Goal: Task Accomplishment & Management: Use online tool/utility

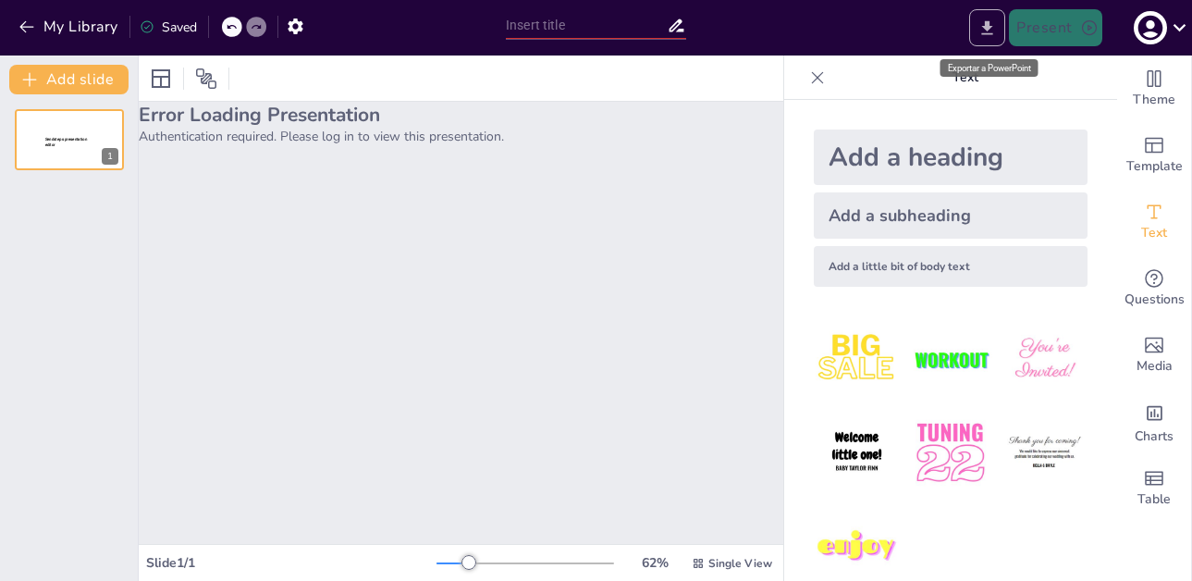
click at [989, 24] on icon "Export to PowerPoint" at bounding box center [987, 27] width 11 height 14
click at [57, 132] on div at bounding box center [69, 139] width 111 height 63
click at [703, 563] on icon at bounding box center [698, 562] width 9 height 9
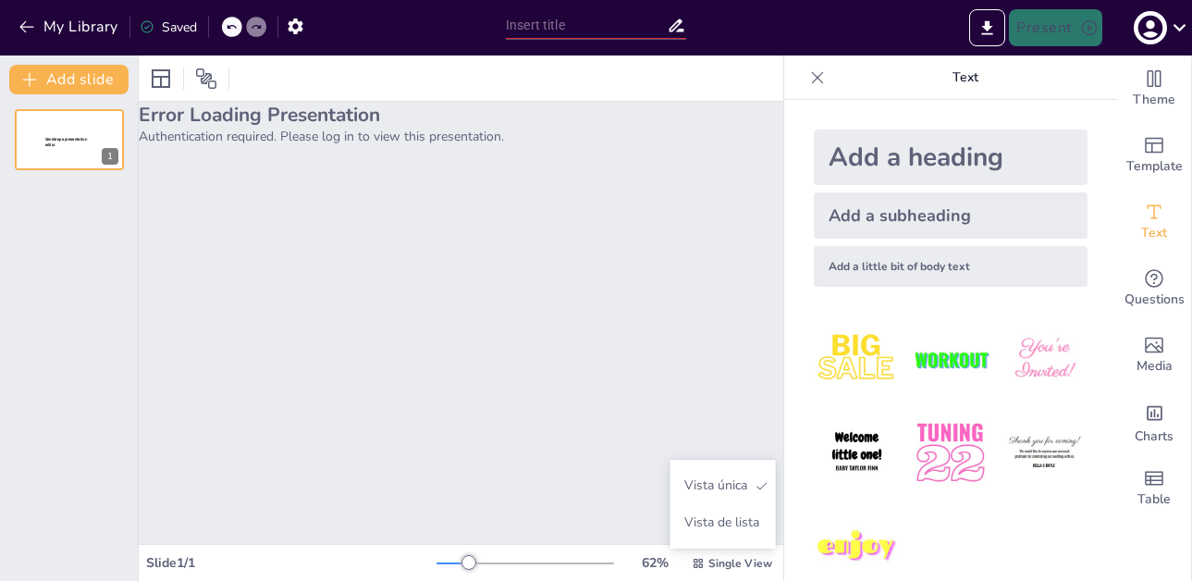
click at [559, 421] on div "Error Loading Presentation Authentication required. Please log in to view this …" at bounding box center [461, 323] width 645 height 442
click at [60, 137] on span "Sendsteps presentation editor" at bounding box center [65, 142] width 43 height 10
click at [187, 30] on div "Saved" at bounding box center [168, 27] width 57 height 18
click at [43, 35] on button "My Library" at bounding box center [70, 27] width 112 height 30
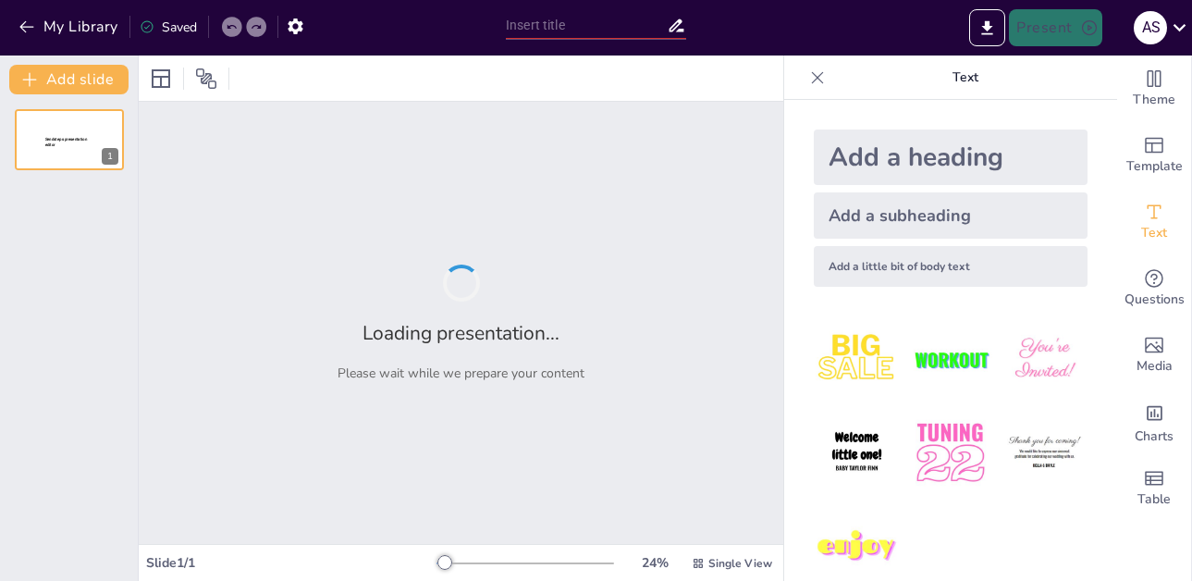
type input "Aprende a Tejer: Clases Divertidas de Punto con [PERSON_NAME]"
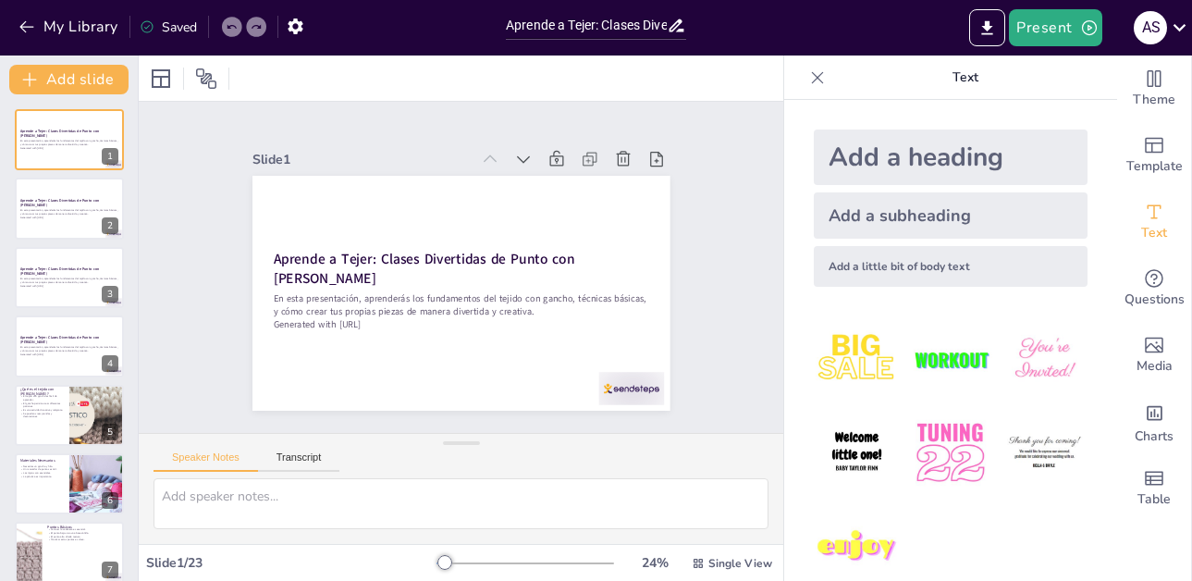
checkbox input "true"
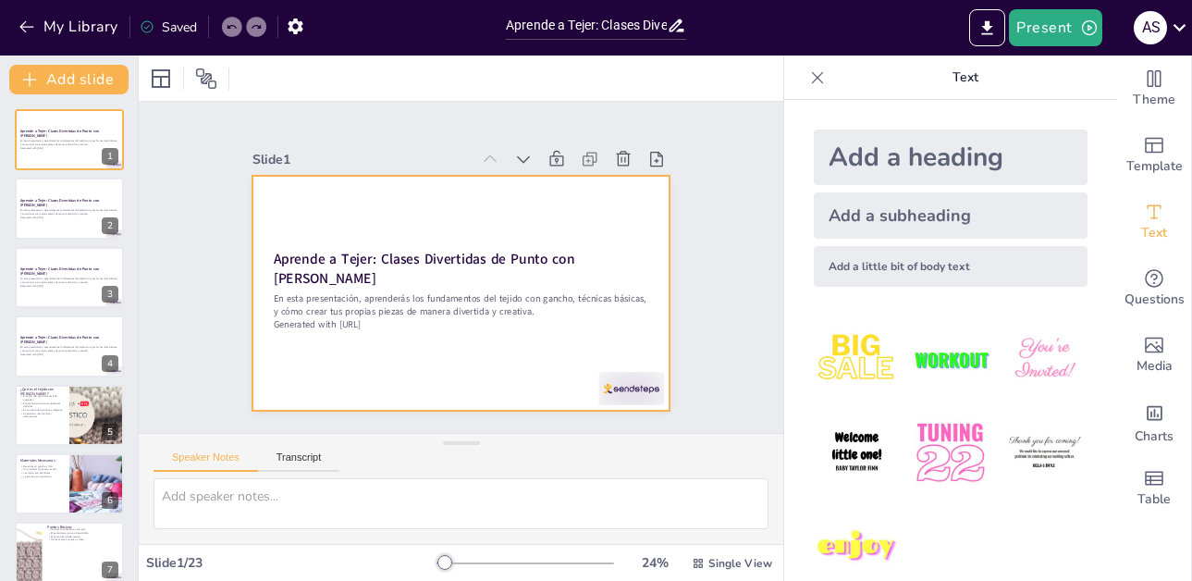
checkbox input "true"
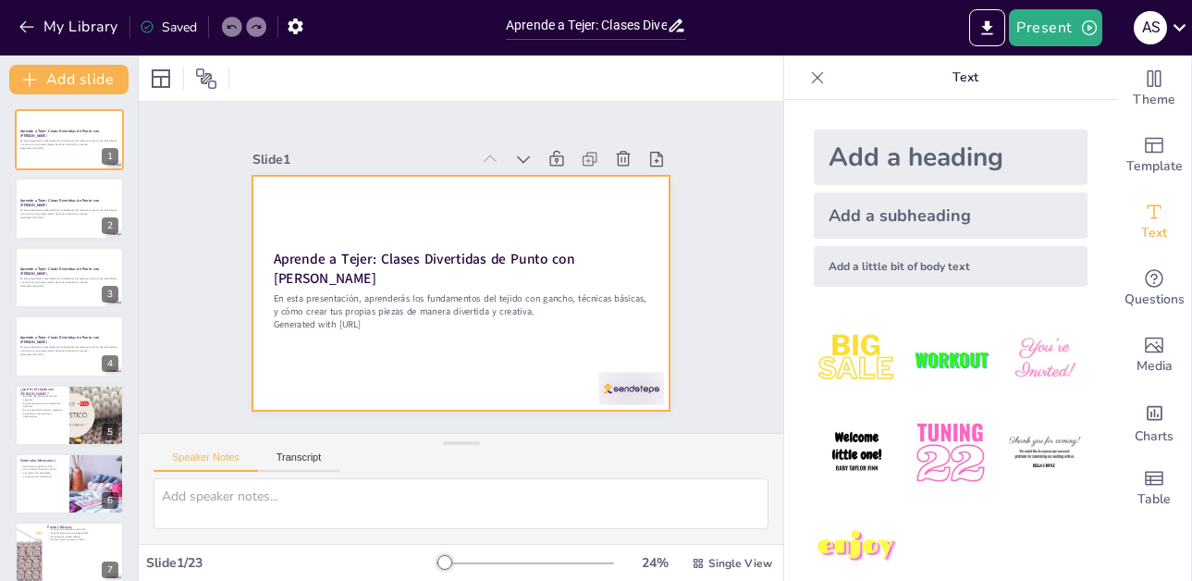
checkbox input "true"
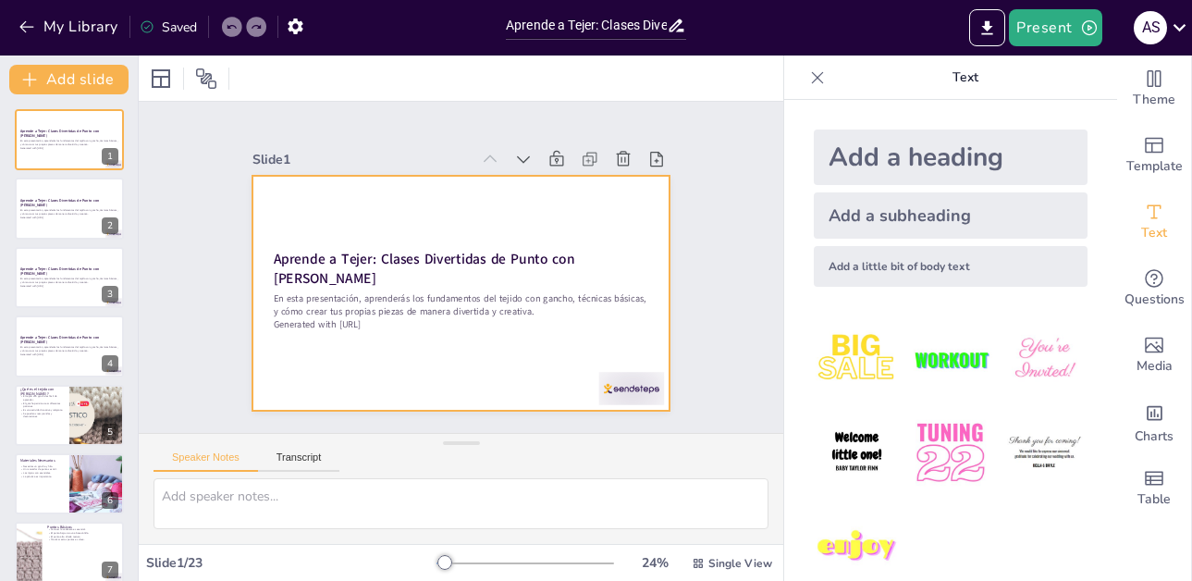
checkbox input "true"
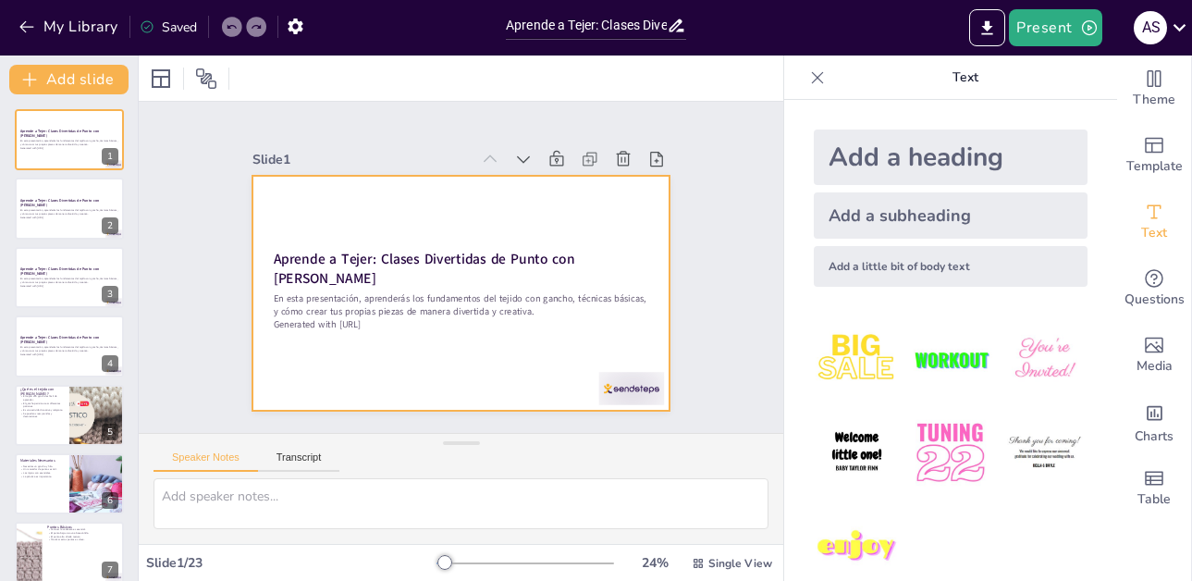
checkbox input "true"
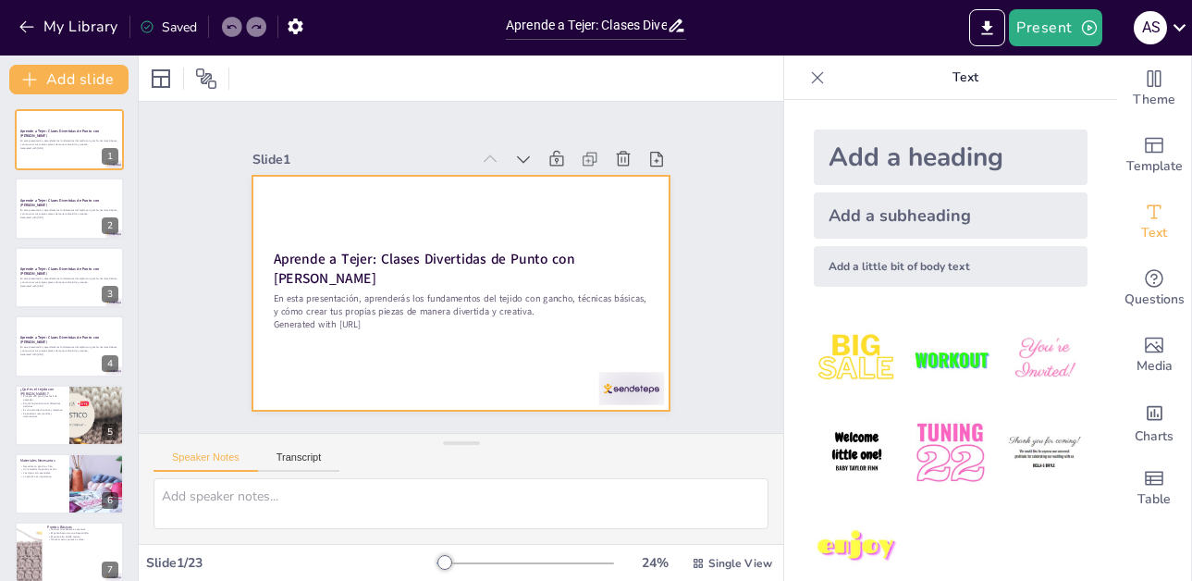
checkbox input "true"
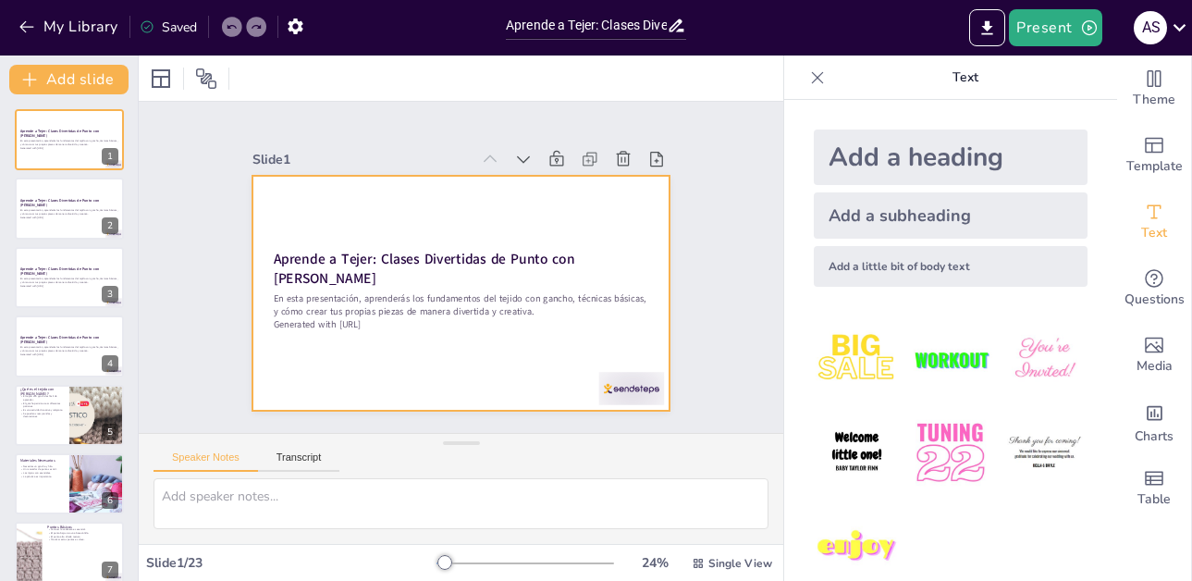
checkbox input "true"
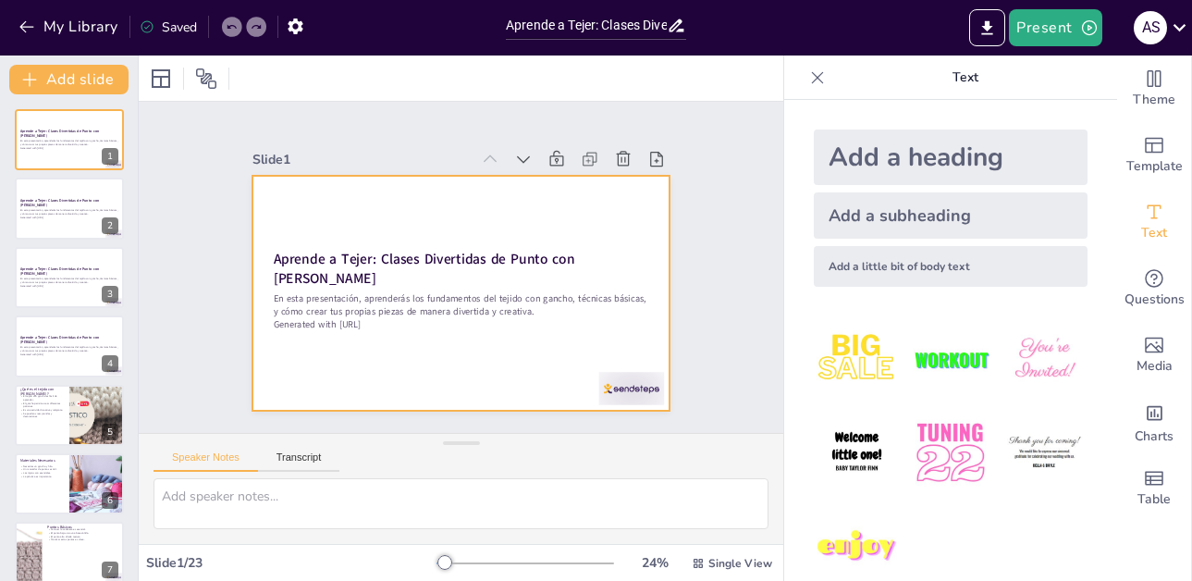
checkbox input "true"
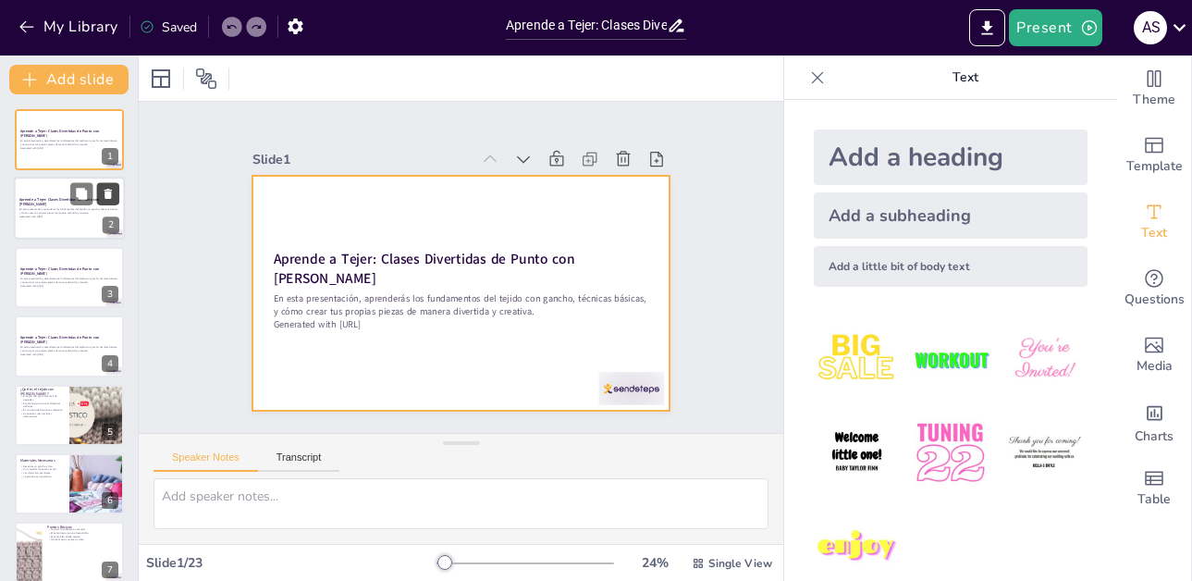
checkbox input "true"
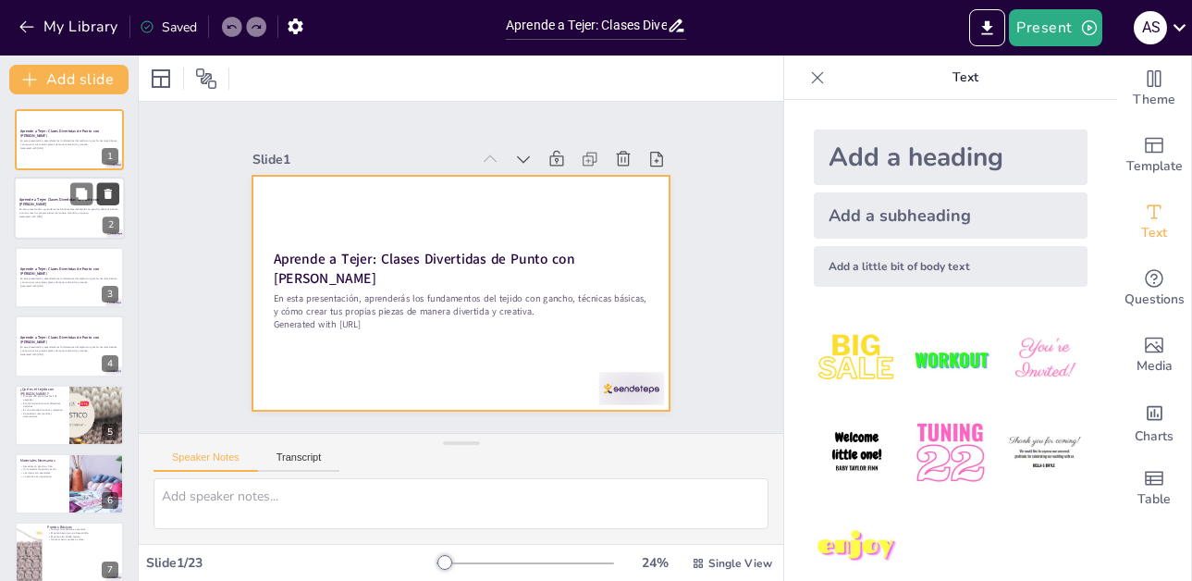
checkbox input "true"
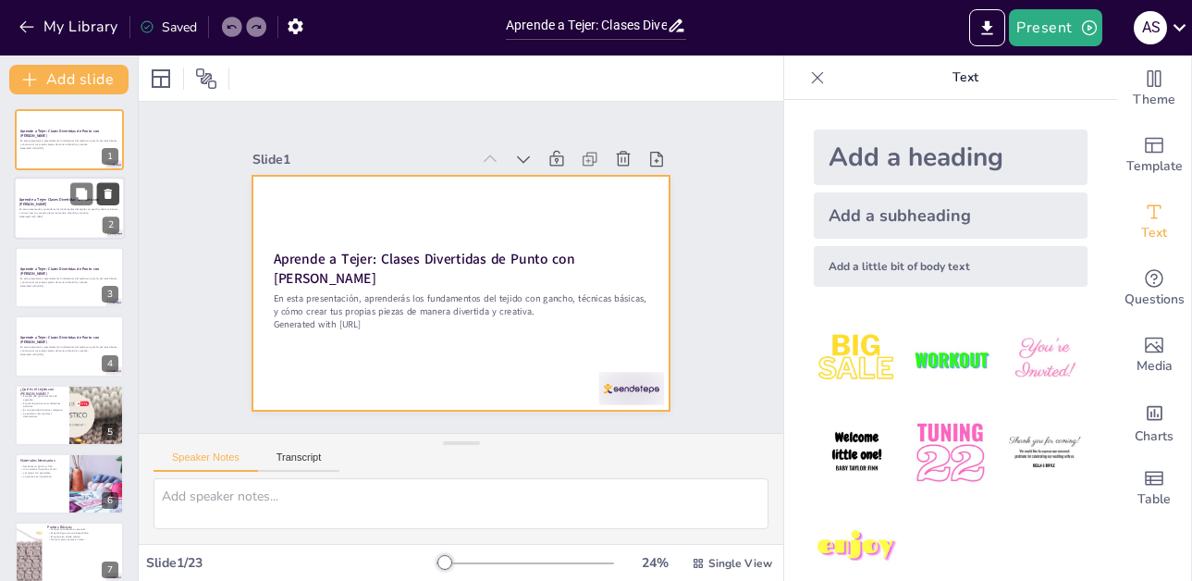
checkbox input "true"
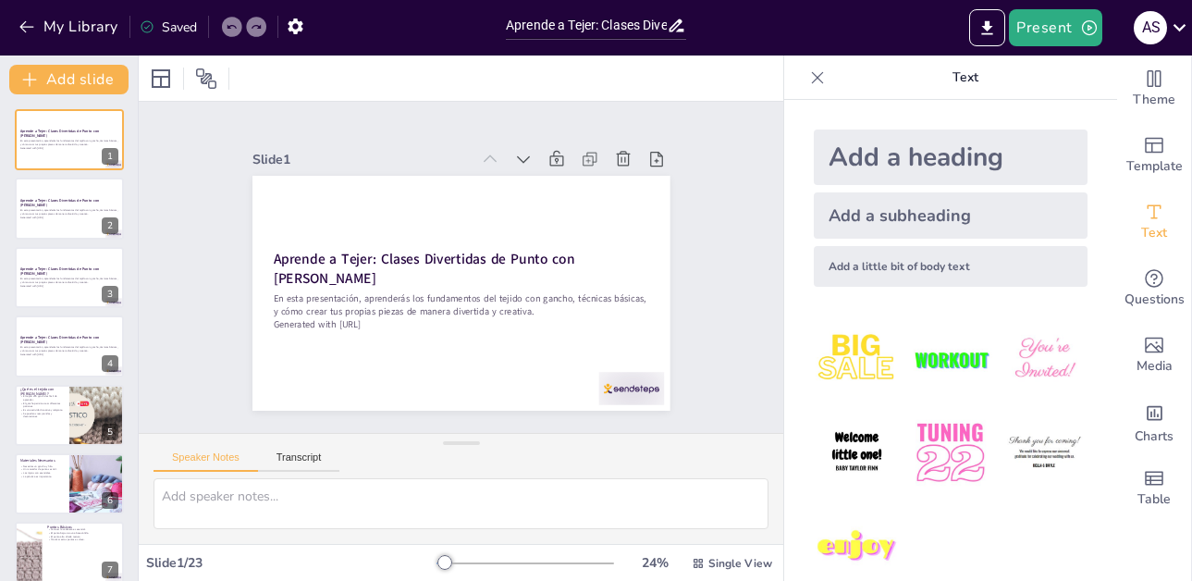
checkbox input "true"
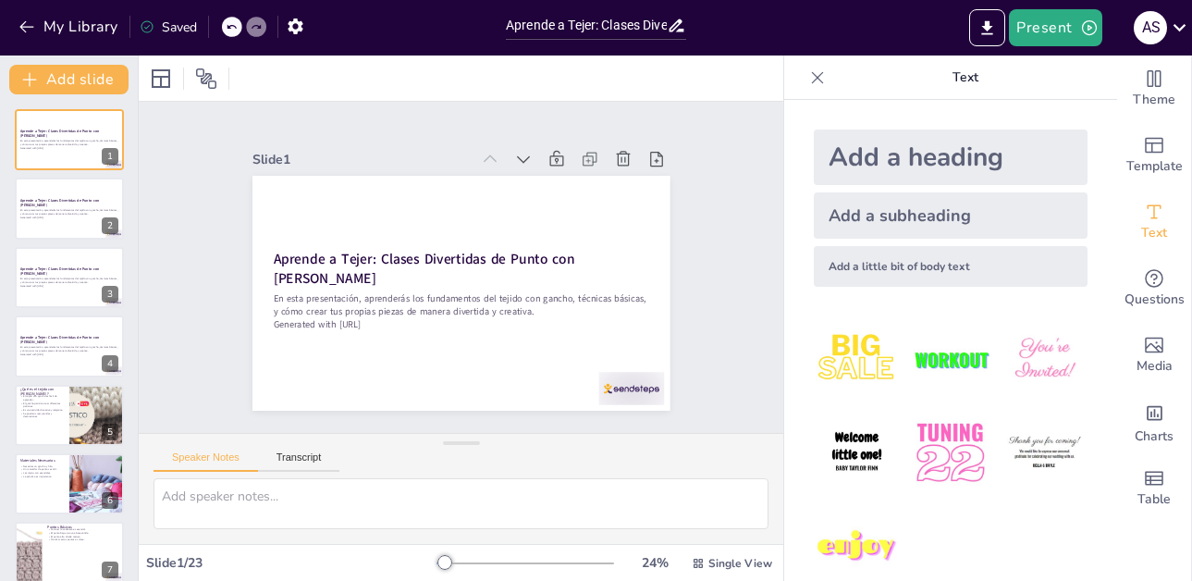
checkbox input "true"
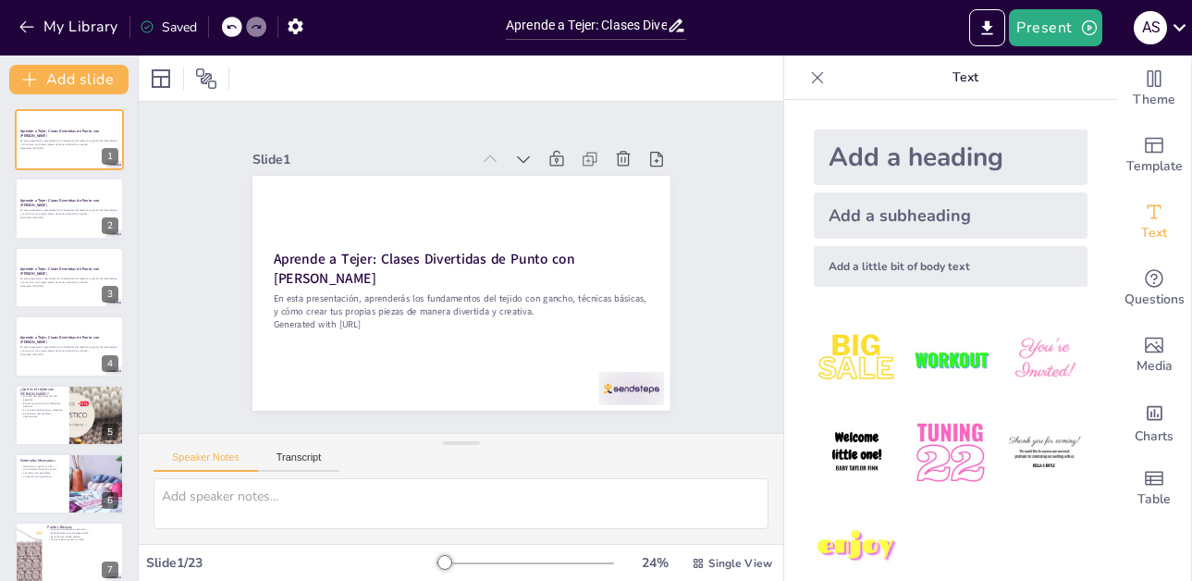
checkbox input "true"
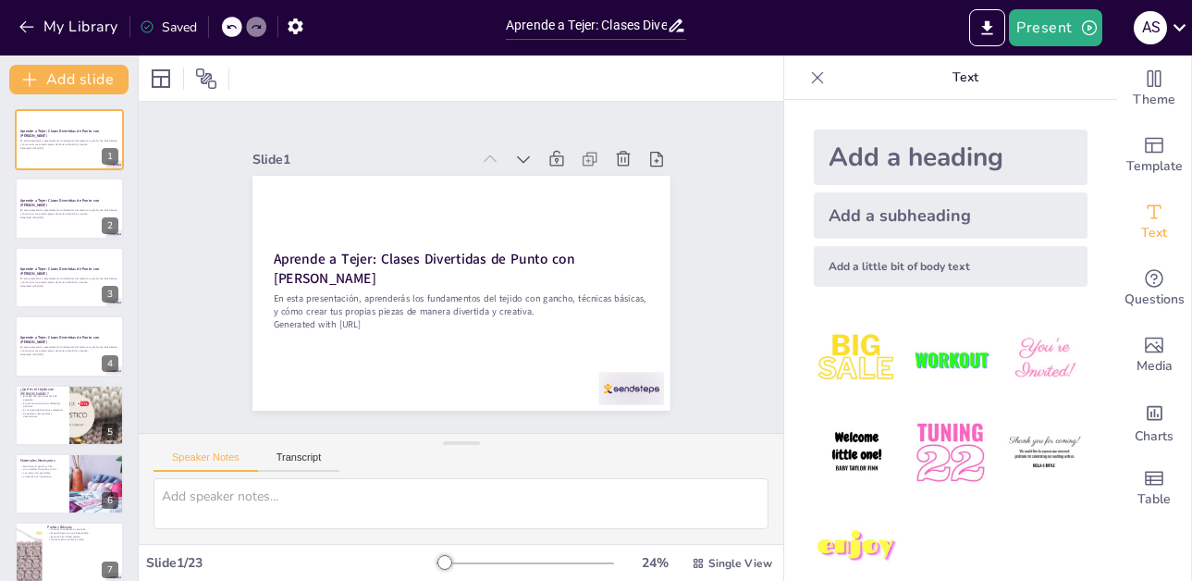
checkbox input "true"
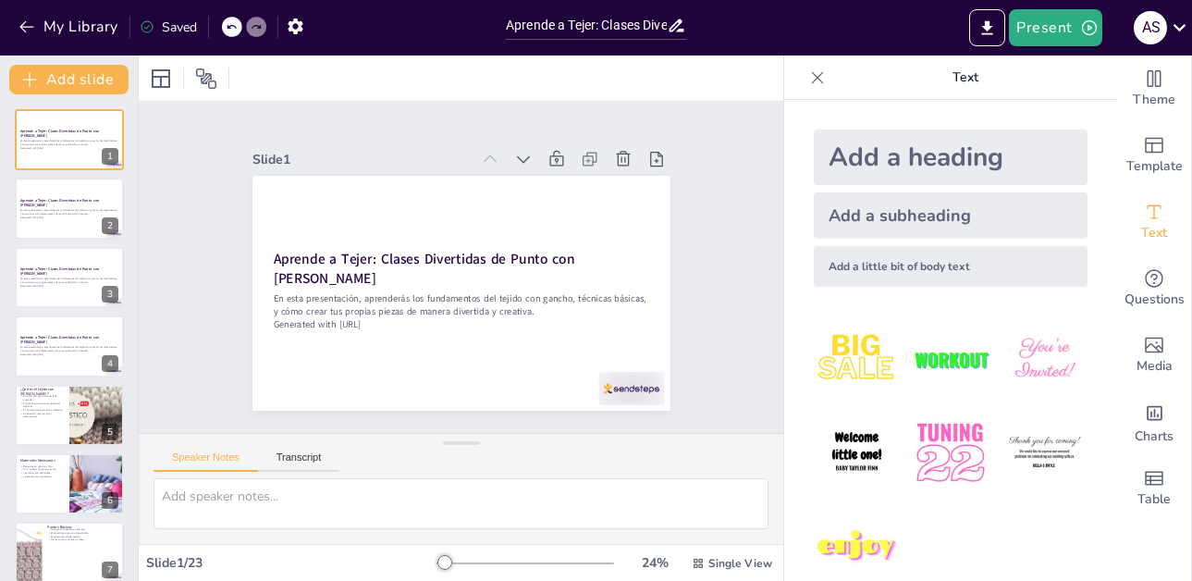
checkbox input "true"
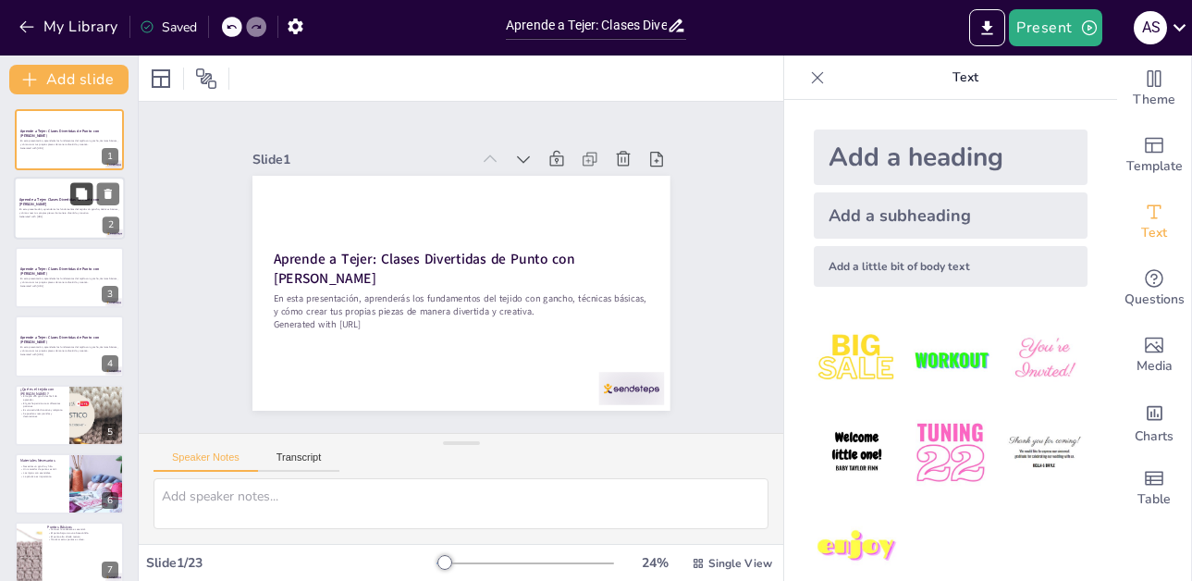
checkbox input "true"
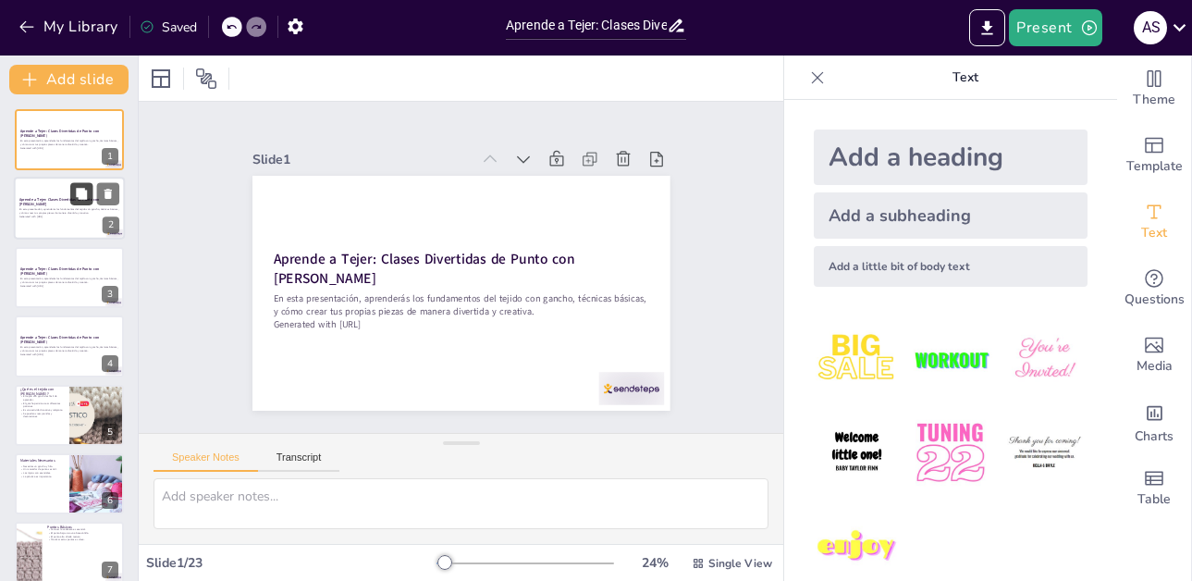
checkbox input "true"
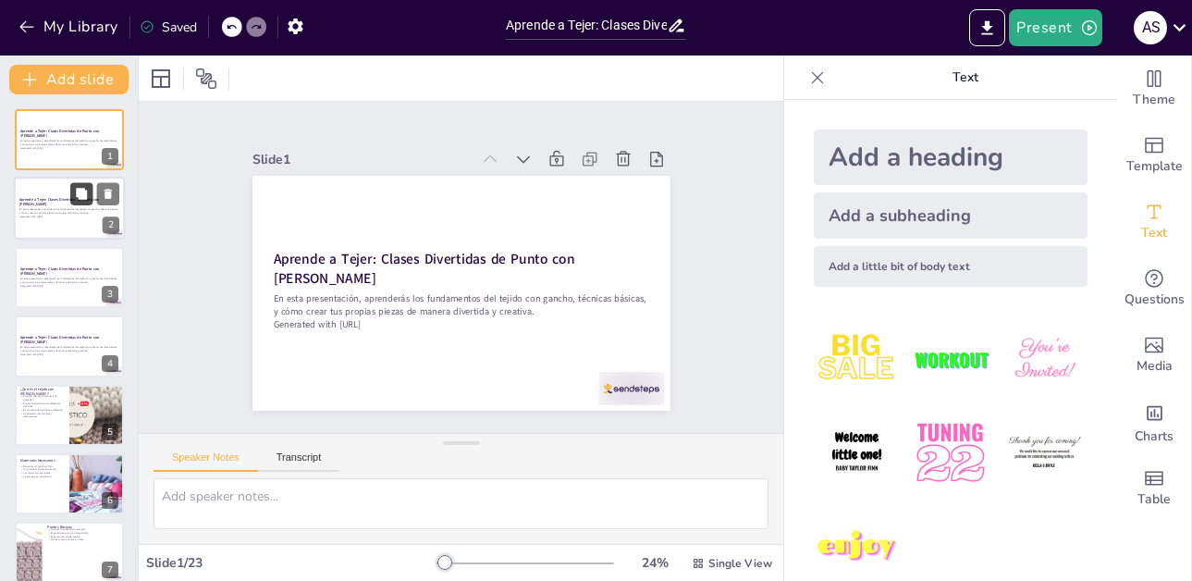
checkbox input "true"
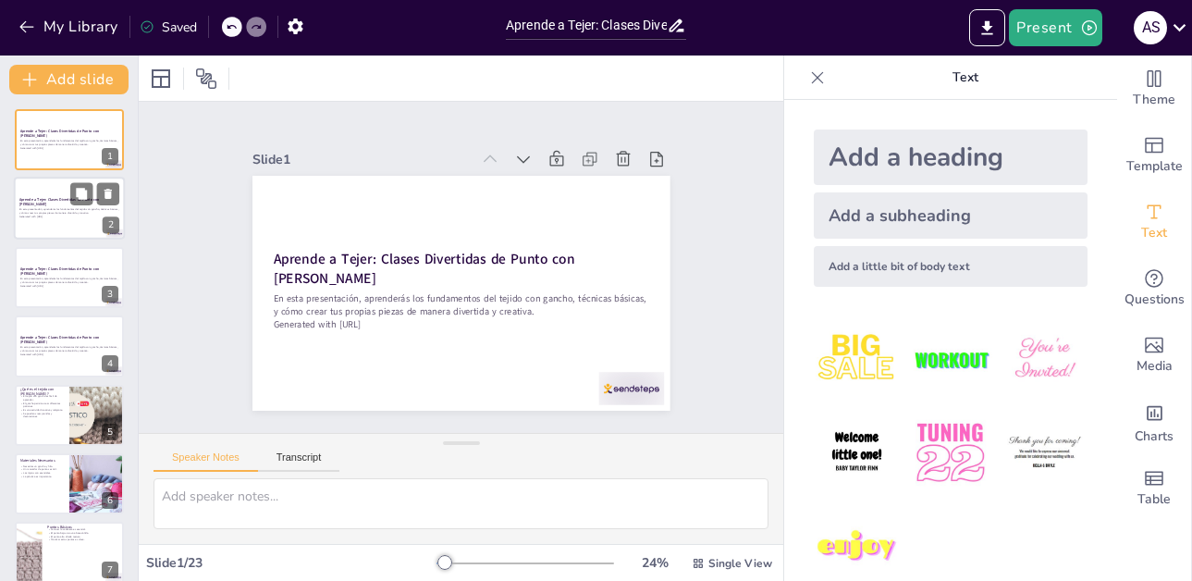
checkbox input "true"
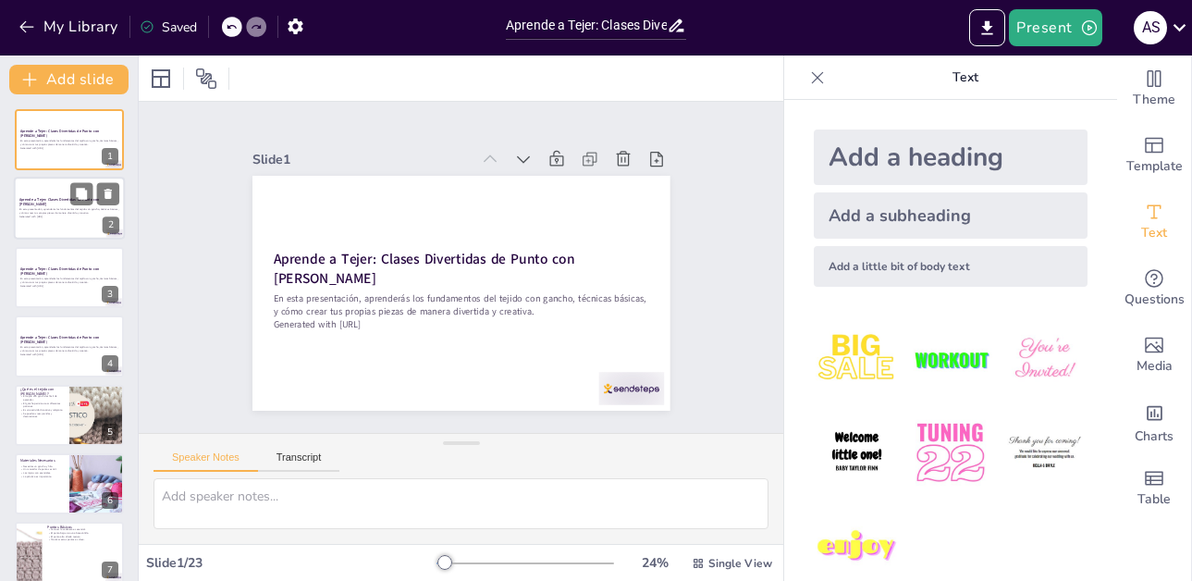
checkbox input "true"
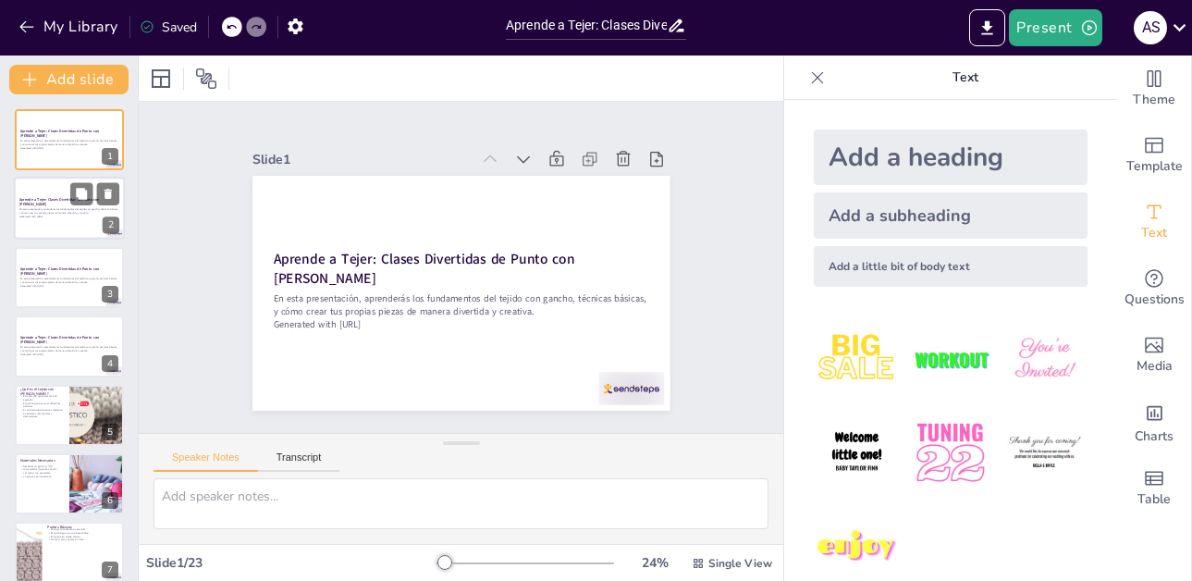
checkbox input "true"
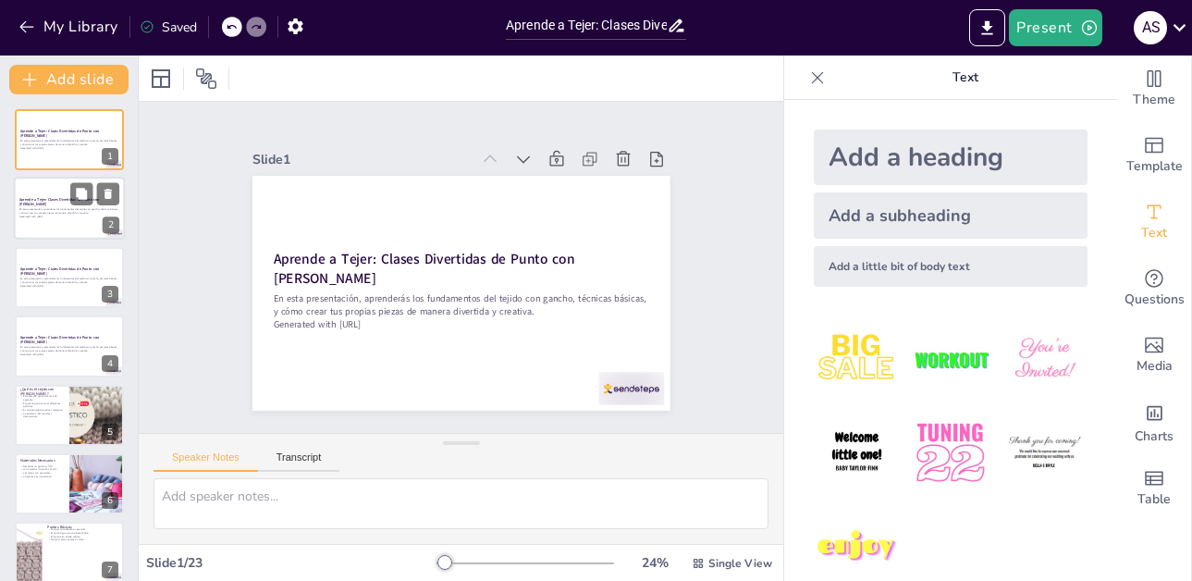
checkbox input "true"
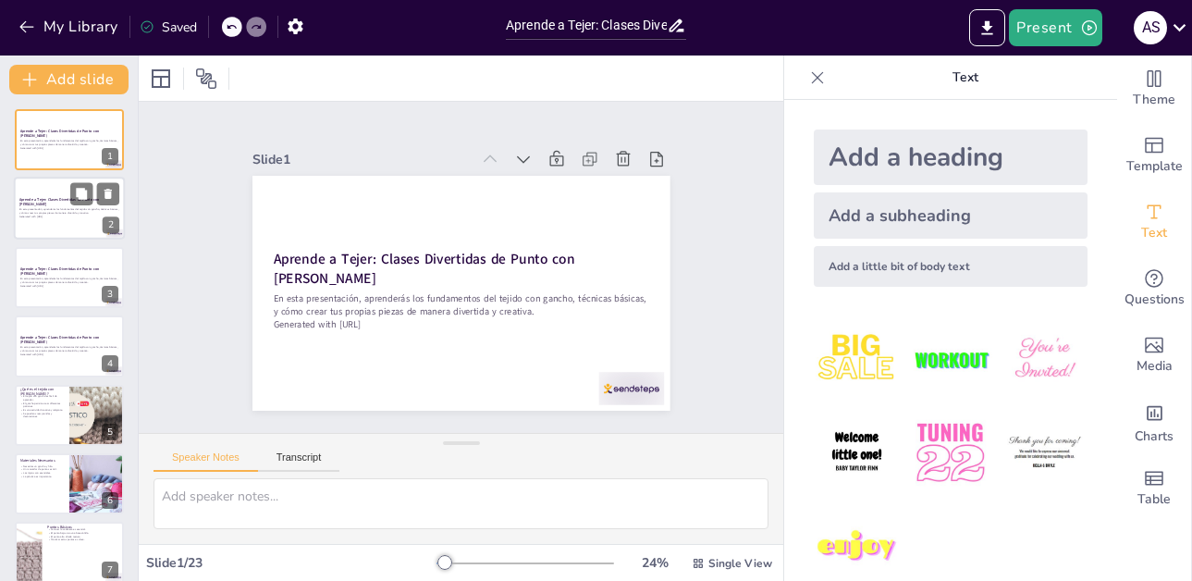
checkbox input "true"
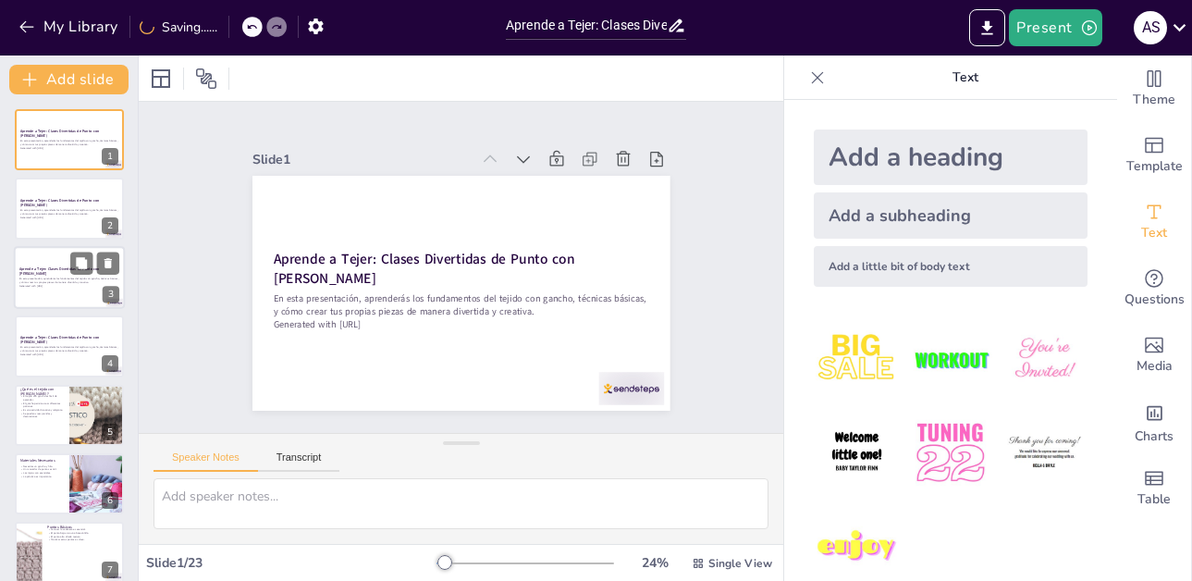
checkbox input "true"
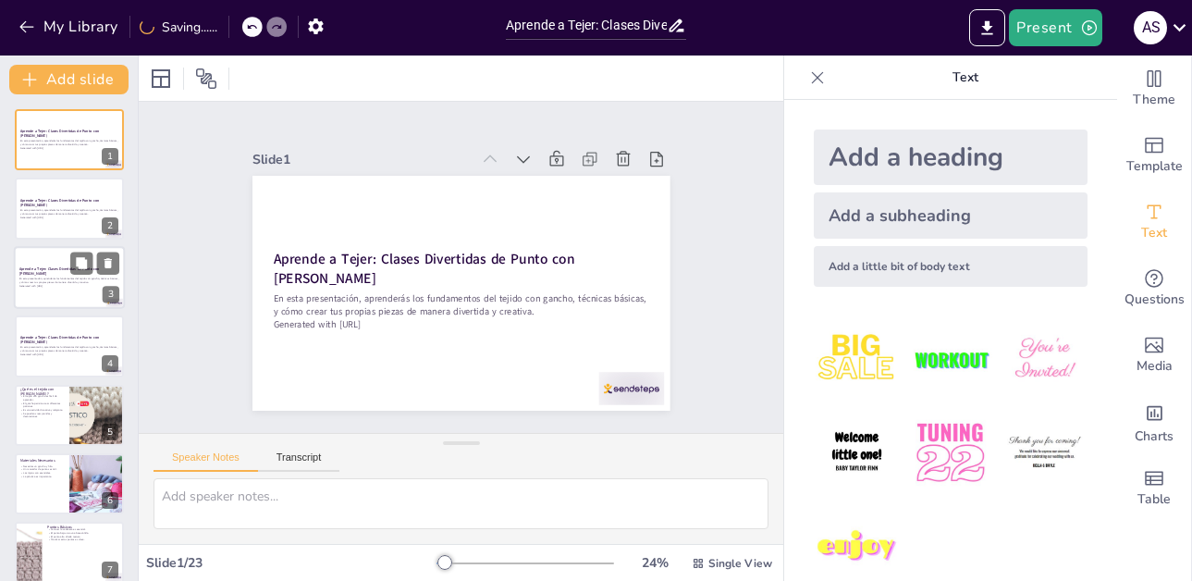
checkbox input "true"
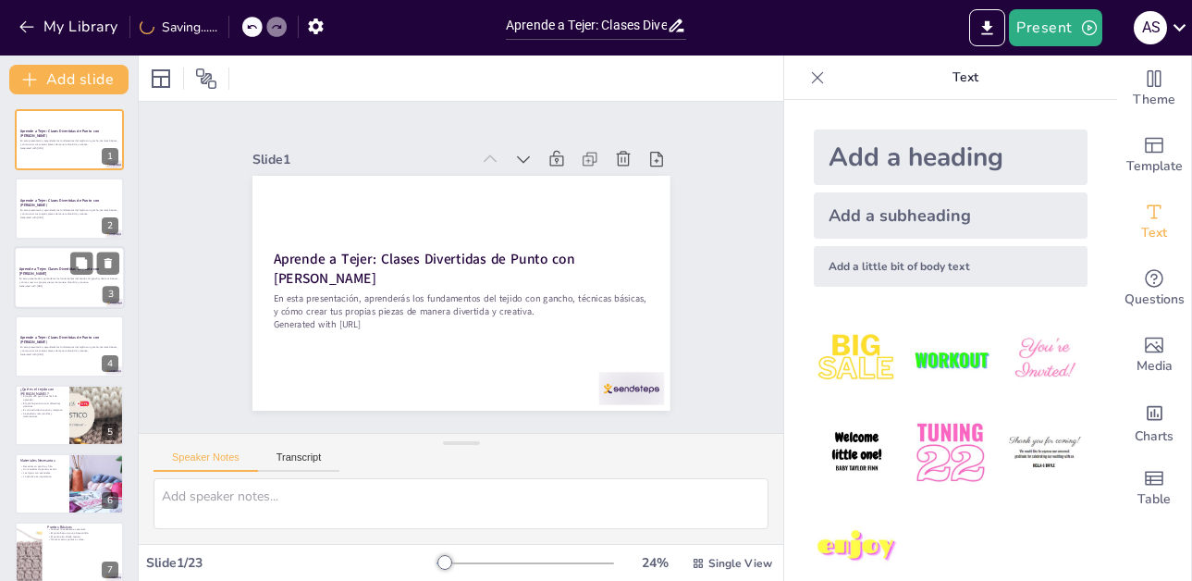
checkbox input "true"
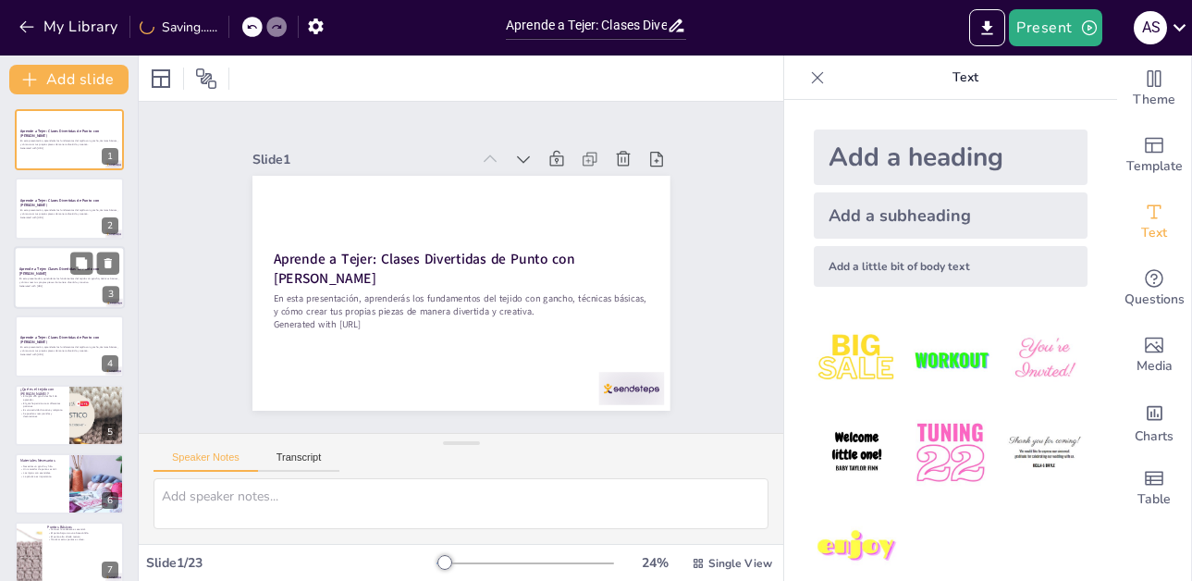
checkbox input "true"
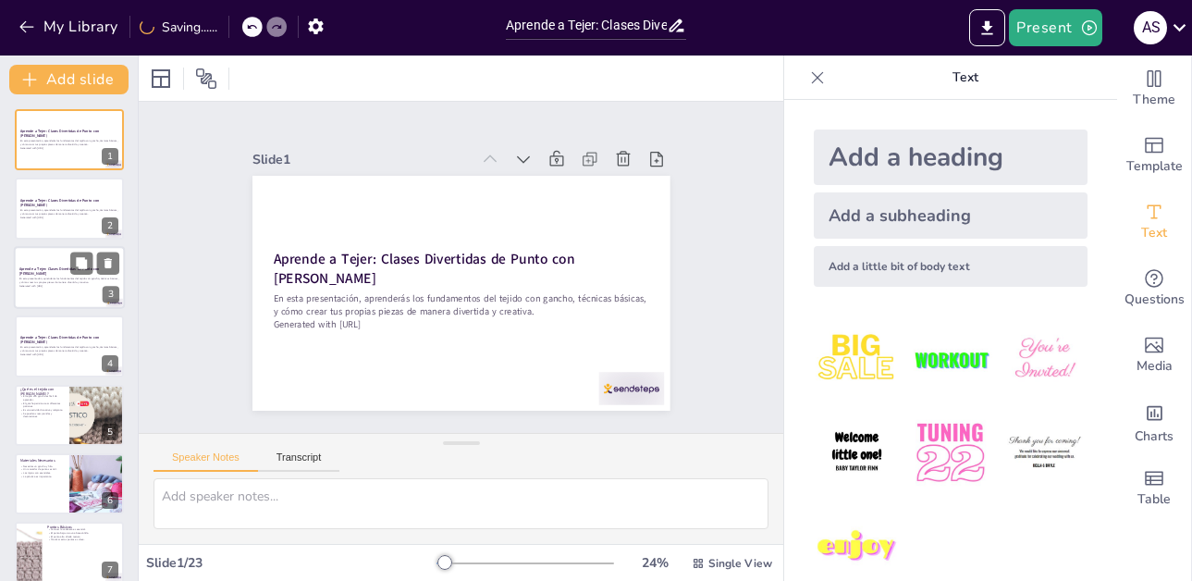
checkbox input "true"
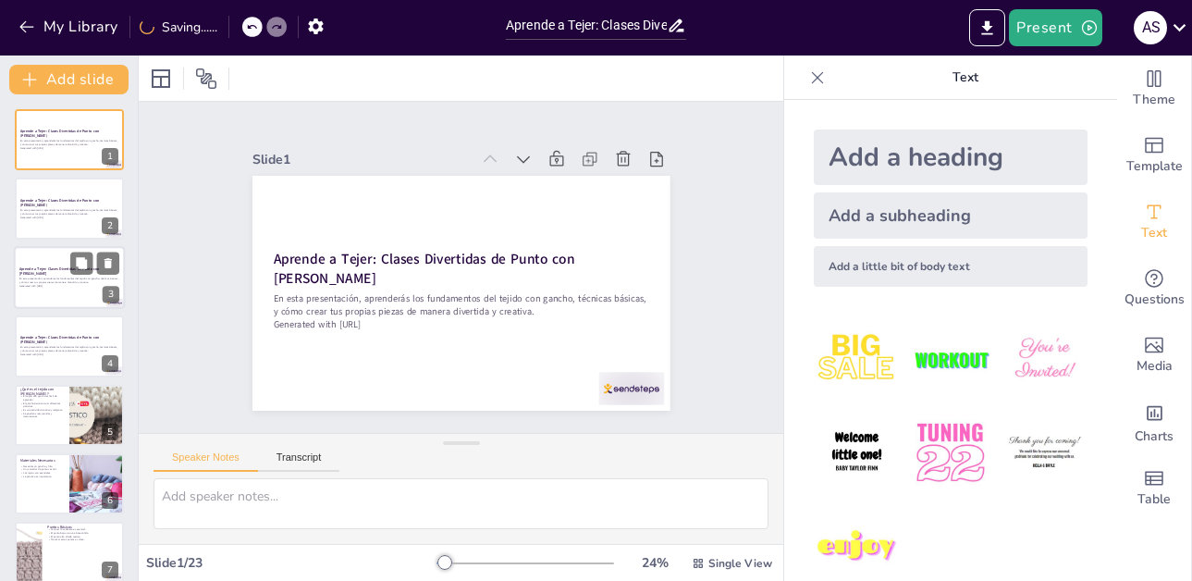
checkbox input "true"
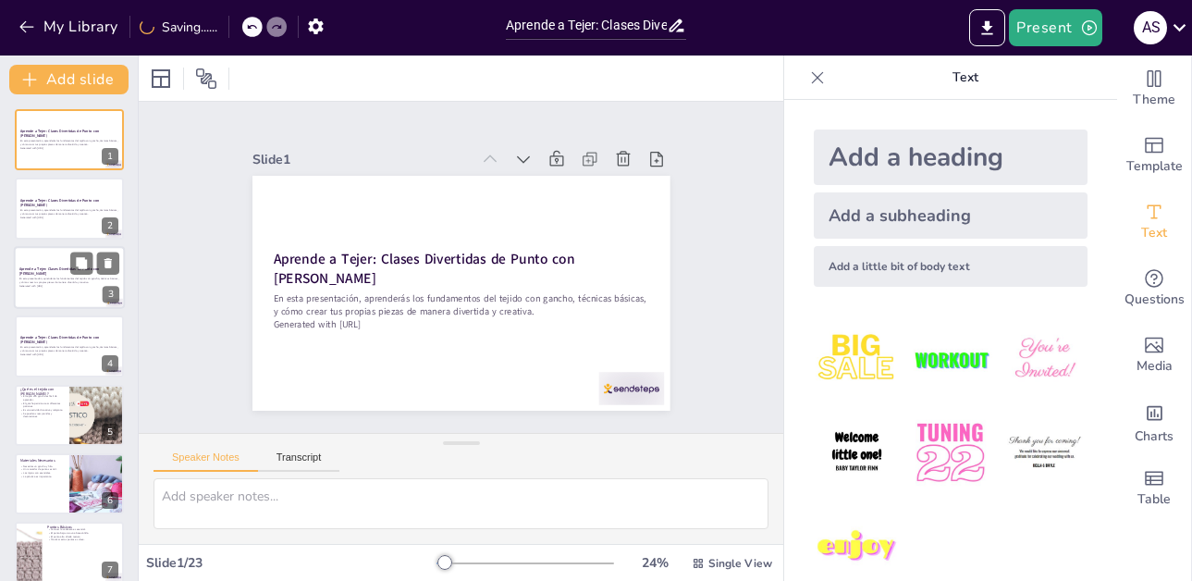
checkbox input "true"
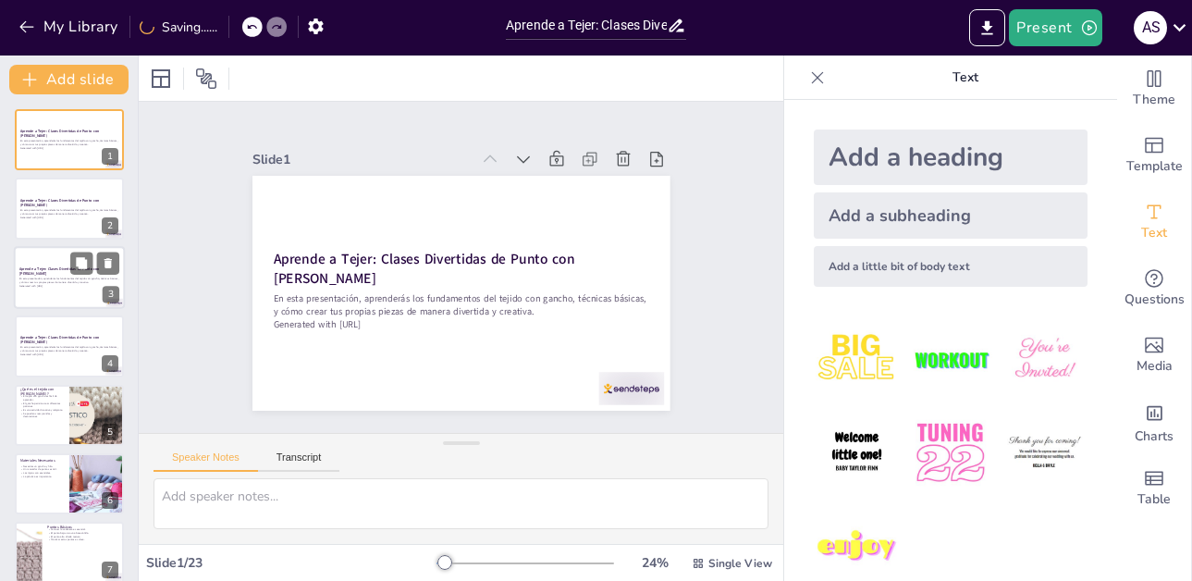
checkbox input "true"
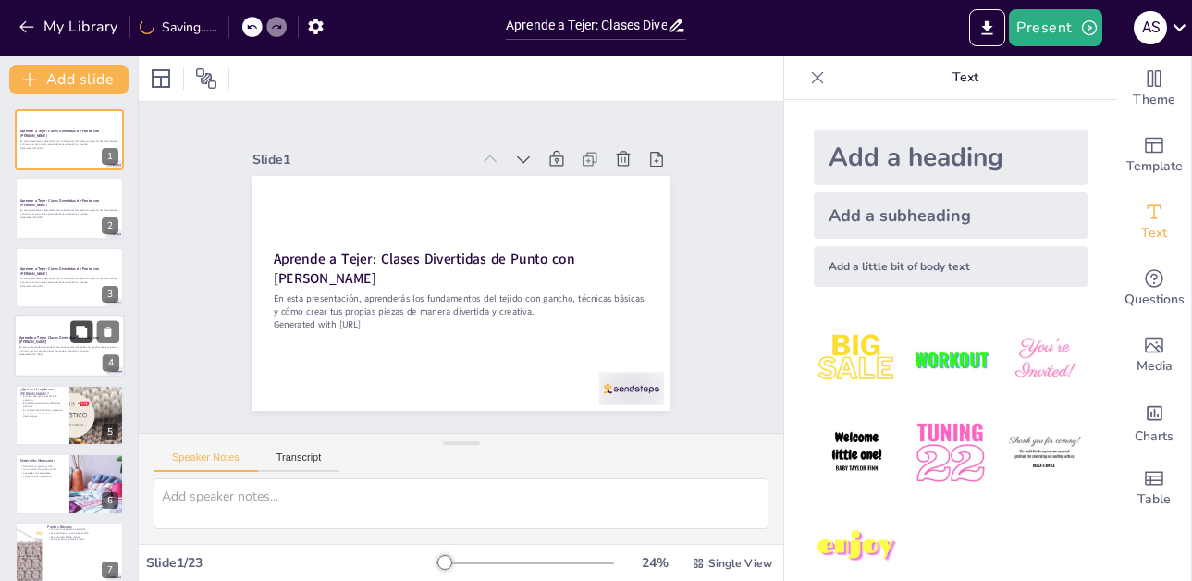
checkbox input "true"
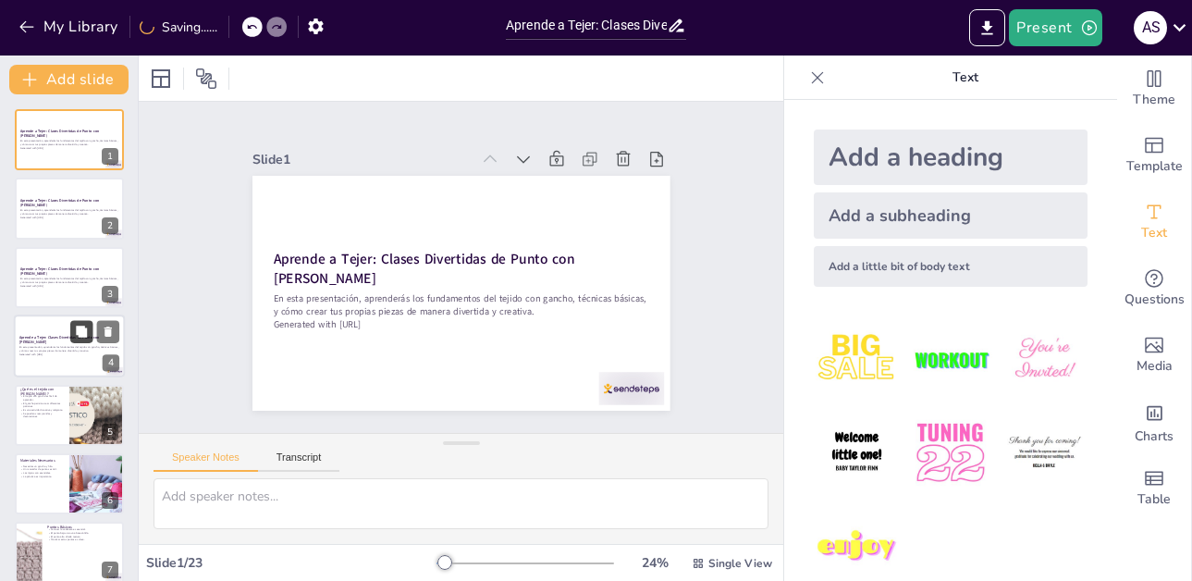
checkbox input "true"
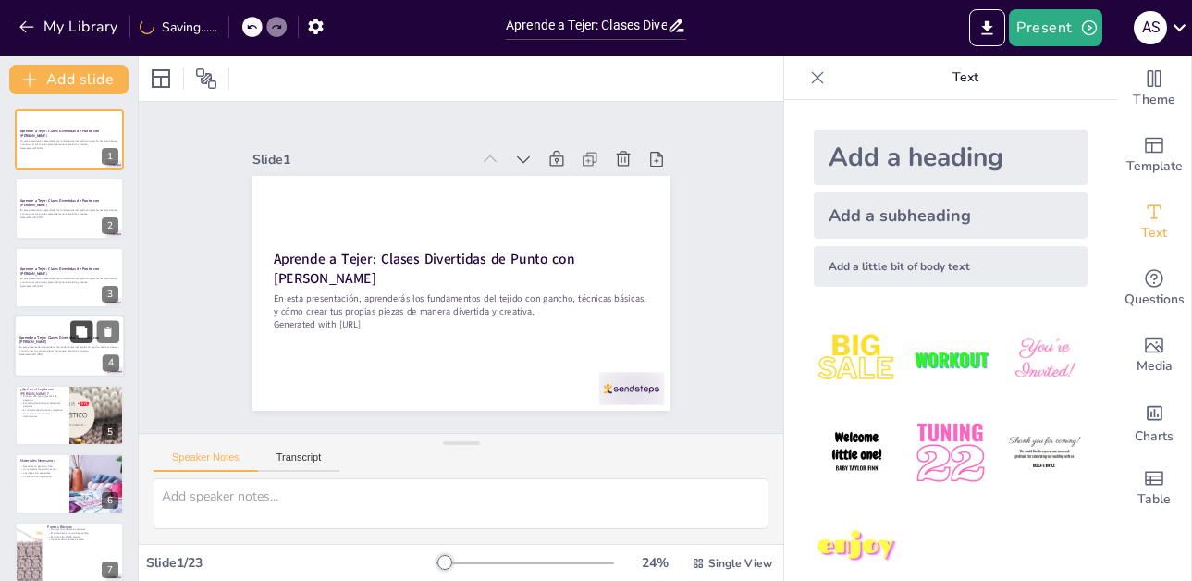
click at [71, 340] on button at bounding box center [81, 332] width 22 height 22
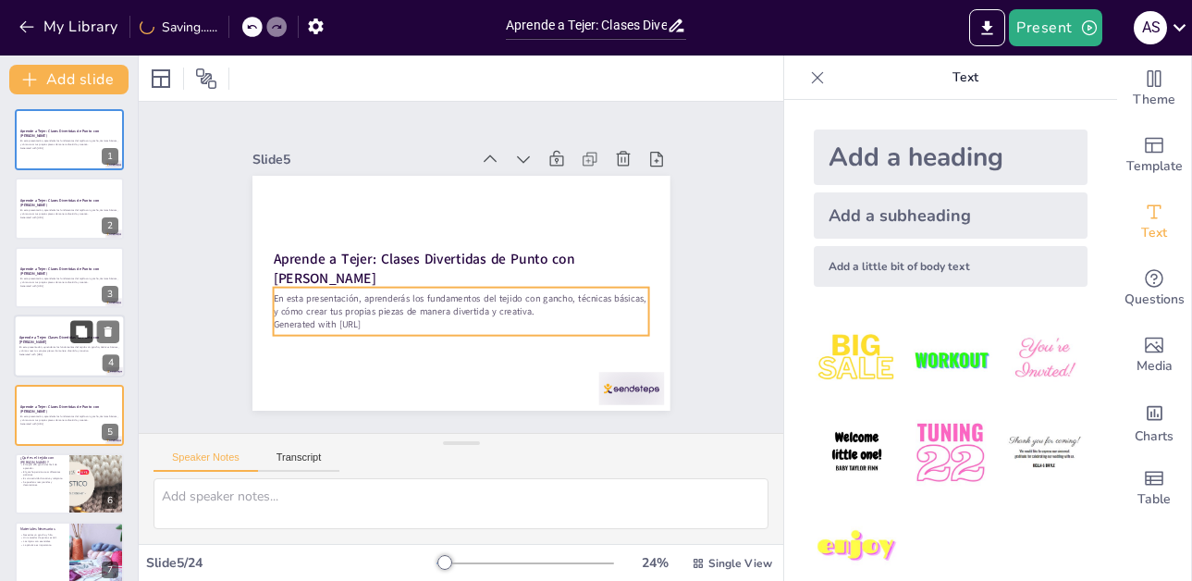
scroll to position [77, 0]
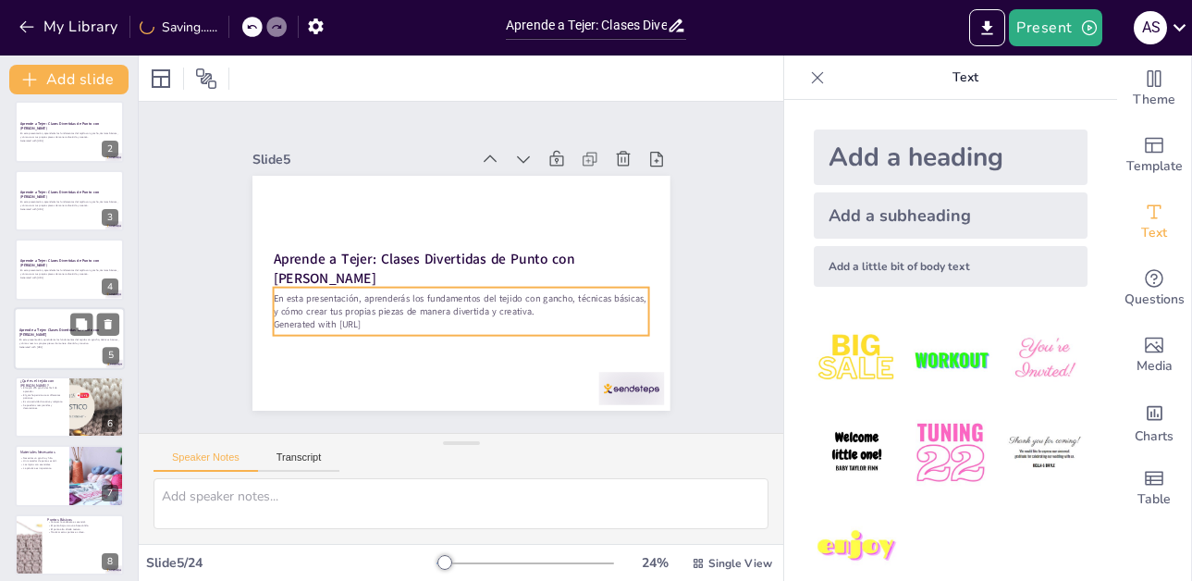
checkbox input "true"
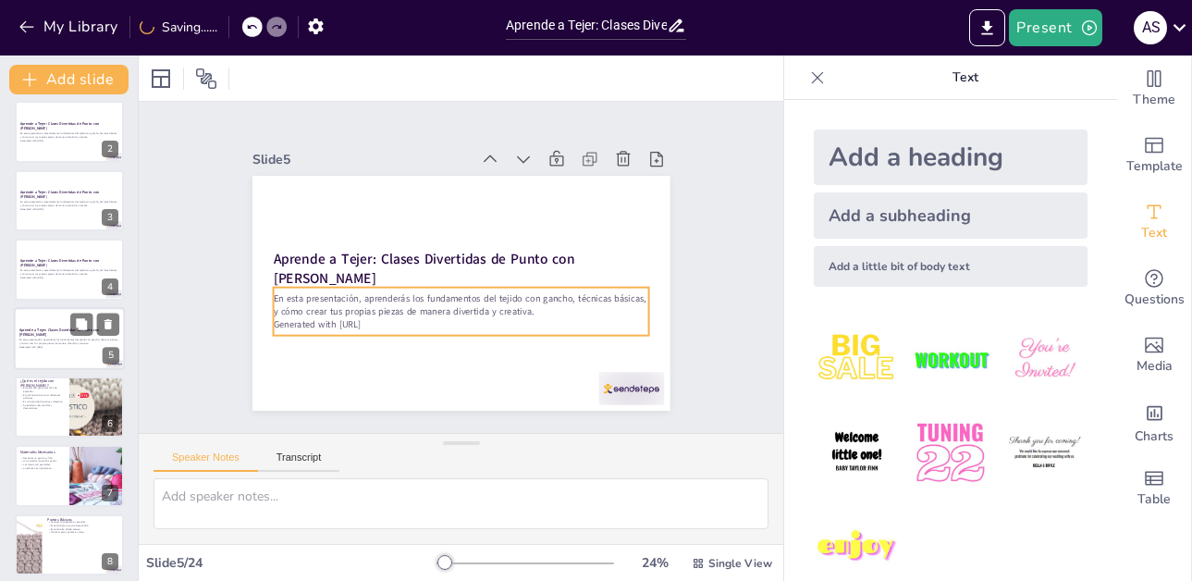
checkbox input "true"
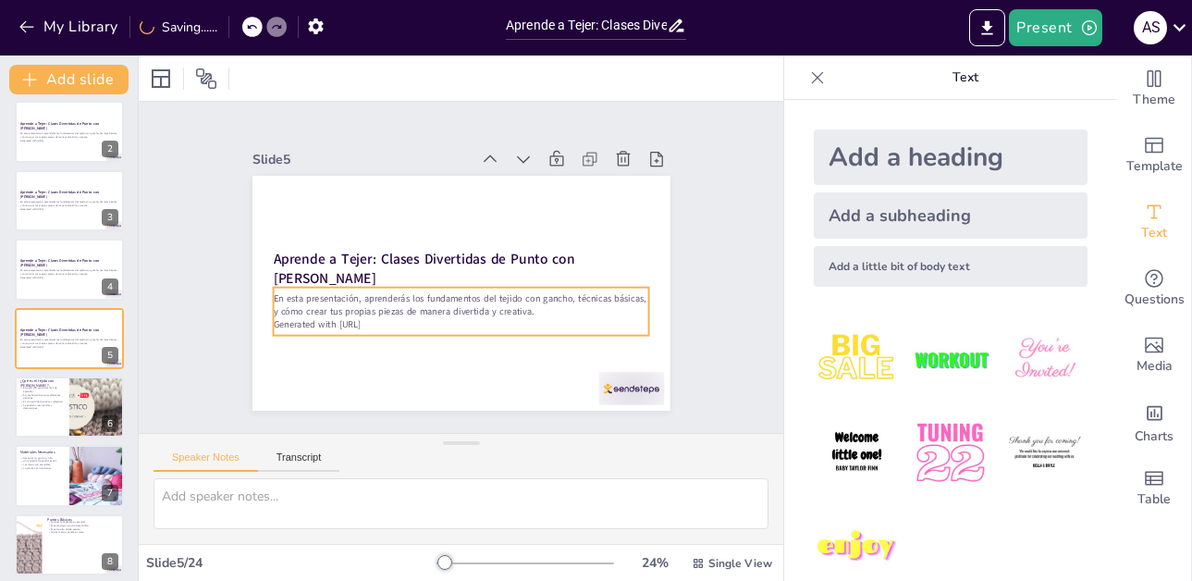
checkbox input "true"
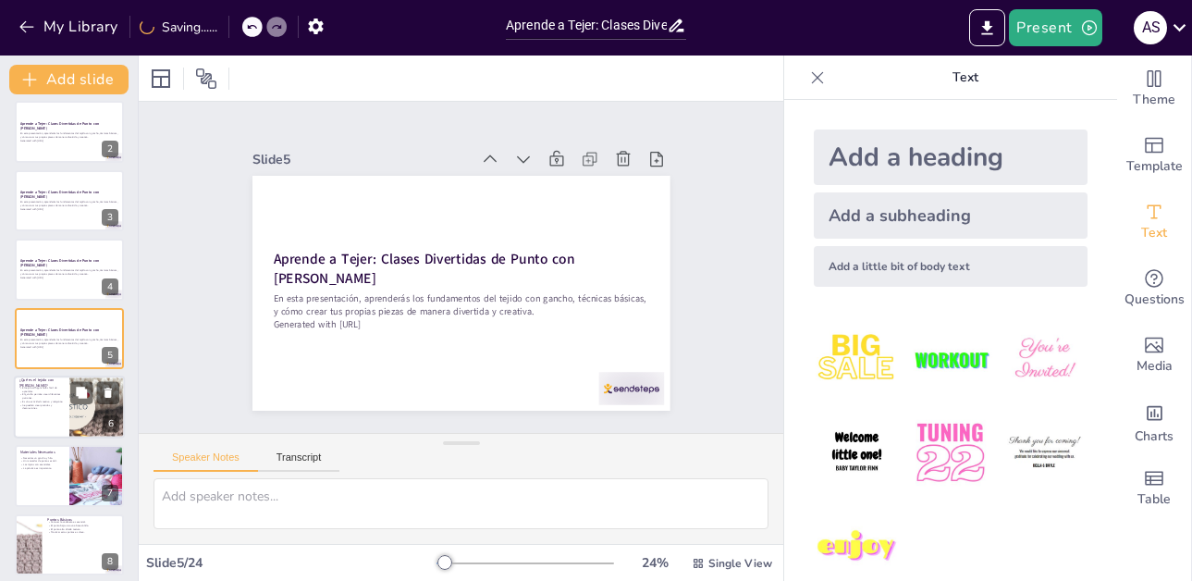
checkbox input "true"
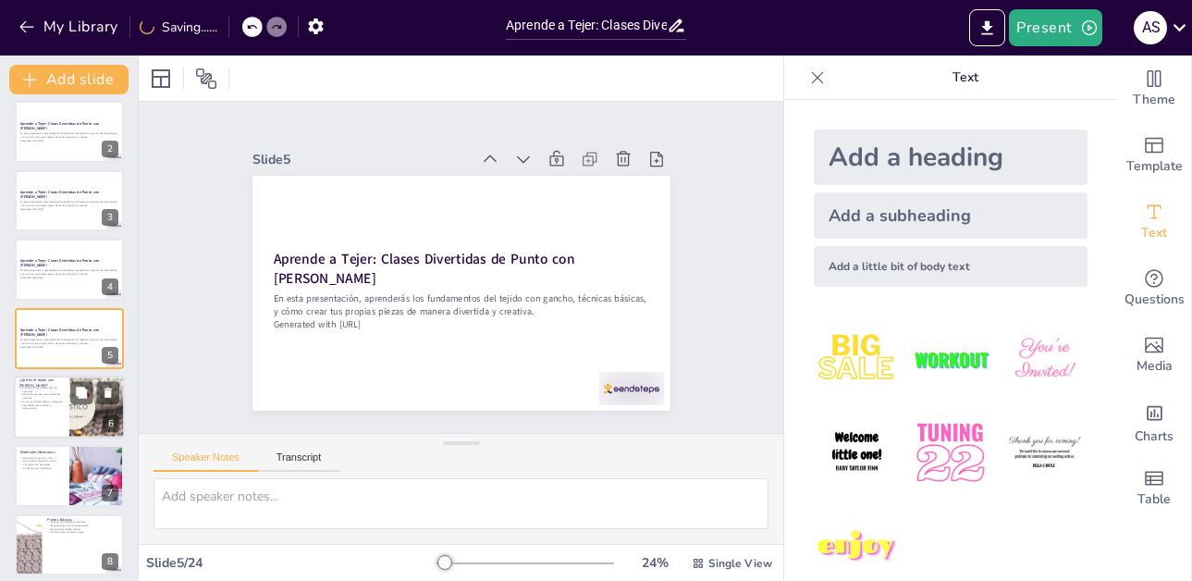
checkbox input "true"
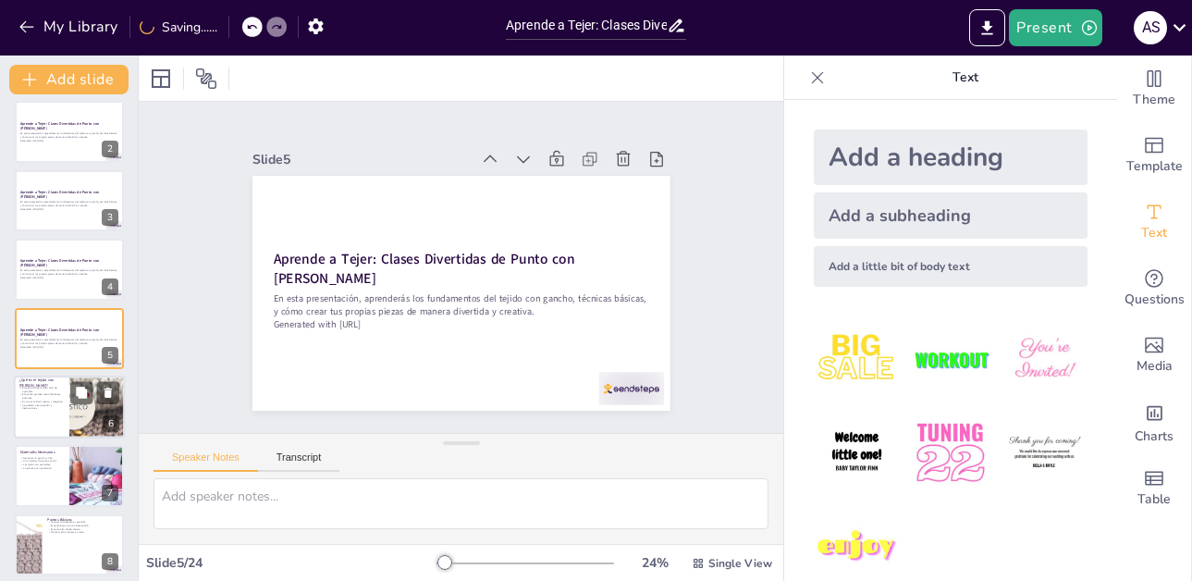
checkbox input "true"
click at [41, 394] on p "El gancho permite crear diferentes patrones." at bounding box center [41, 396] width 44 height 6
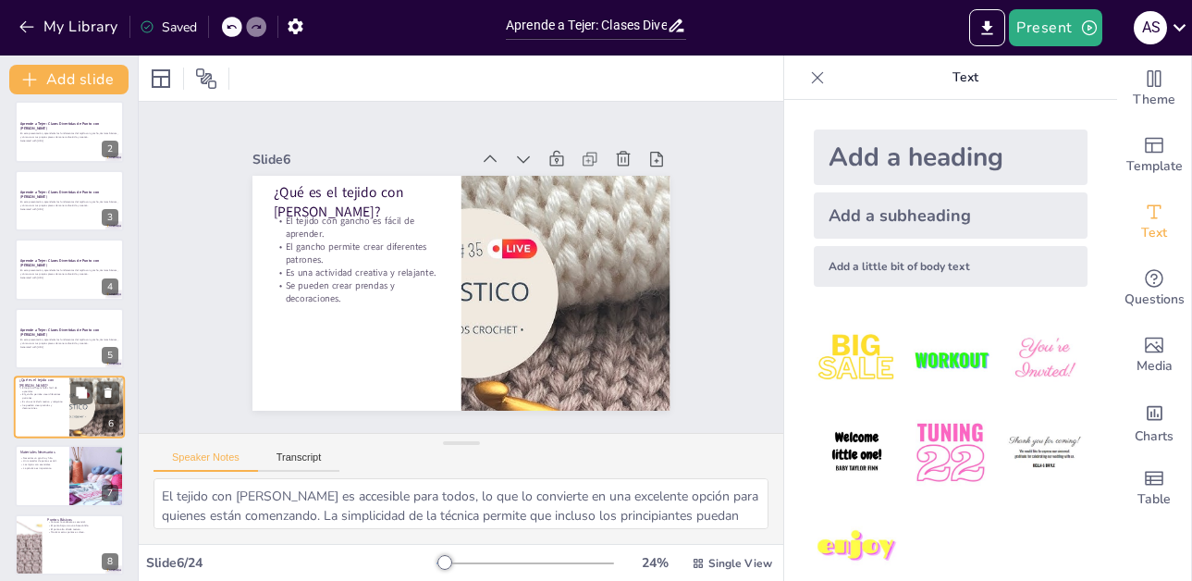
scroll to position [146, 0]
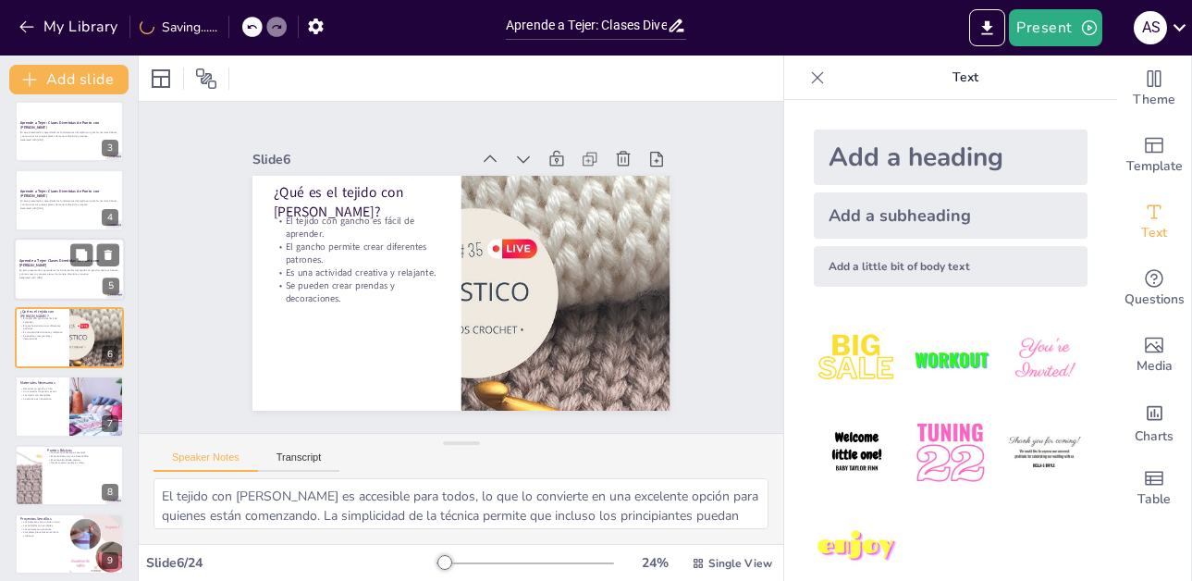
click at [50, 283] on div at bounding box center [69, 269] width 111 height 63
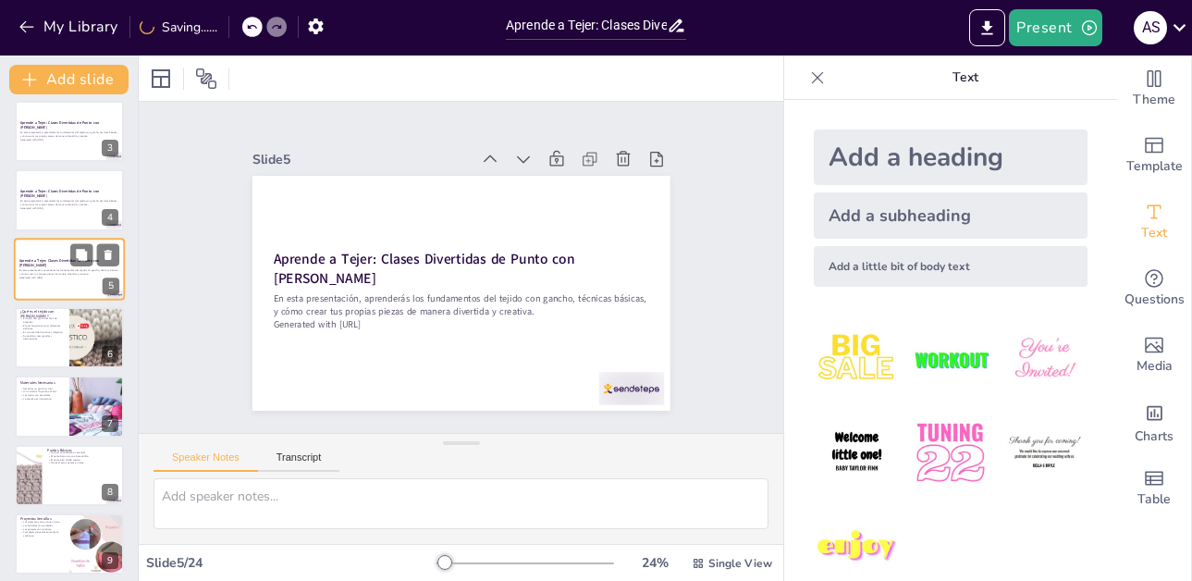
scroll to position [77, 0]
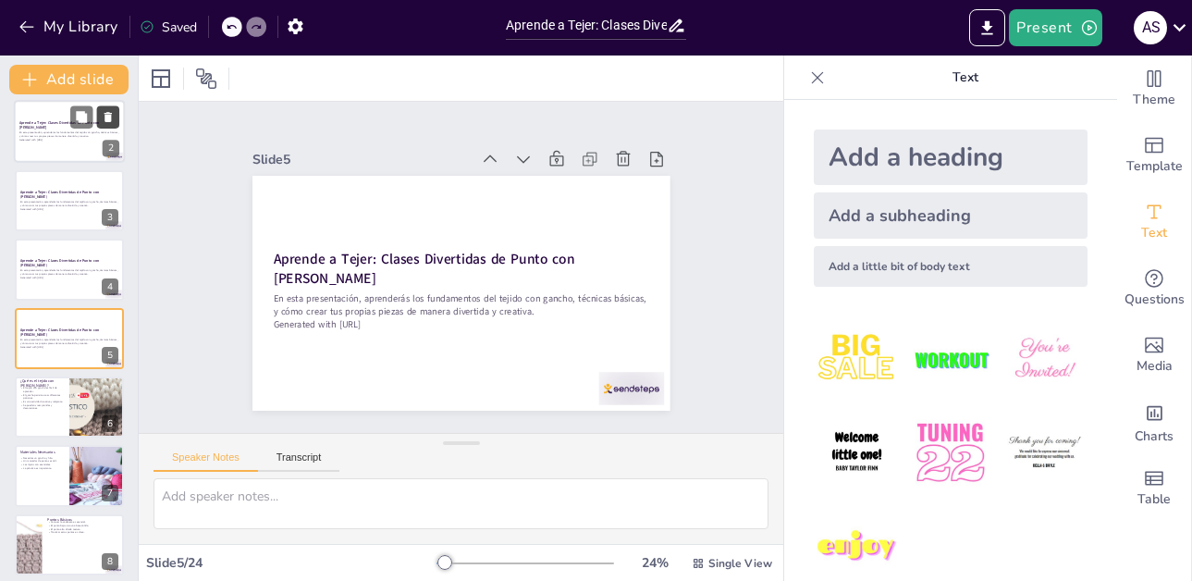
click at [109, 115] on icon at bounding box center [107, 118] width 7 height 10
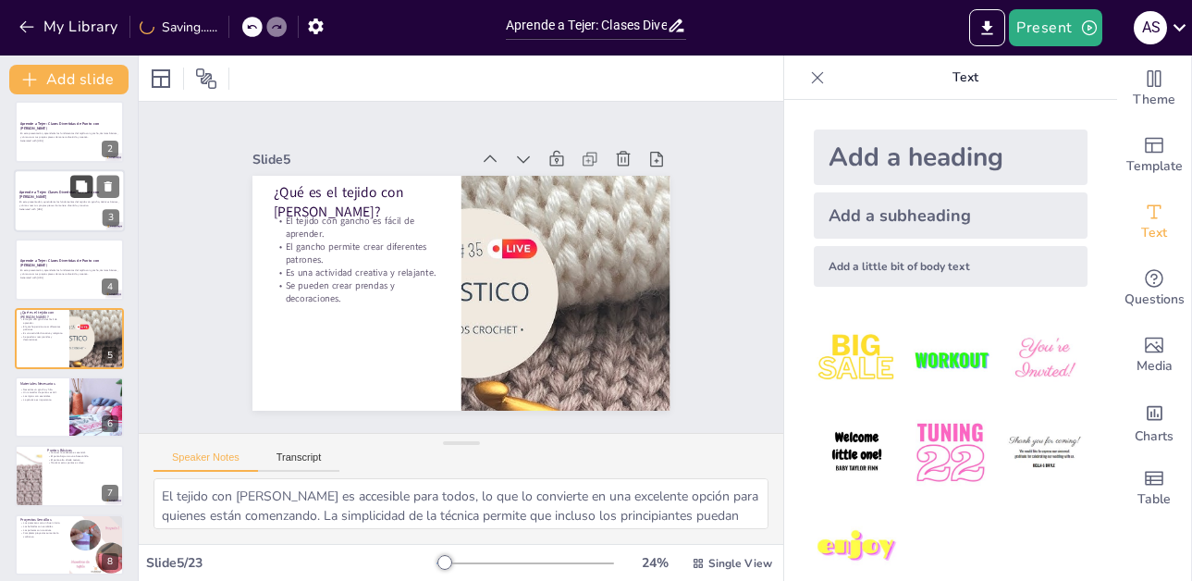
click at [90, 196] on button at bounding box center [81, 186] width 22 height 22
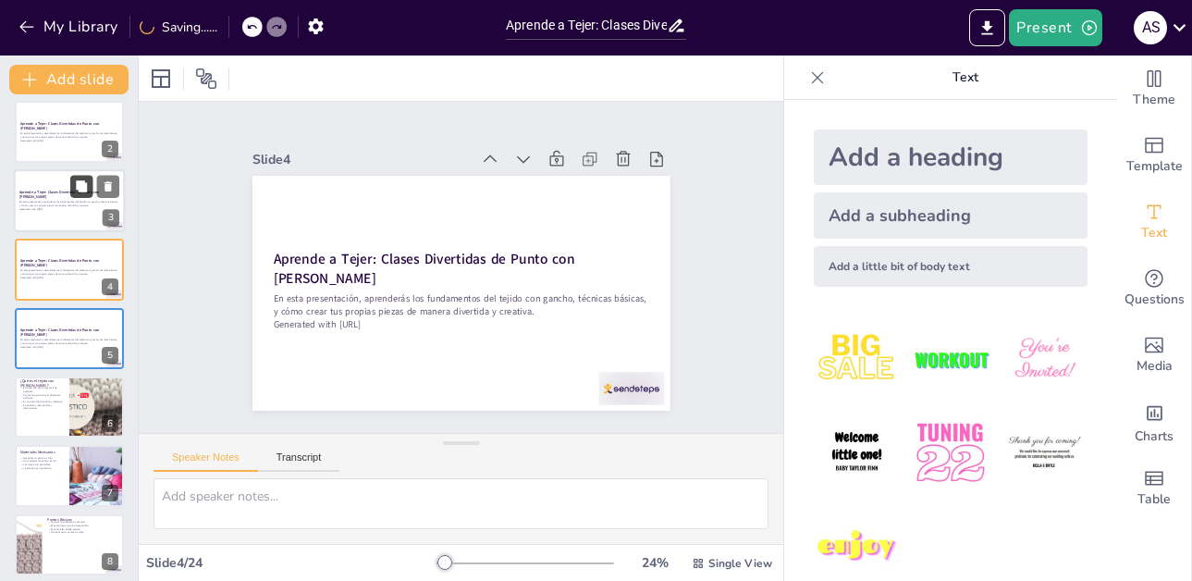
scroll to position [8, 0]
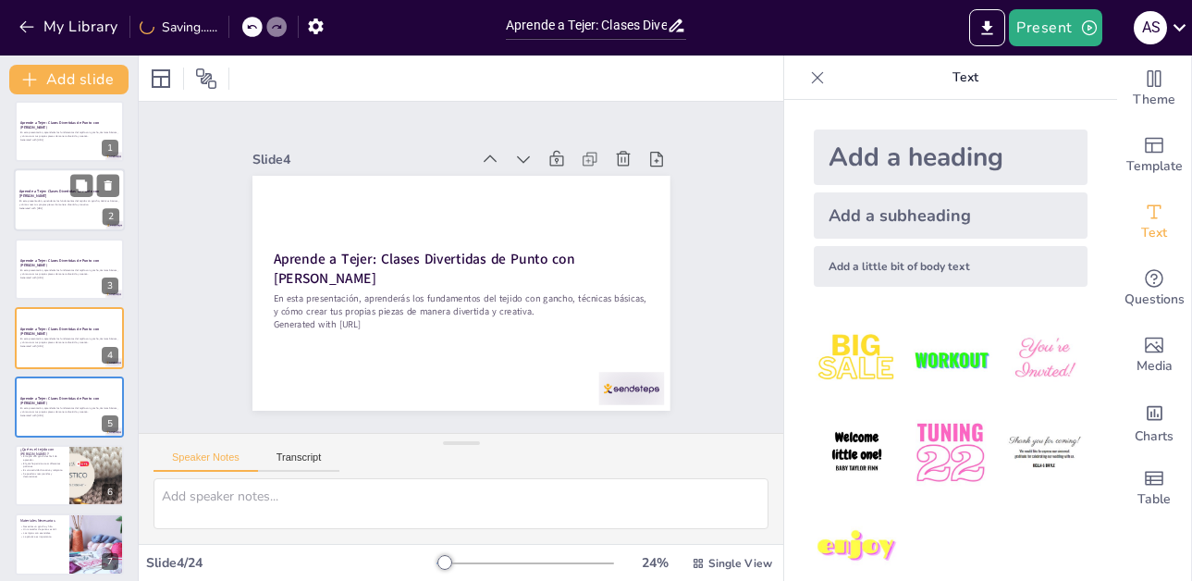
click at [64, 207] on p "Generated with [URL]" at bounding box center [69, 209] width 100 height 4
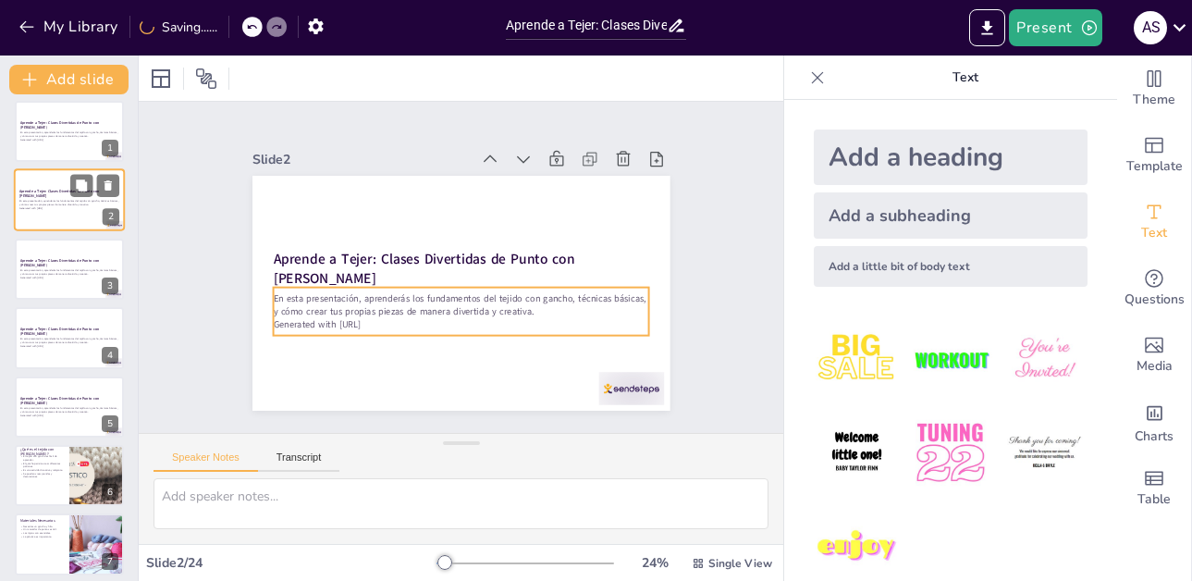
scroll to position [0, 0]
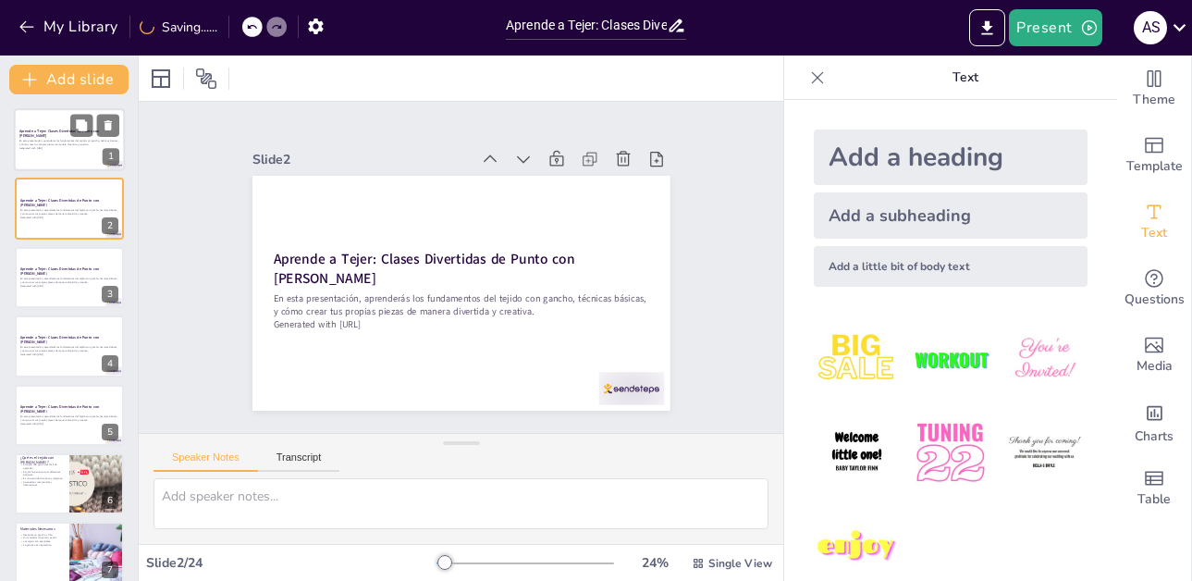
click at [53, 148] on p "Generated with [URL]" at bounding box center [69, 148] width 100 height 4
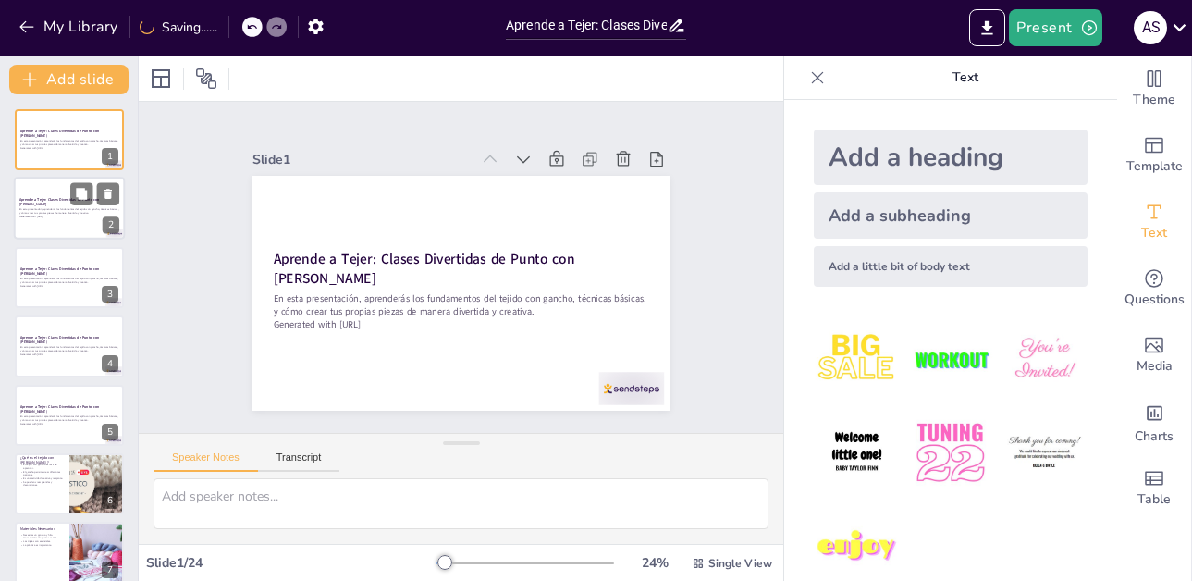
click at [92, 215] on p "Generated with [URL]" at bounding box center [69, 217] width 100 height 4
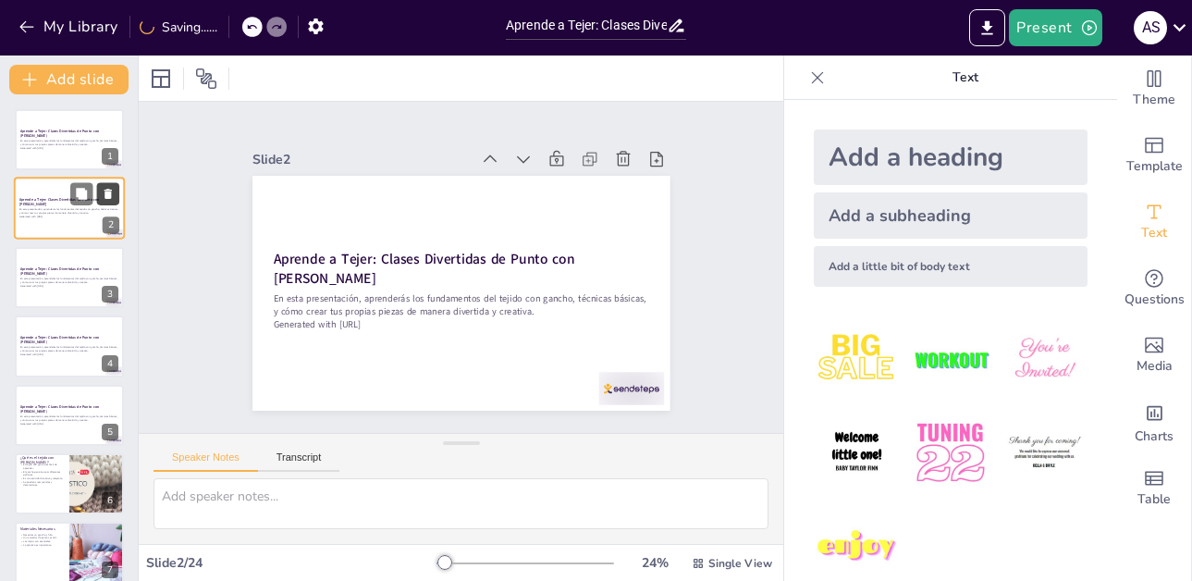
click at [110, 197] on icon at bounding box center [107, 195] width 7 height 10
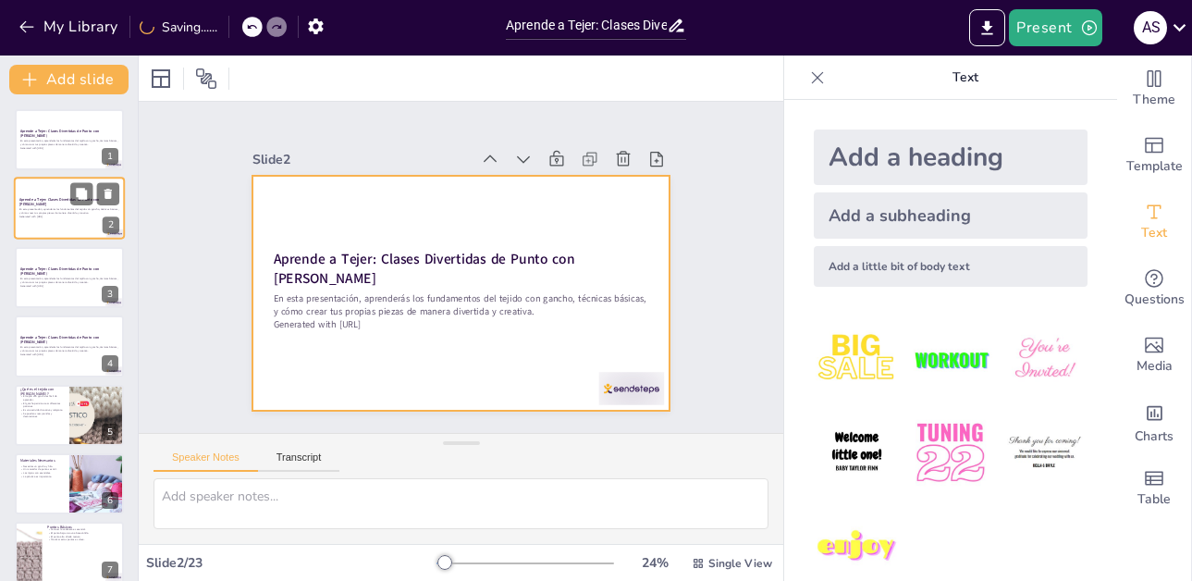
click at [75, 225] on div at bounding box center [69, 209] width 111 height 63
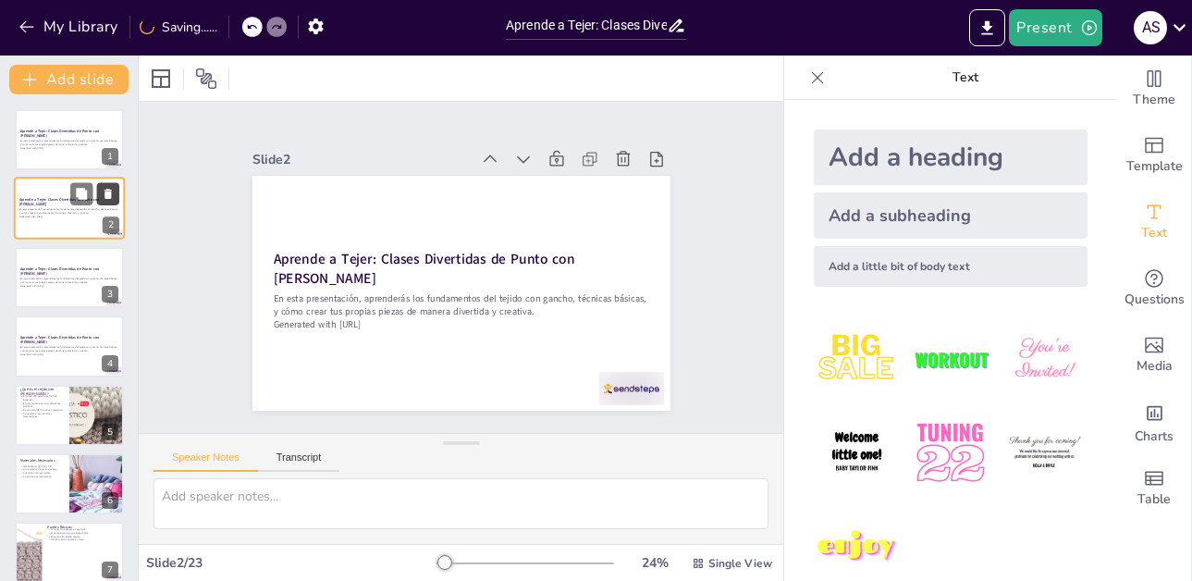
click at [108, 195] on icon at bounding box center [107, 195] width 7 height 10
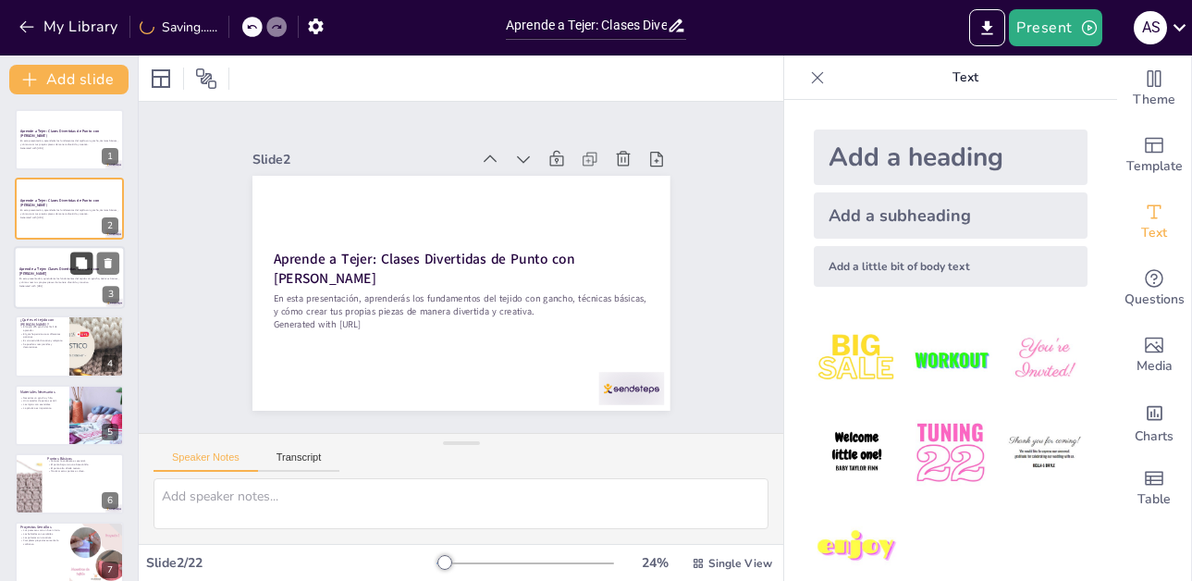
click at [79, 274] on button at bounding box center [81, 263] width 22 height 22
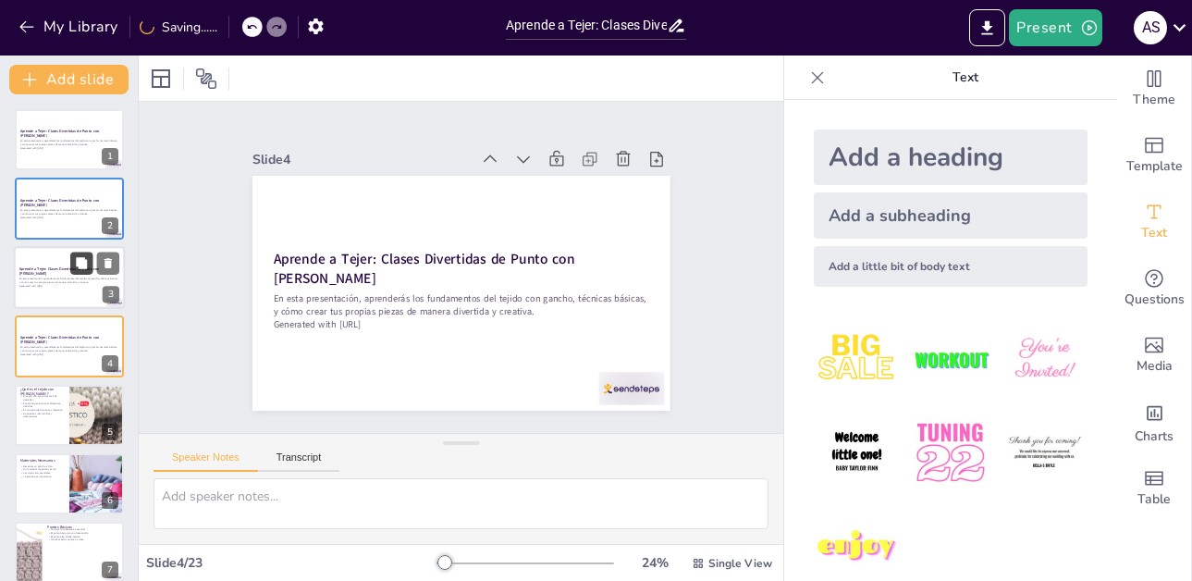
scroll to position [8, 0]
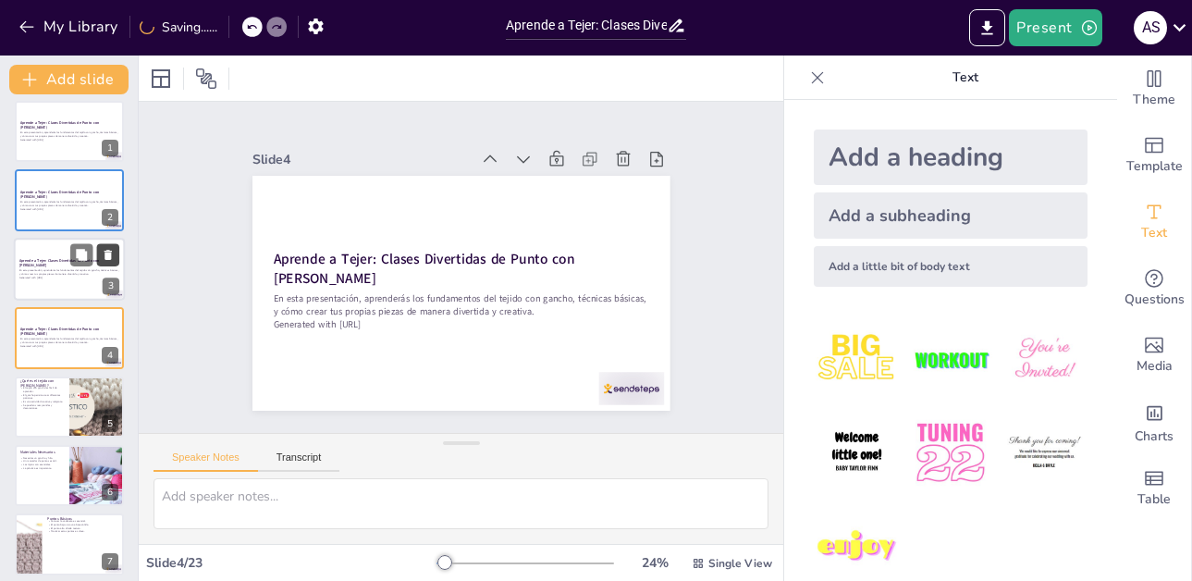
click at [112, 252] on icon at bounding box center [108, 254] width 13 height 13
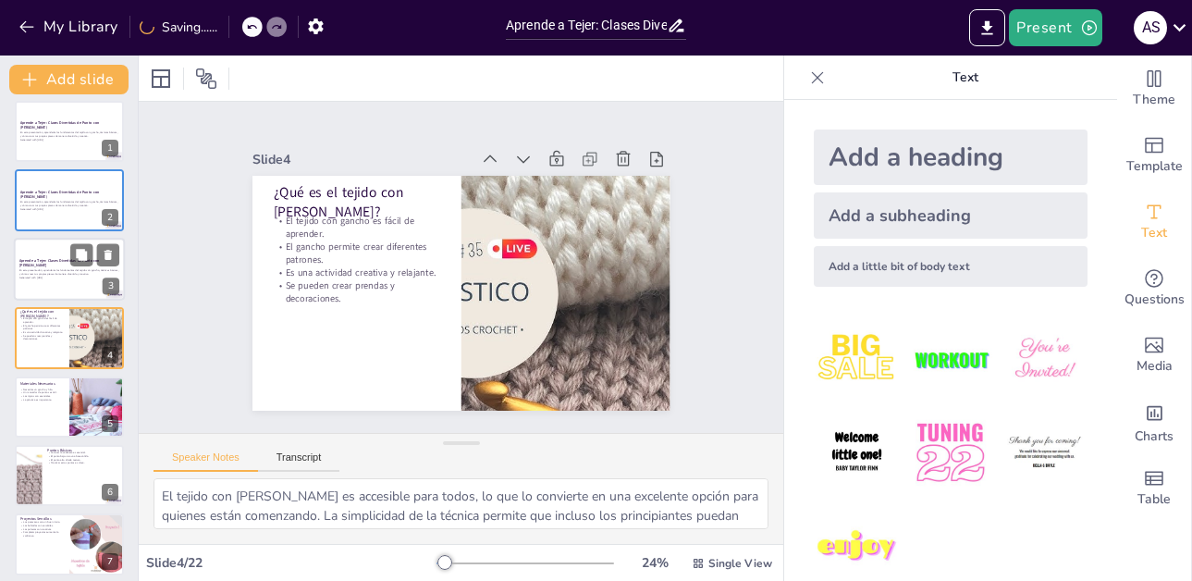
click at [68, 273] on p "En esta presentación, aprenderás los fundamentos del tejido con gancho, técnica…" at bounding box center [69, 272] width 100 height 6
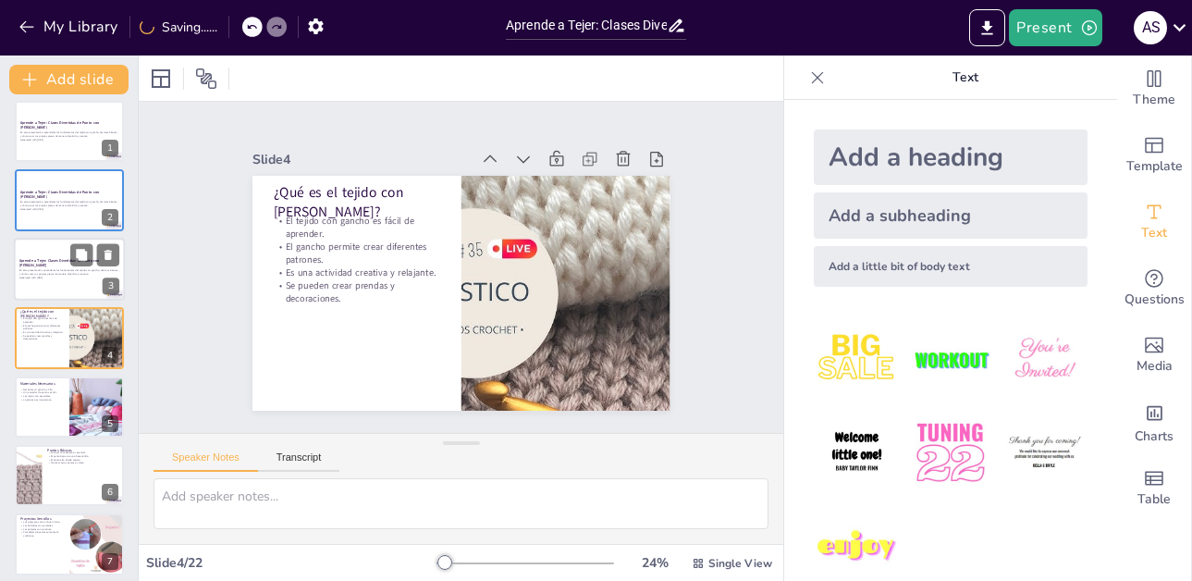
scroll to position [0, 0]
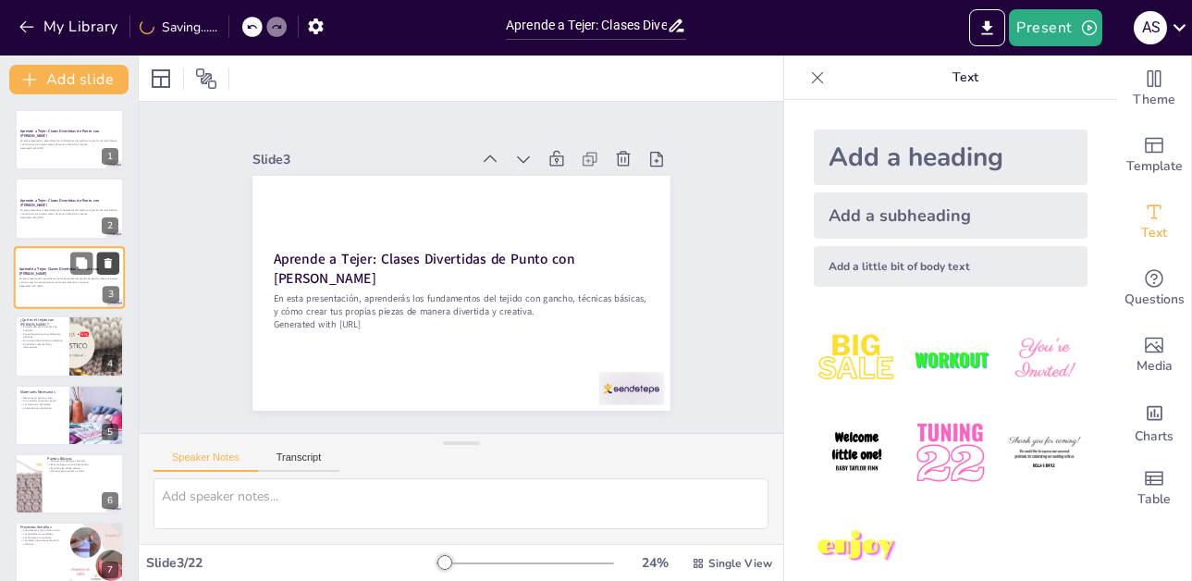
click at [113, 268] on icon at bounding box center [108, 262] width 13 height 13
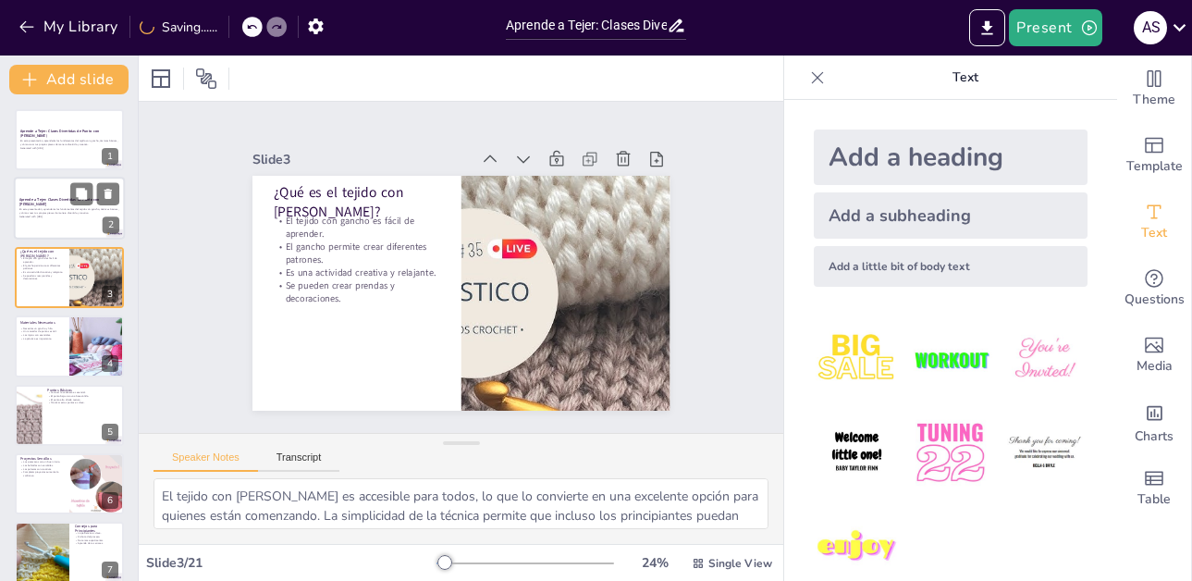
click at [80, 215] on p "Generated with [URL]" at bounding box center [69, 217] width 100 height 4
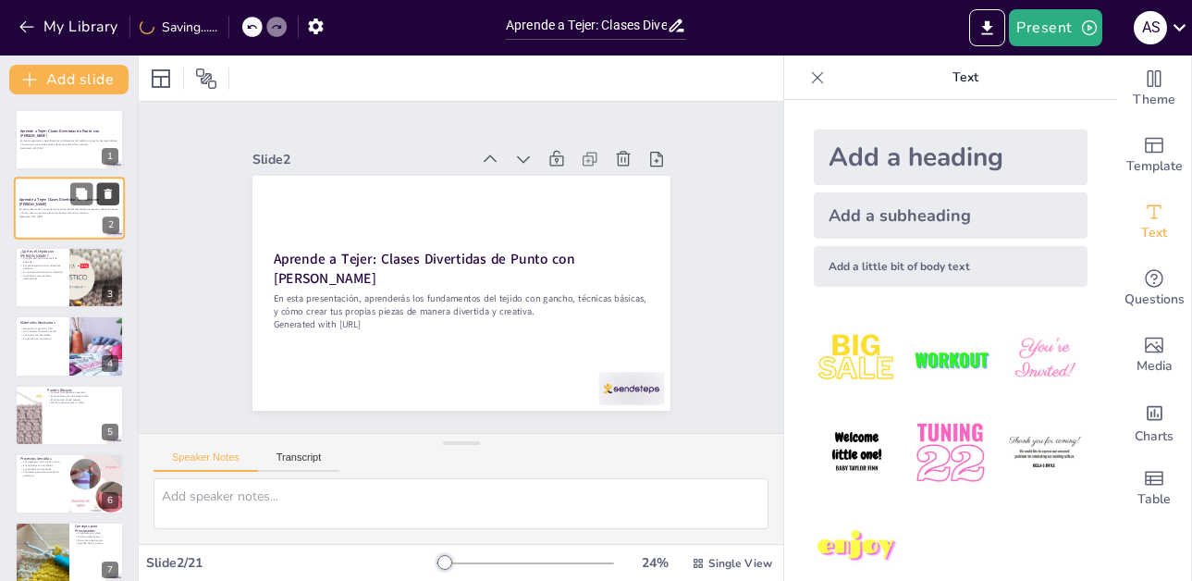
click at [110, 193] on icon at bounding box center [107, 195] width 7 height 10
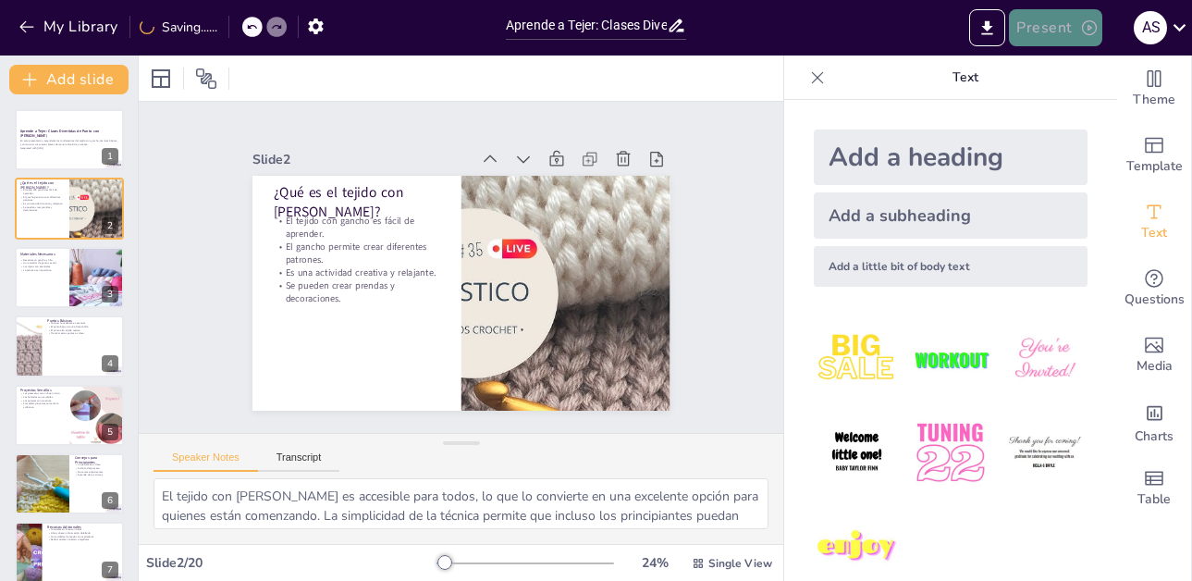
click at [1074, 27] on button "Present" at bounding box center [1055, 27] width 92 height 37
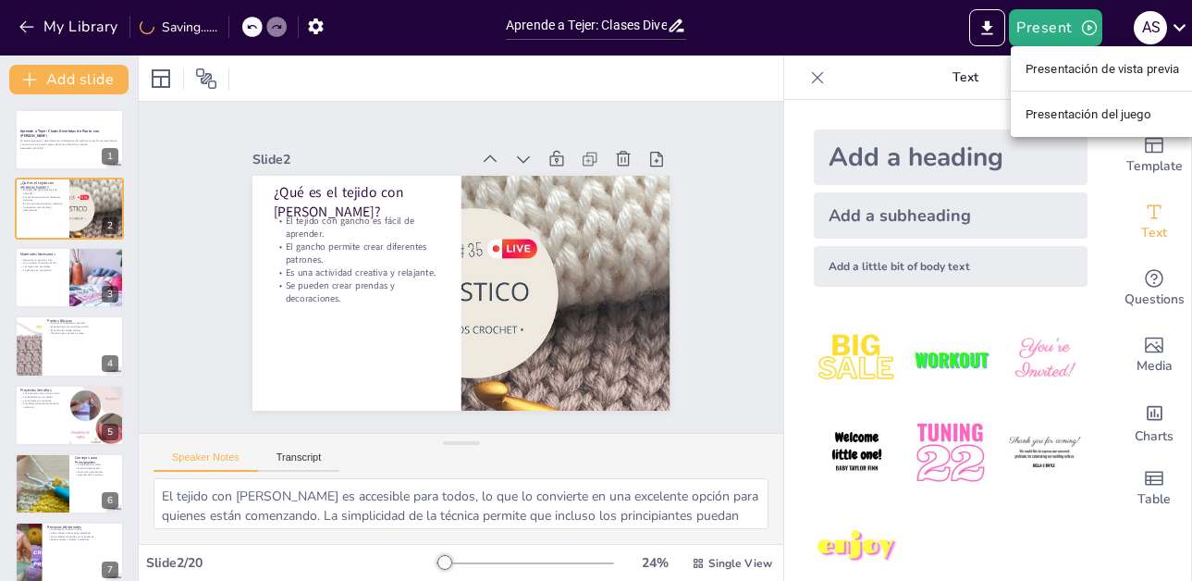
click at [1067, 70] on font "Presentación de vista previa" at bounding box center [1103, 69] width 154 height 14
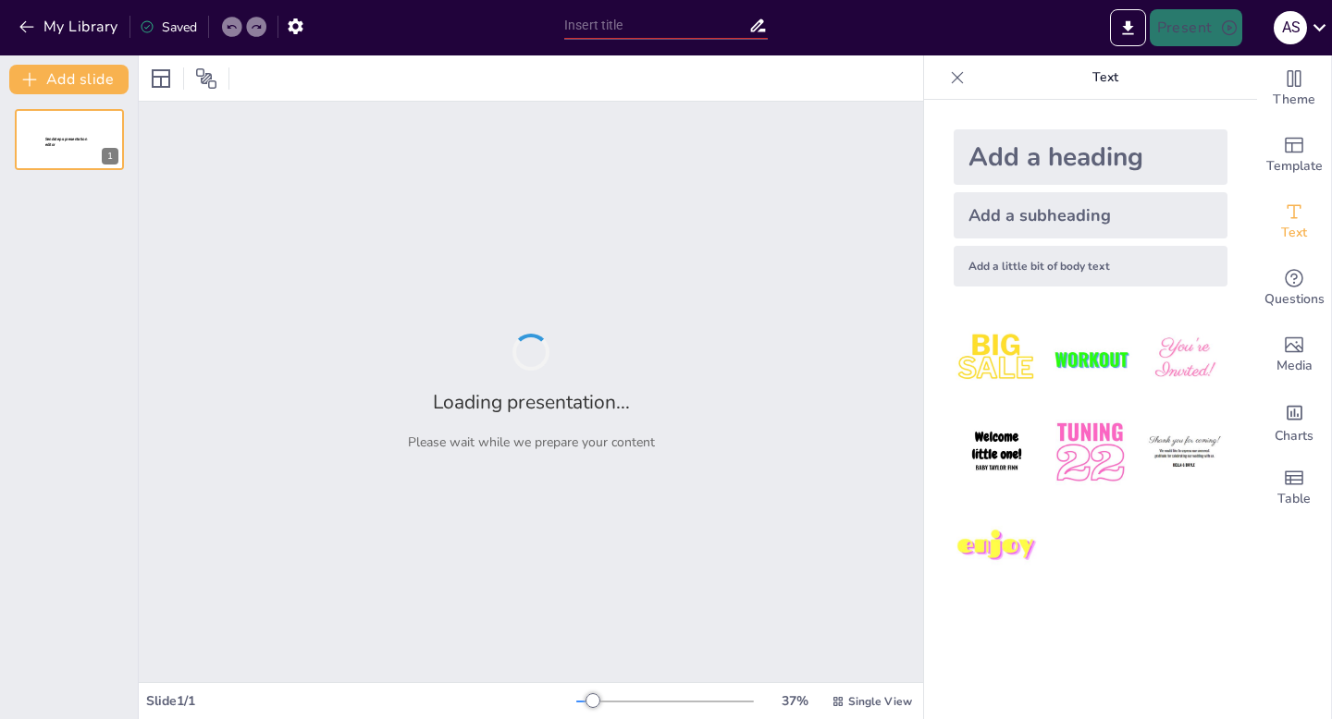
type input "Aprende a Tejer: Clases Divertidas de Punto con [PERSON_NAME]"
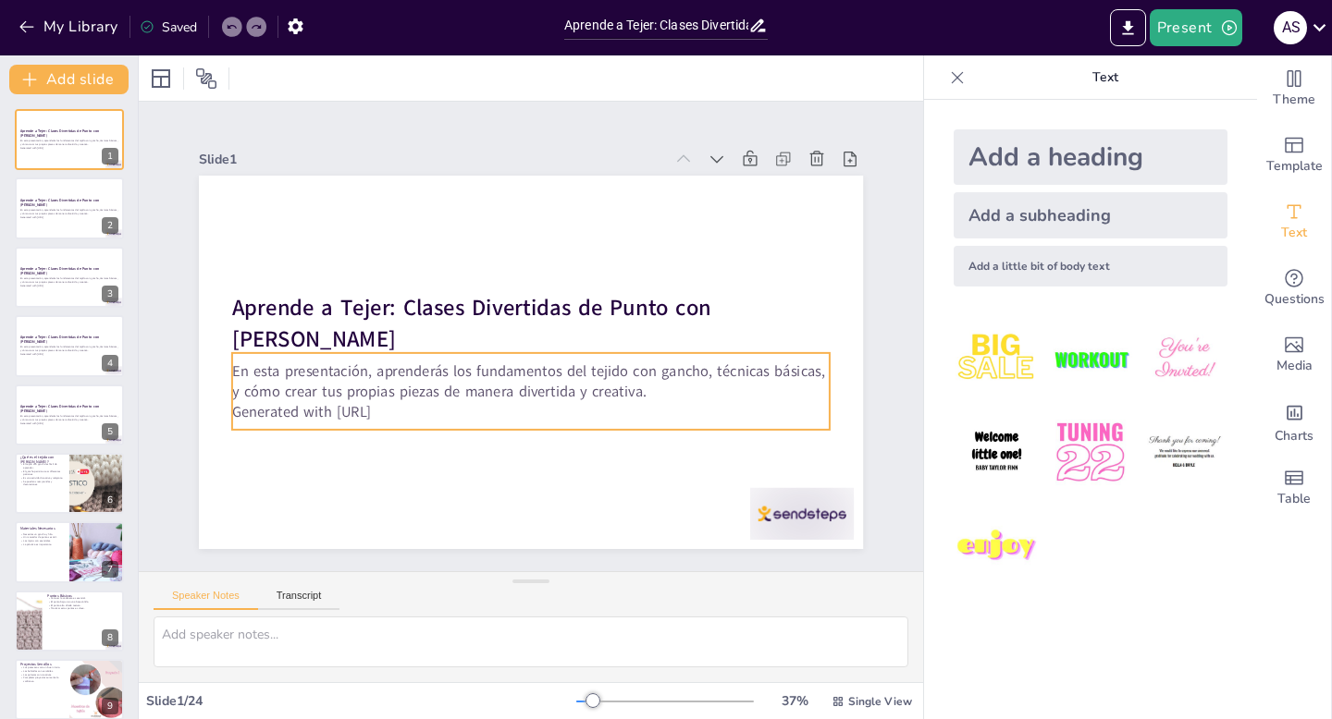
checkbox input "true"
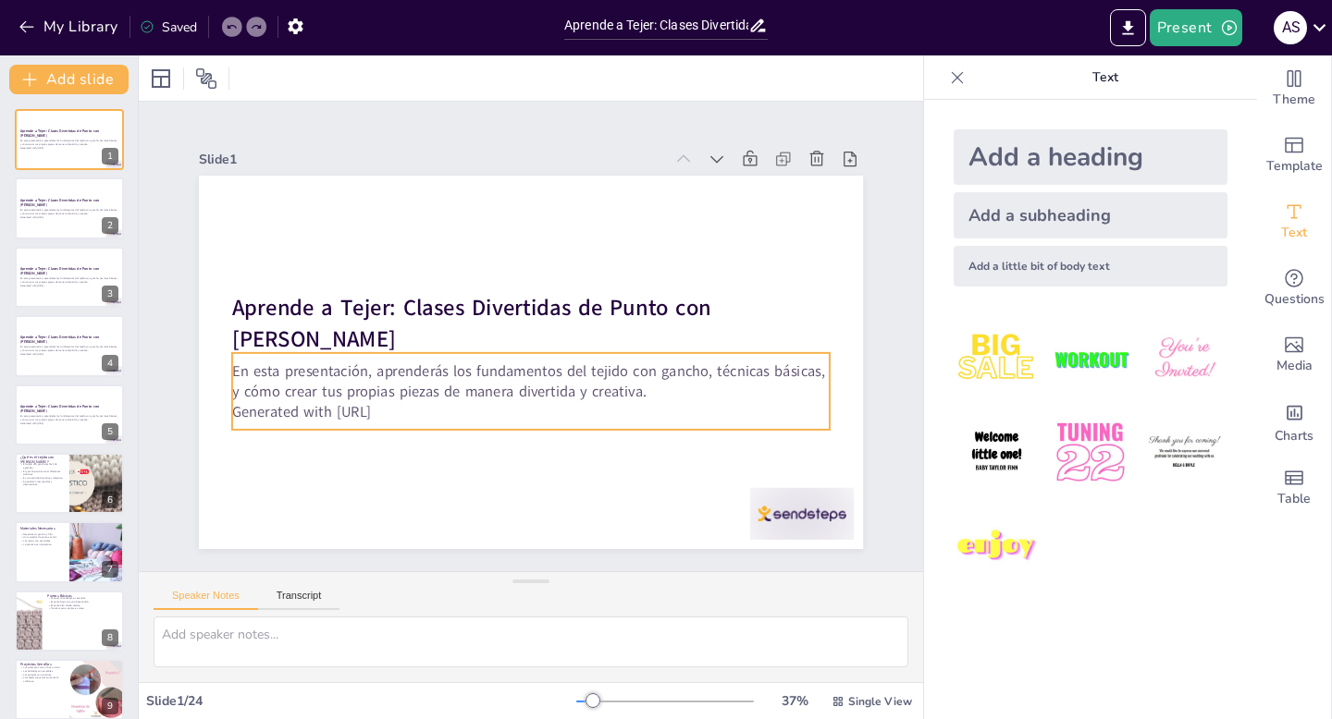
checkbox input "true"
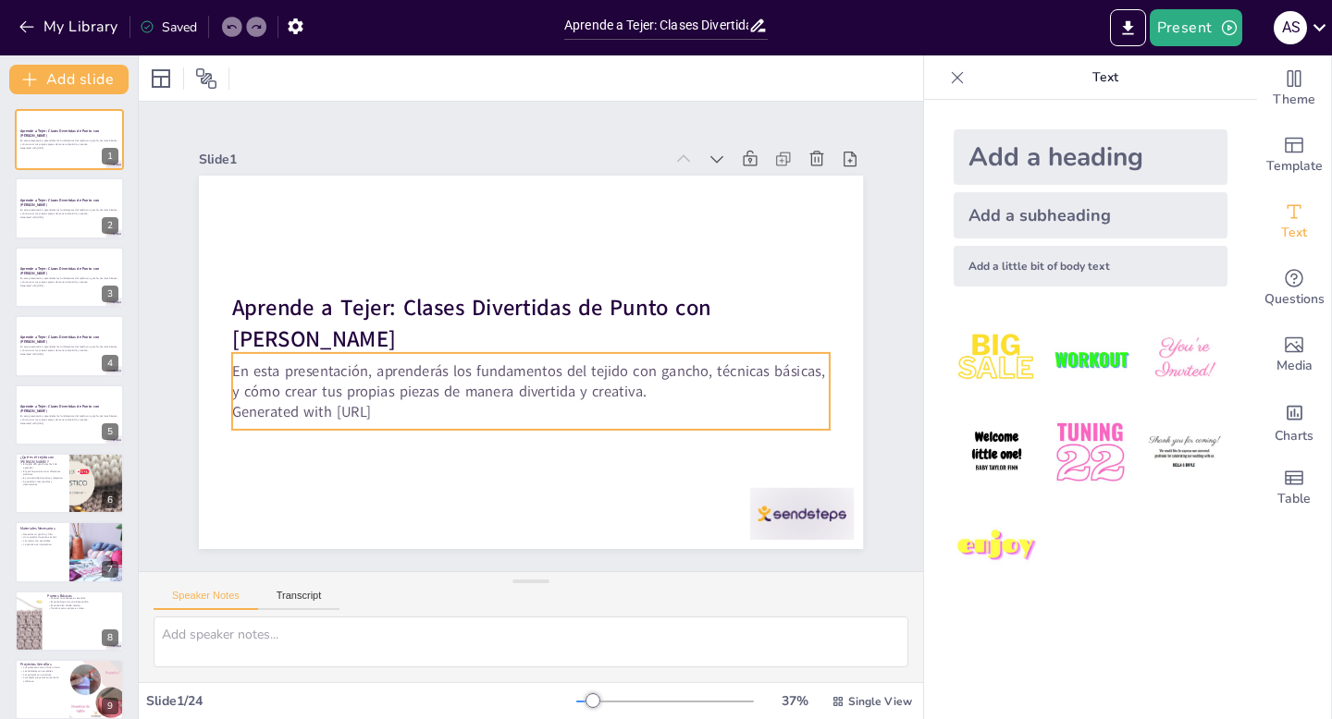
checkbox input "true"
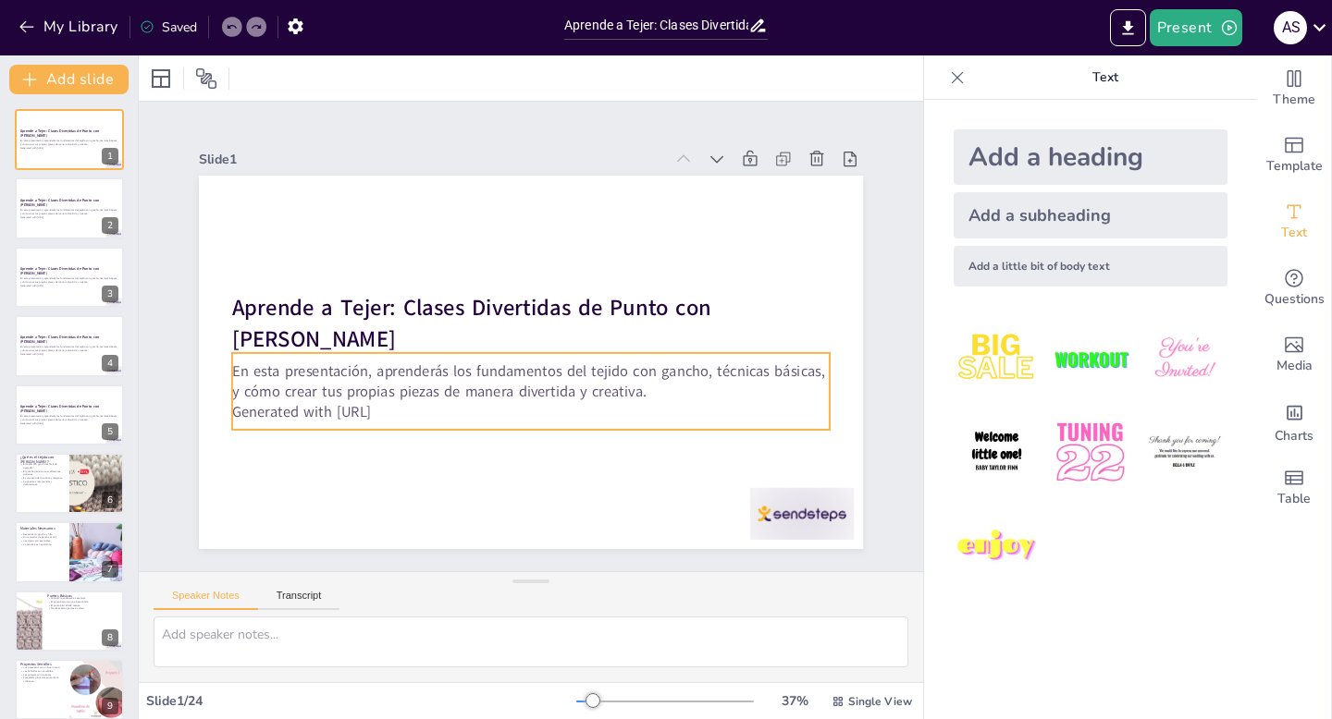
checkbox input "true"
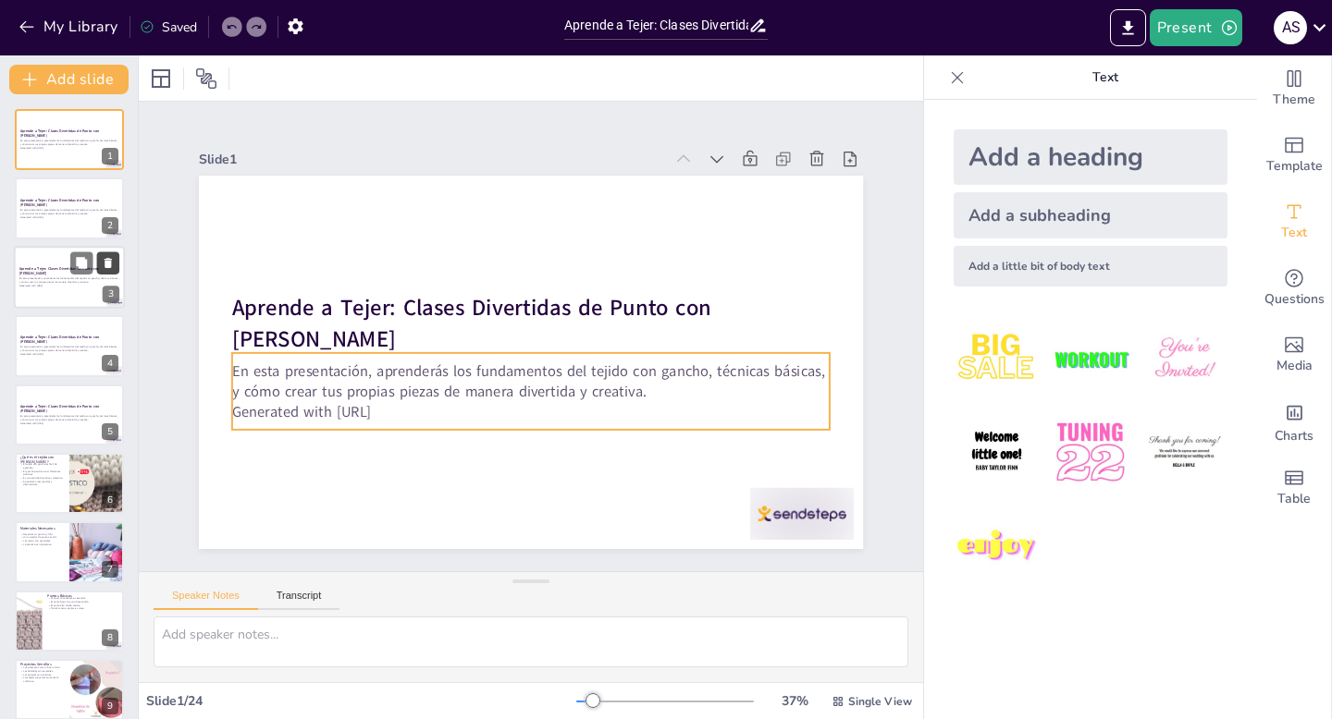
checkbox input "true"
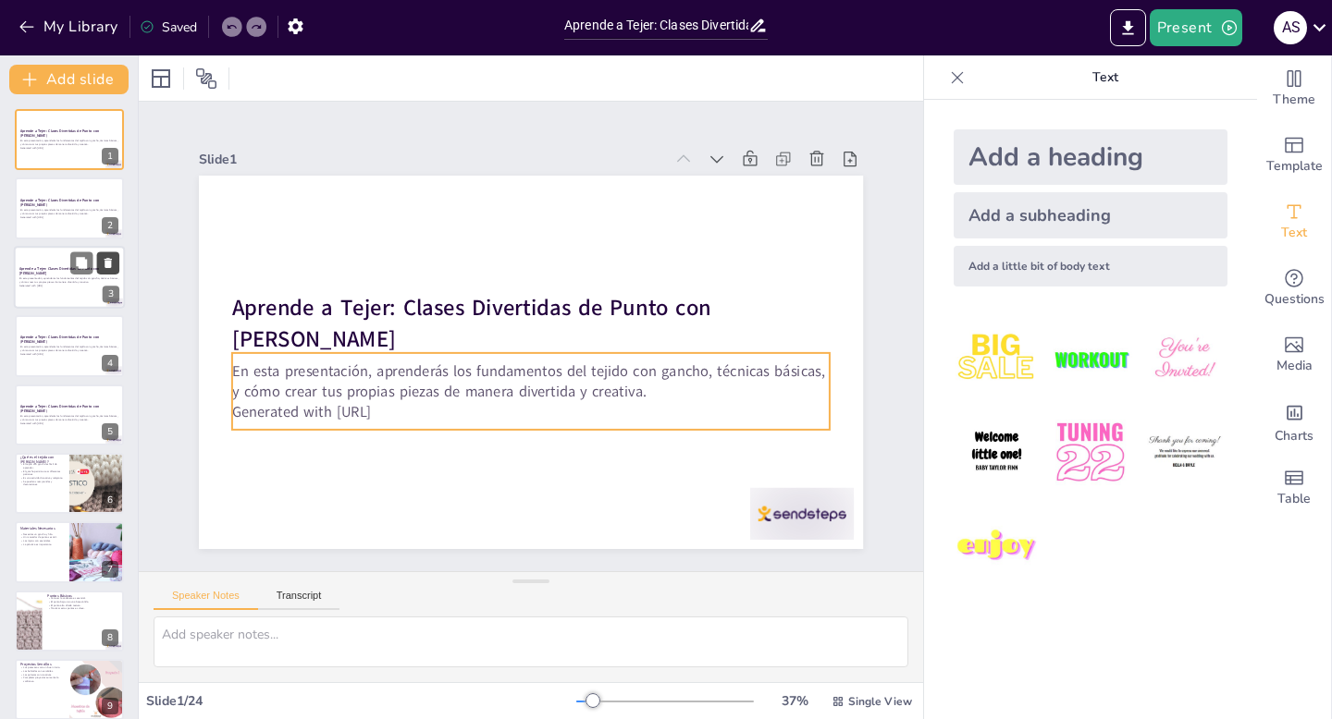
checkbox input "true"
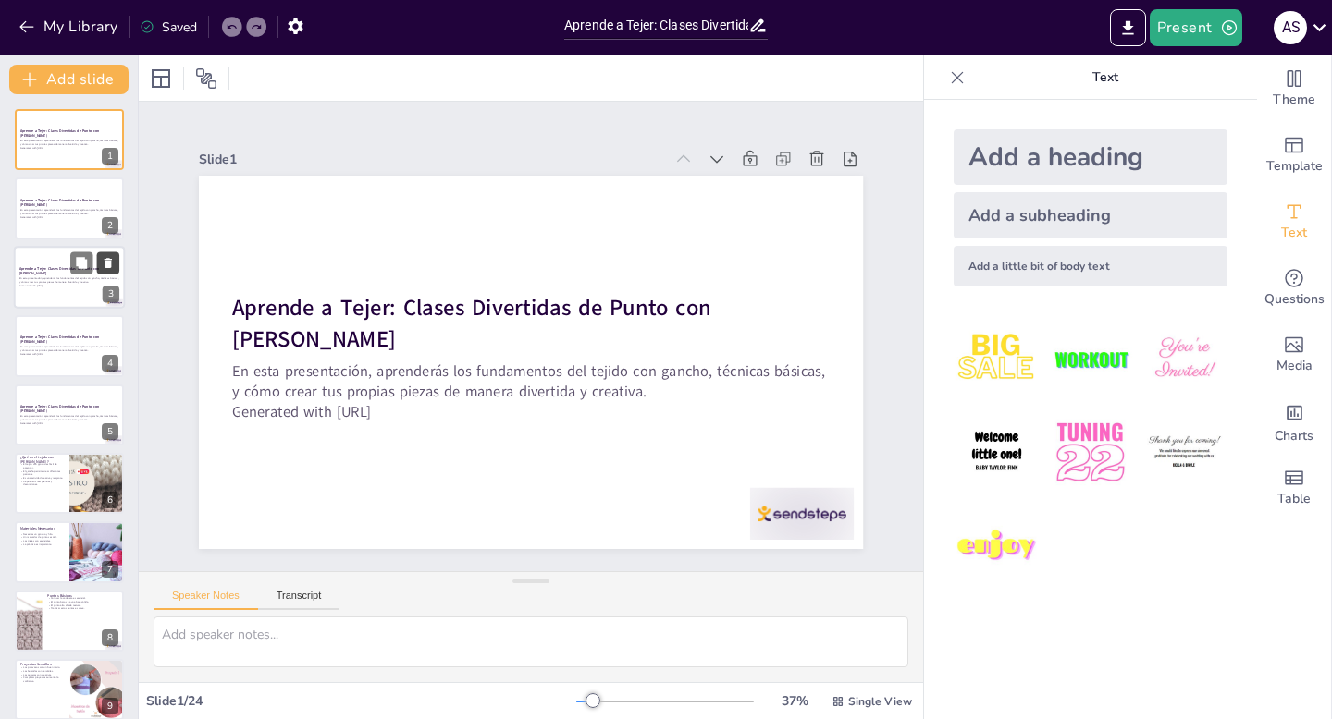
checkbox input "true"
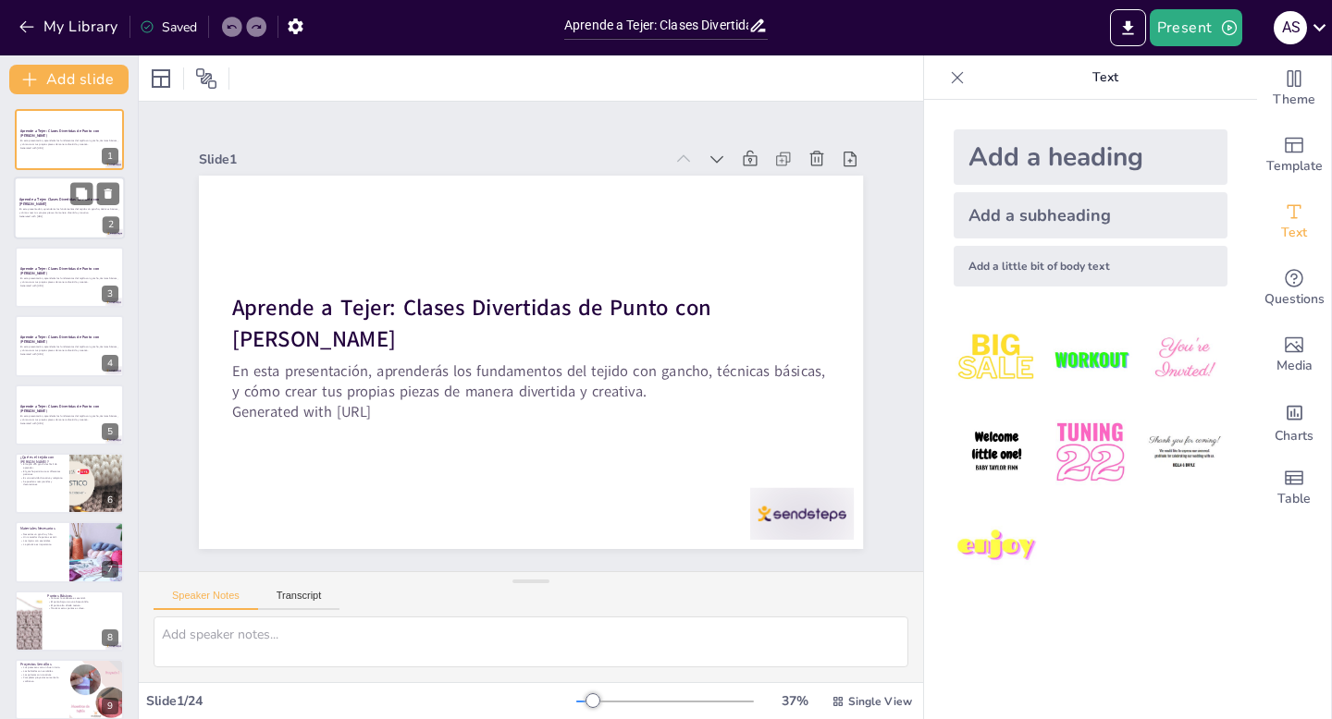
checkbox input "true"
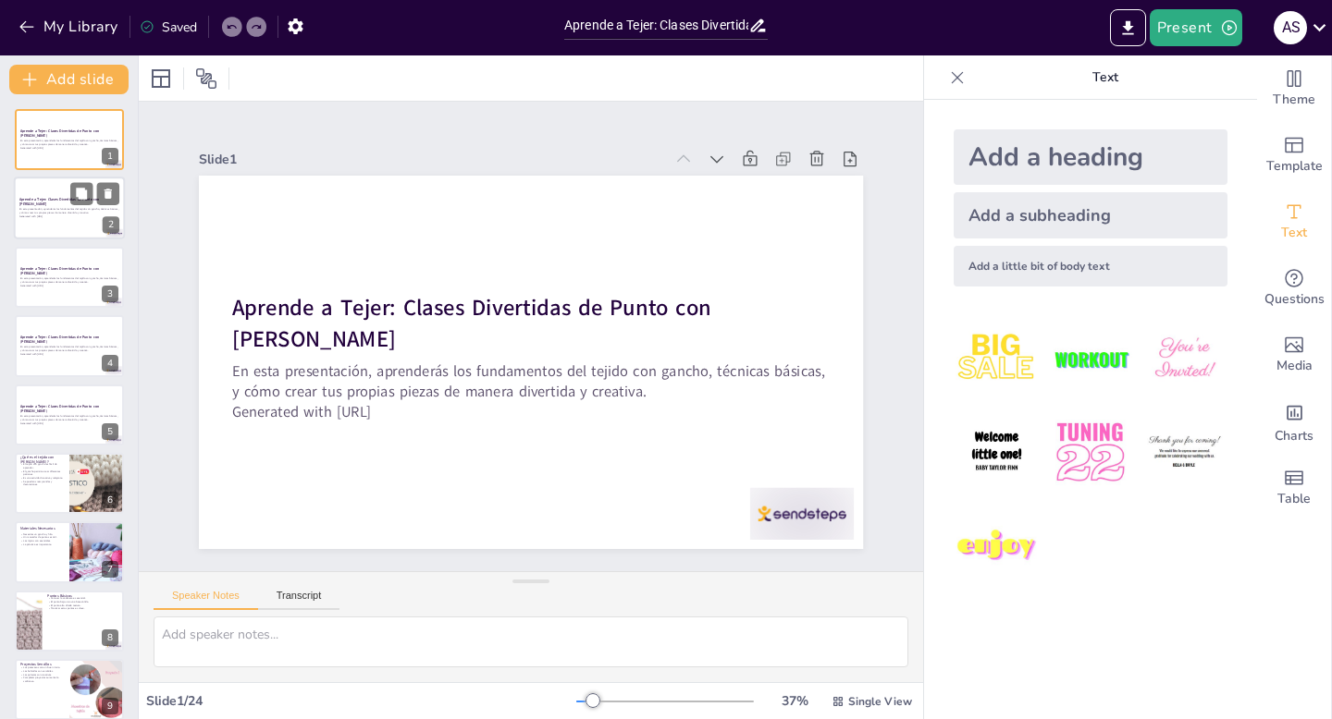
checkbox input "true"
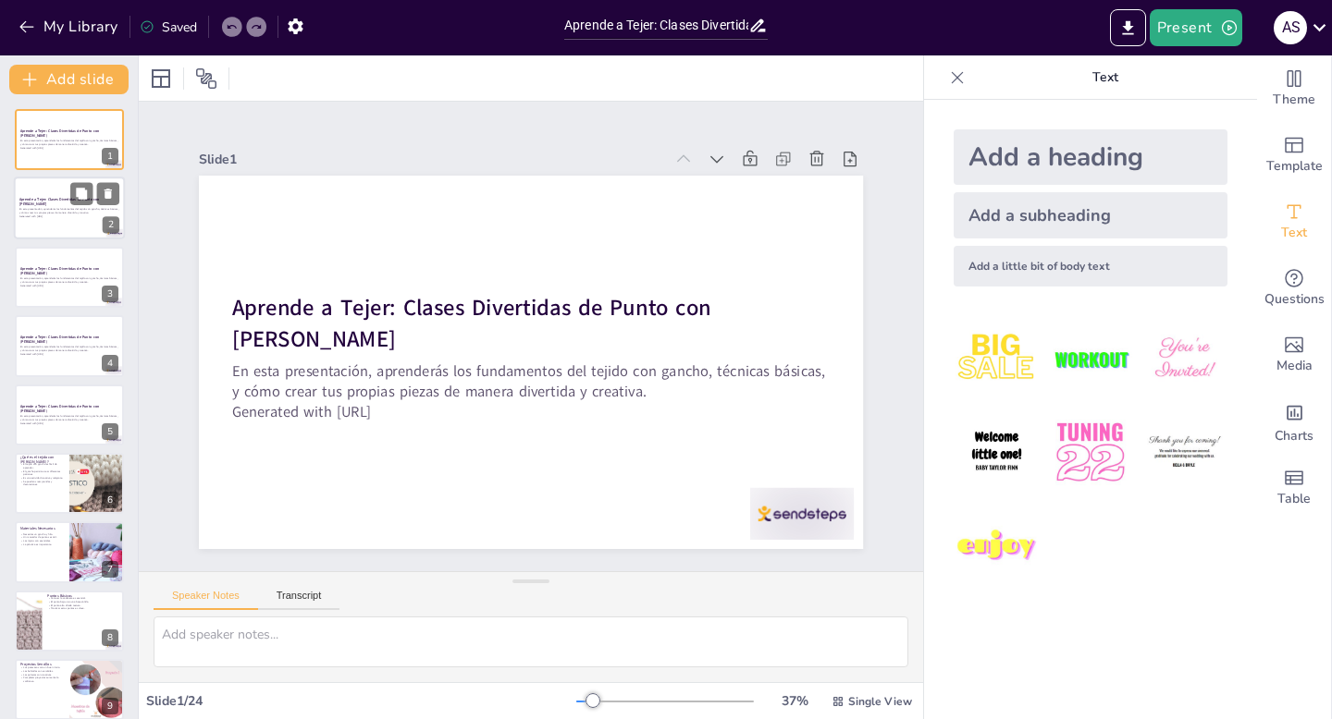
checkbox input "true"
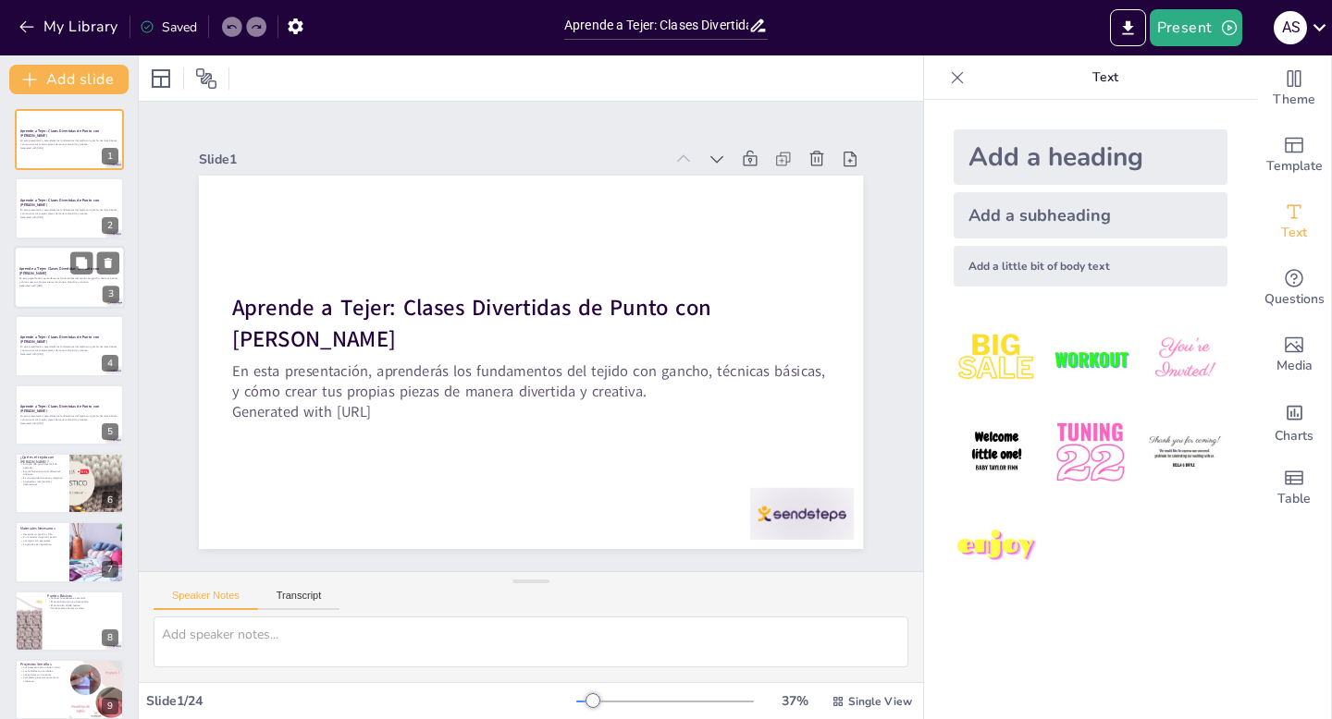
checkbox input "true"
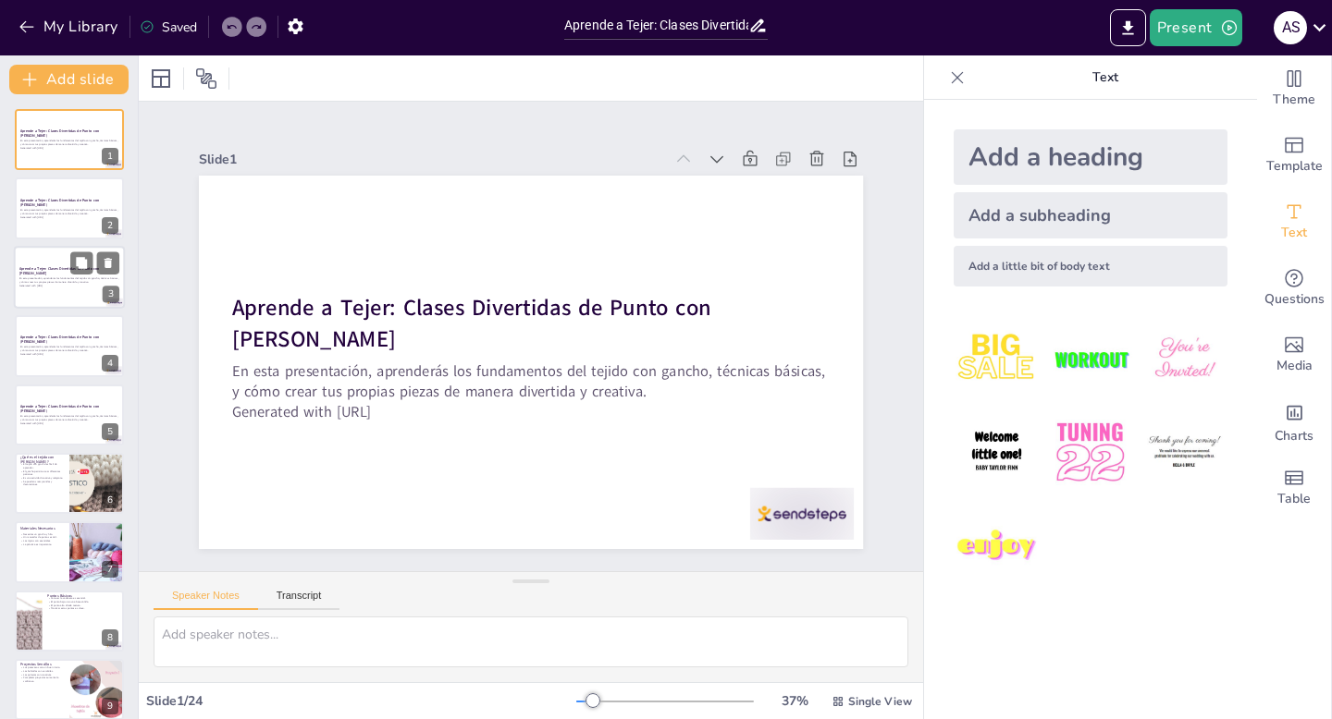
checkbox input "true"
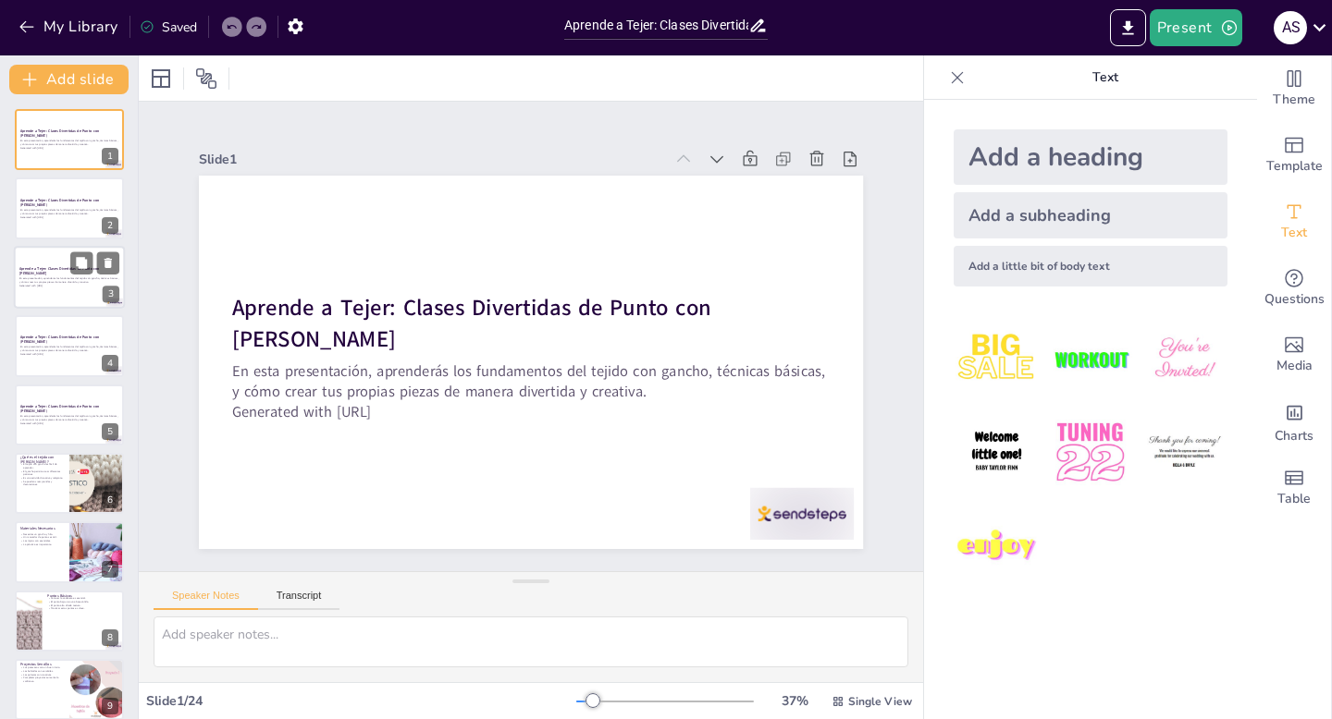
checkbox input "true"
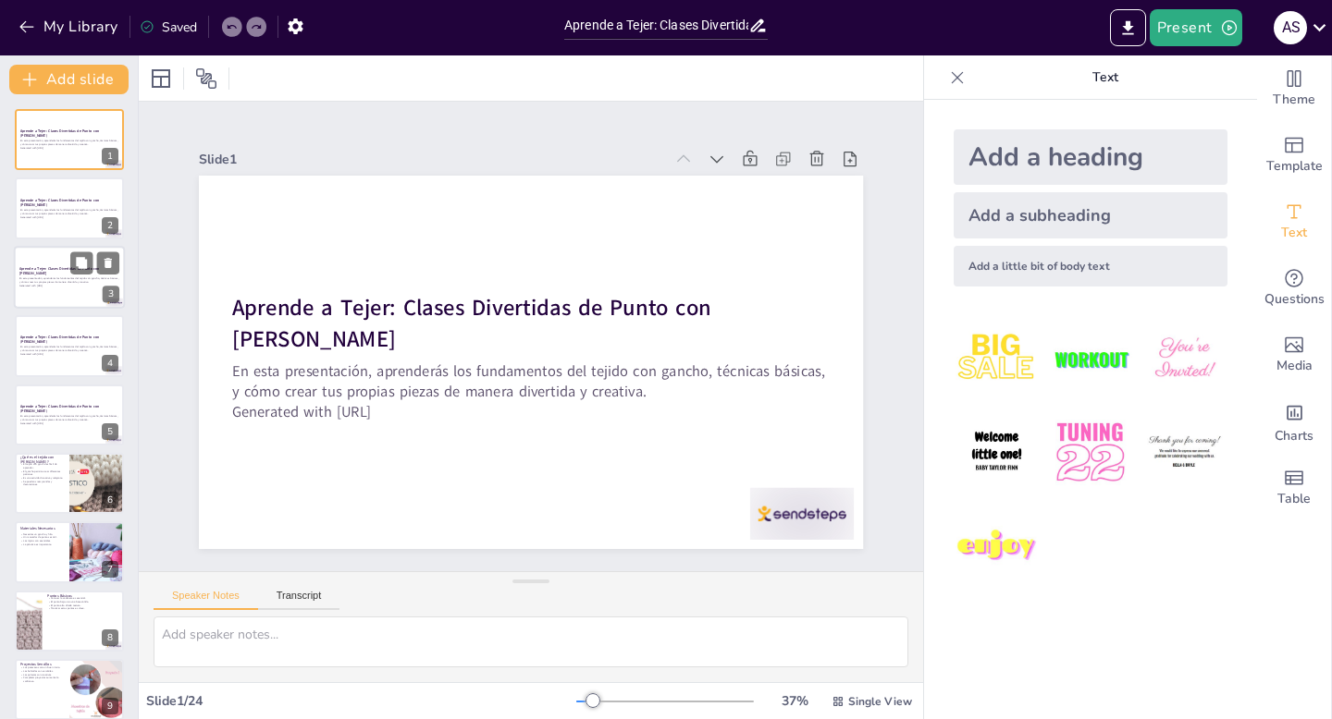
checkbox input "true"
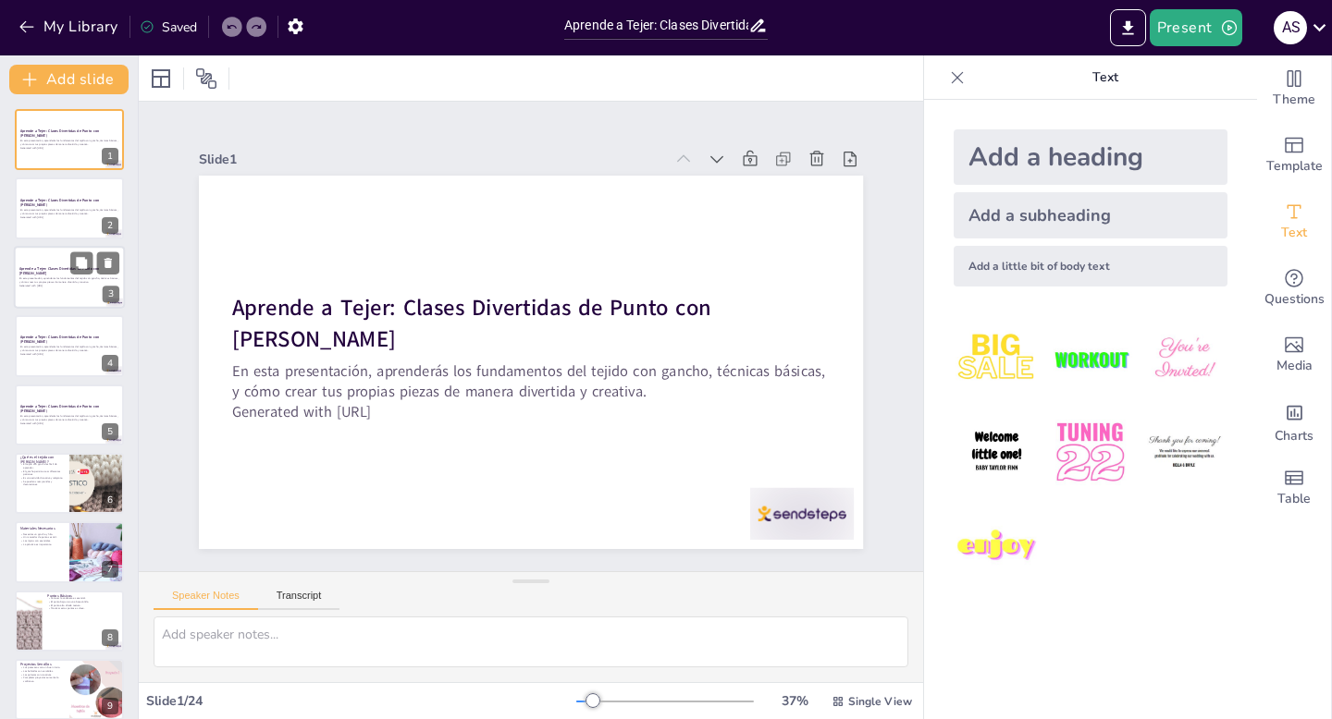
checkbox input "true"
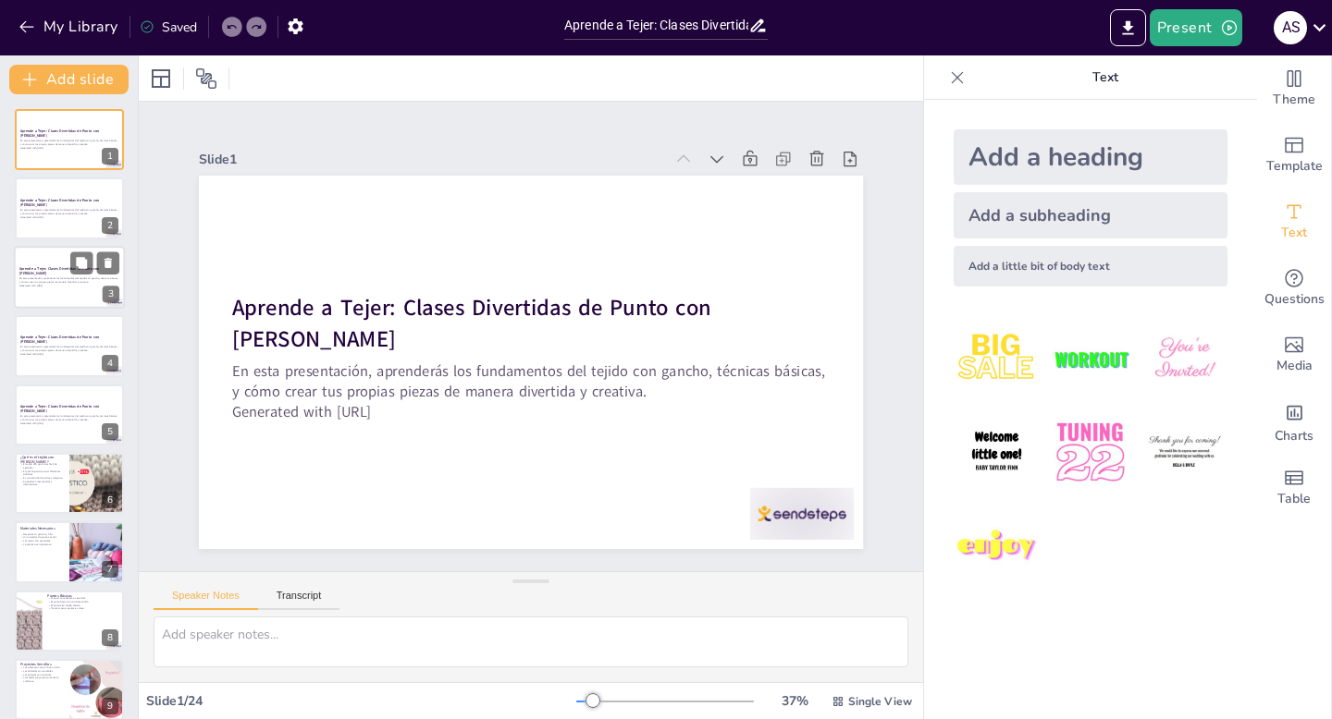
checkbox input "true"
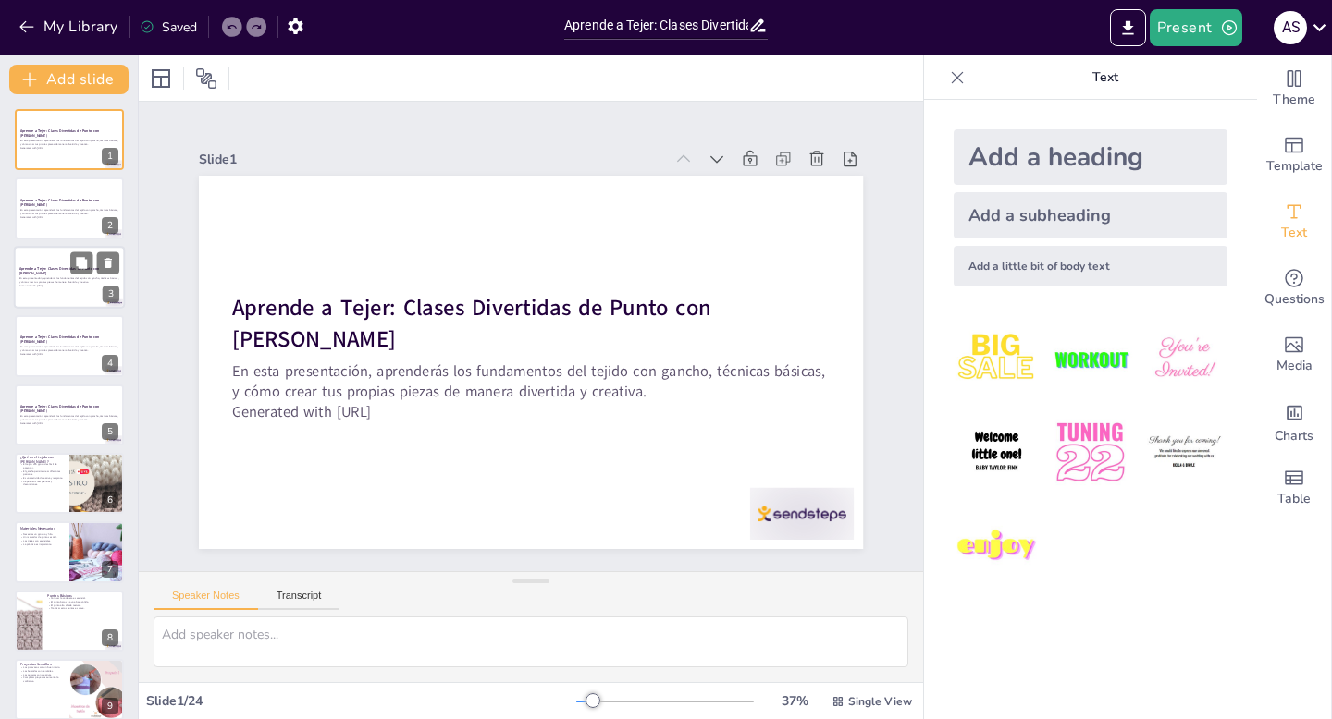
checkbox input "true"
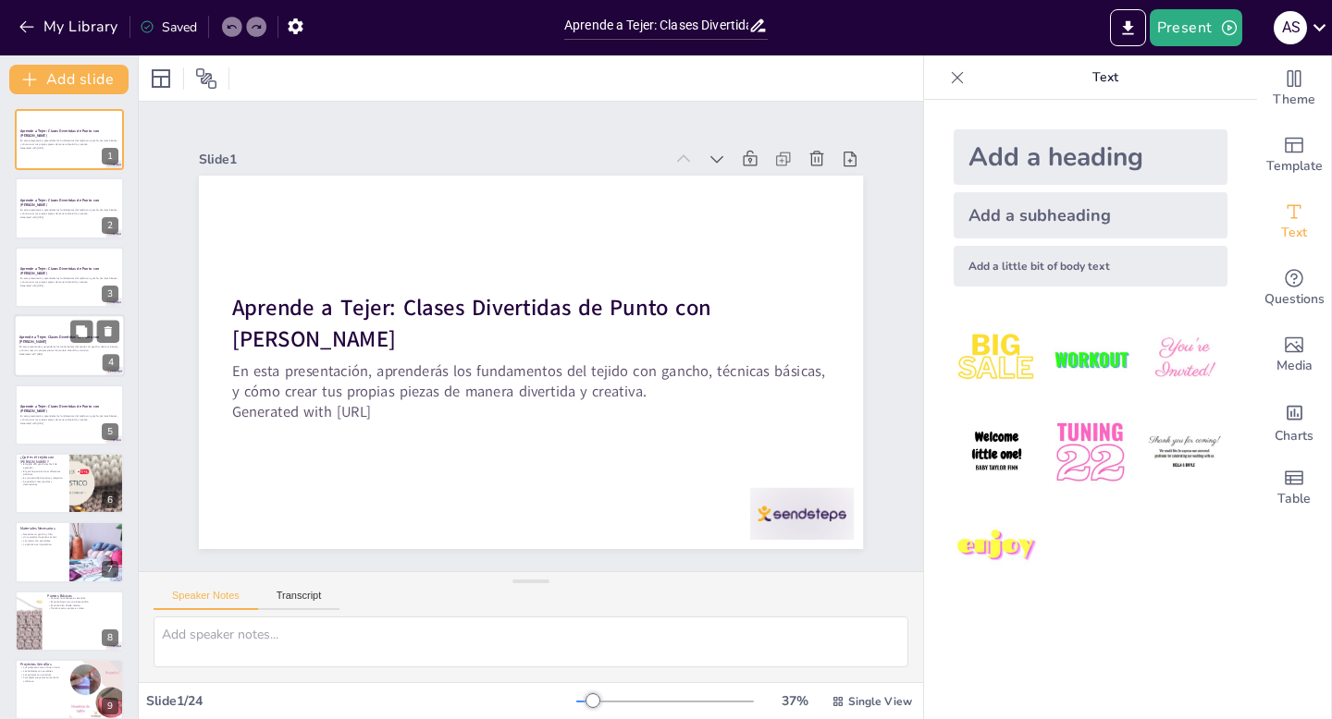
checkbox input "true"
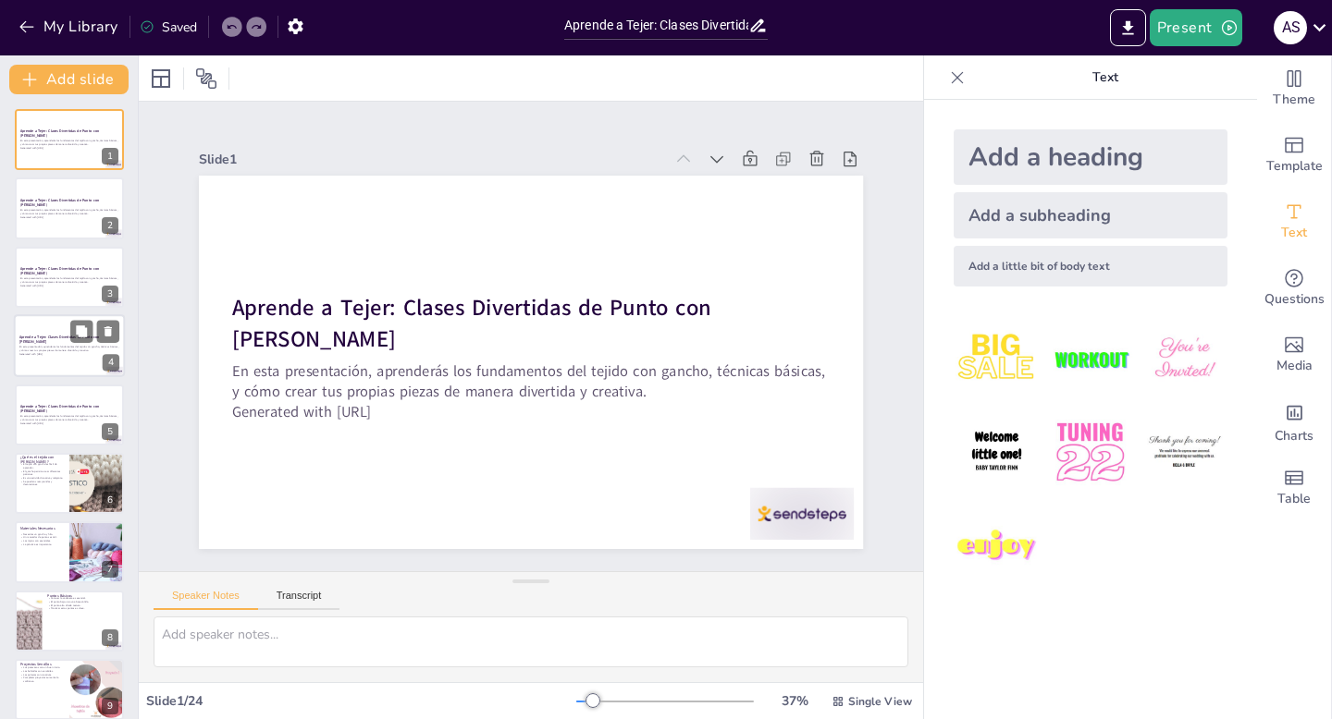
checkbox input "true"
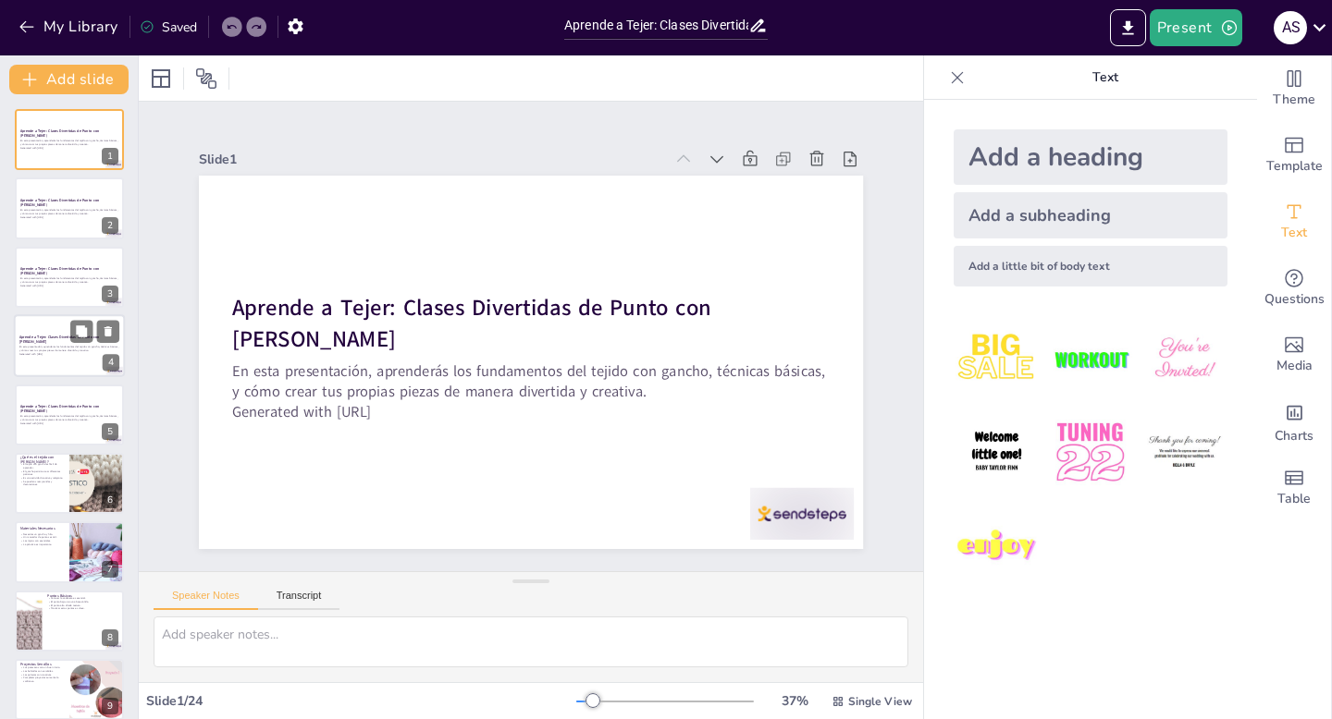
checkbox input "true"
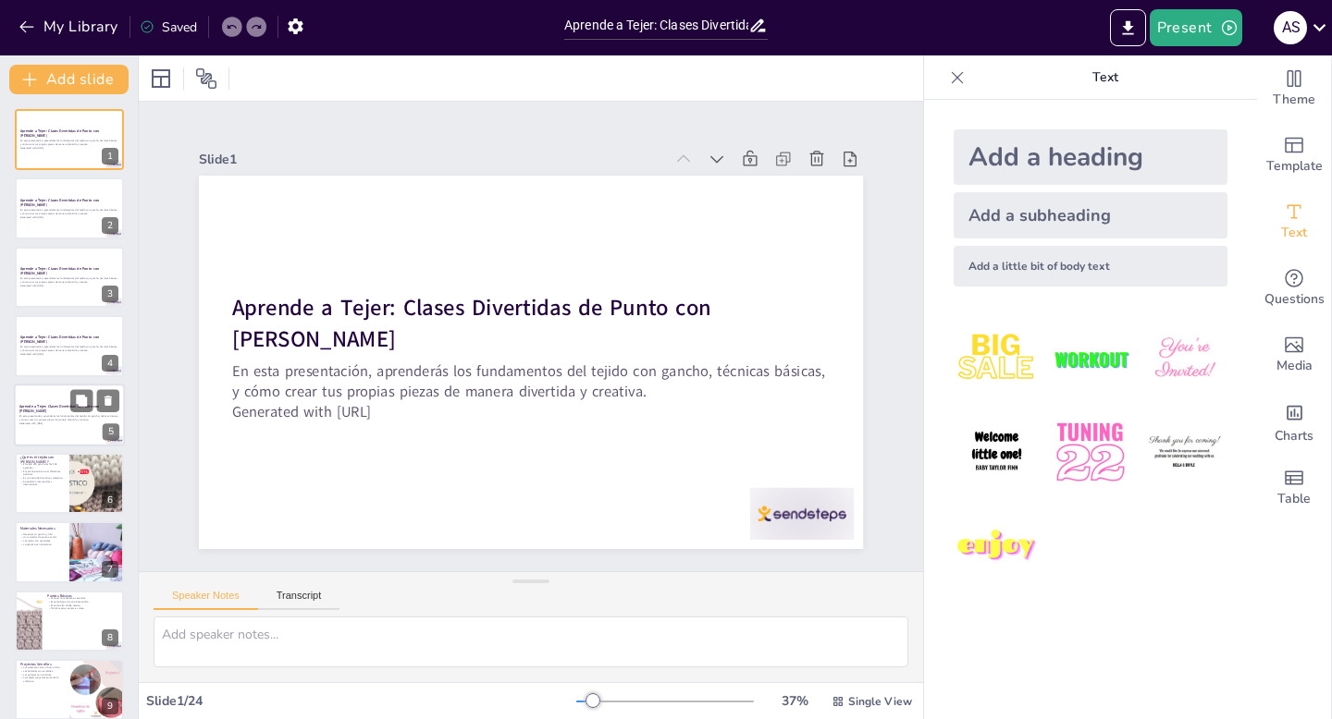
checkbox input "true"
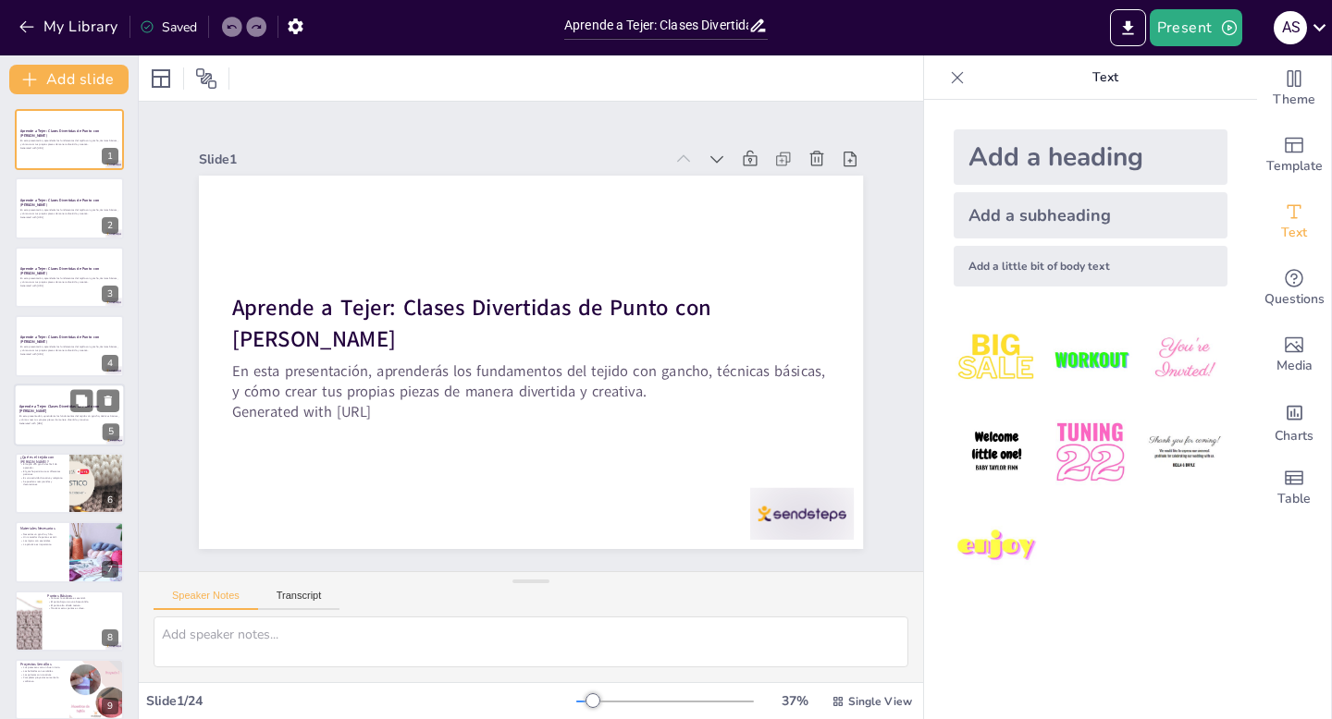
checkbox input "true"
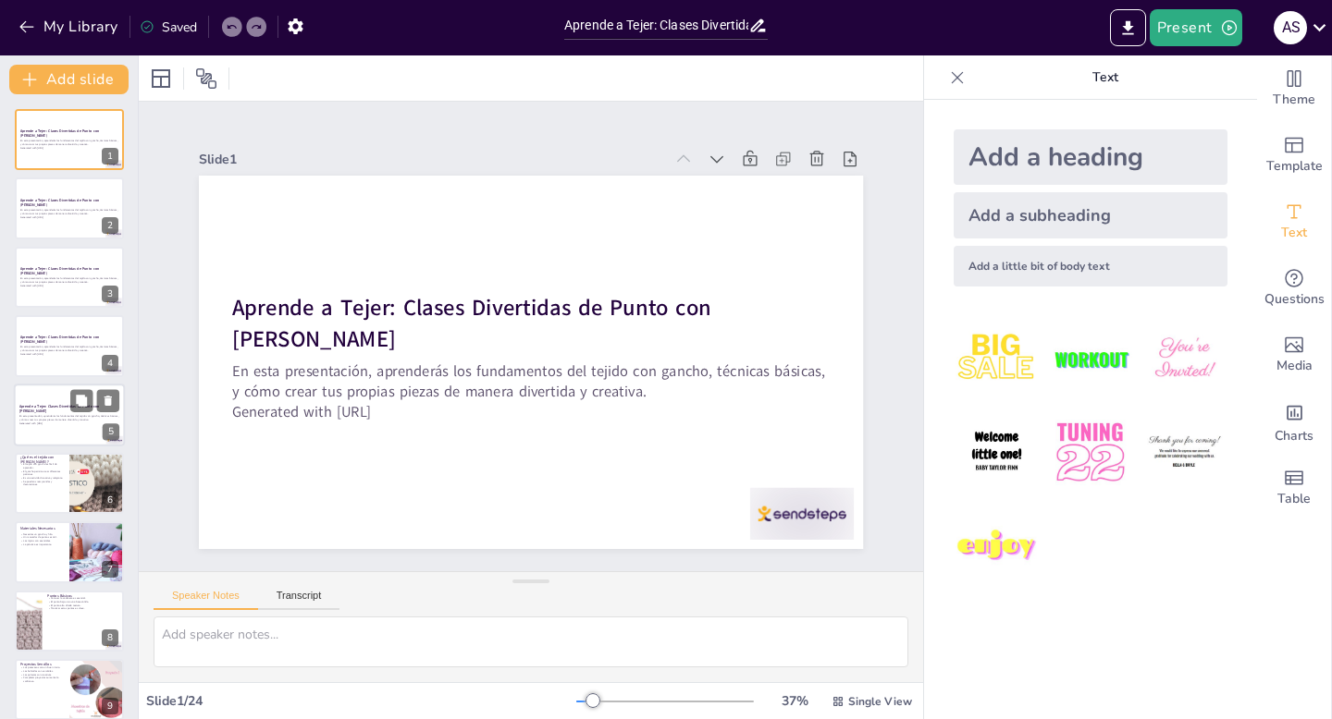
checkbox input "true"
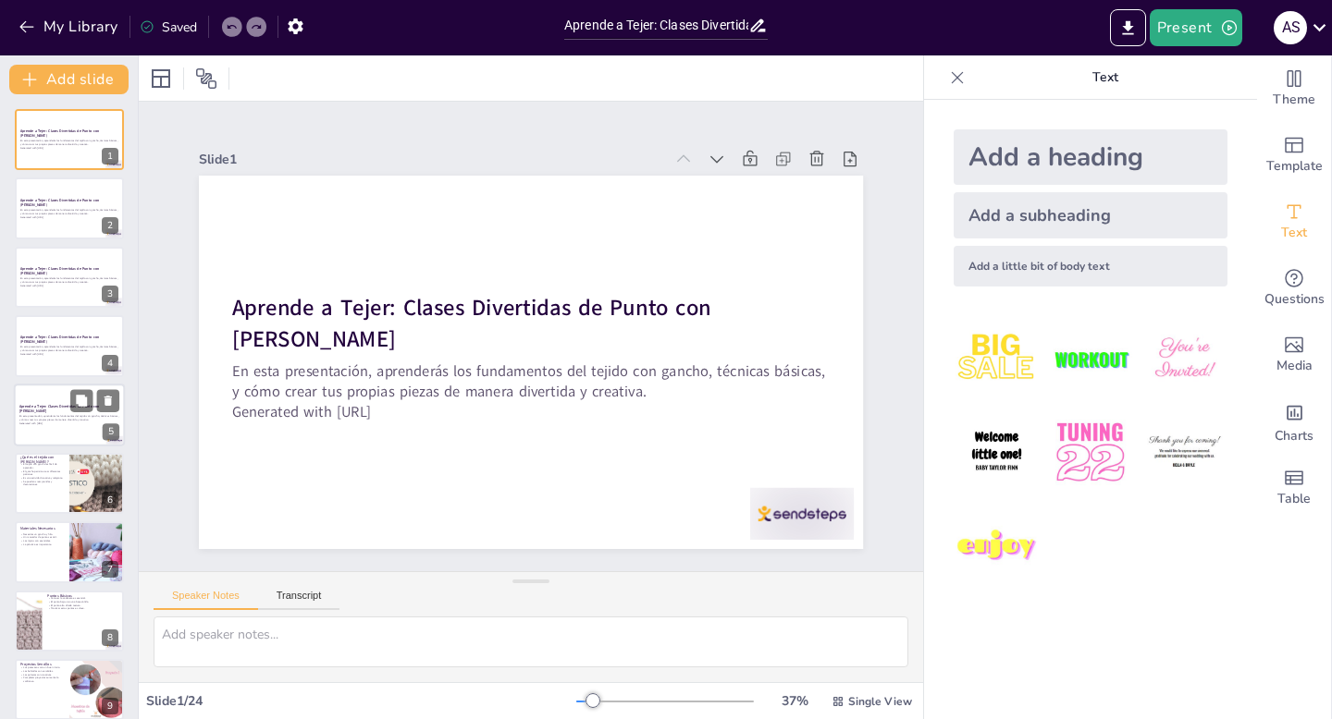
checkbox input "true"
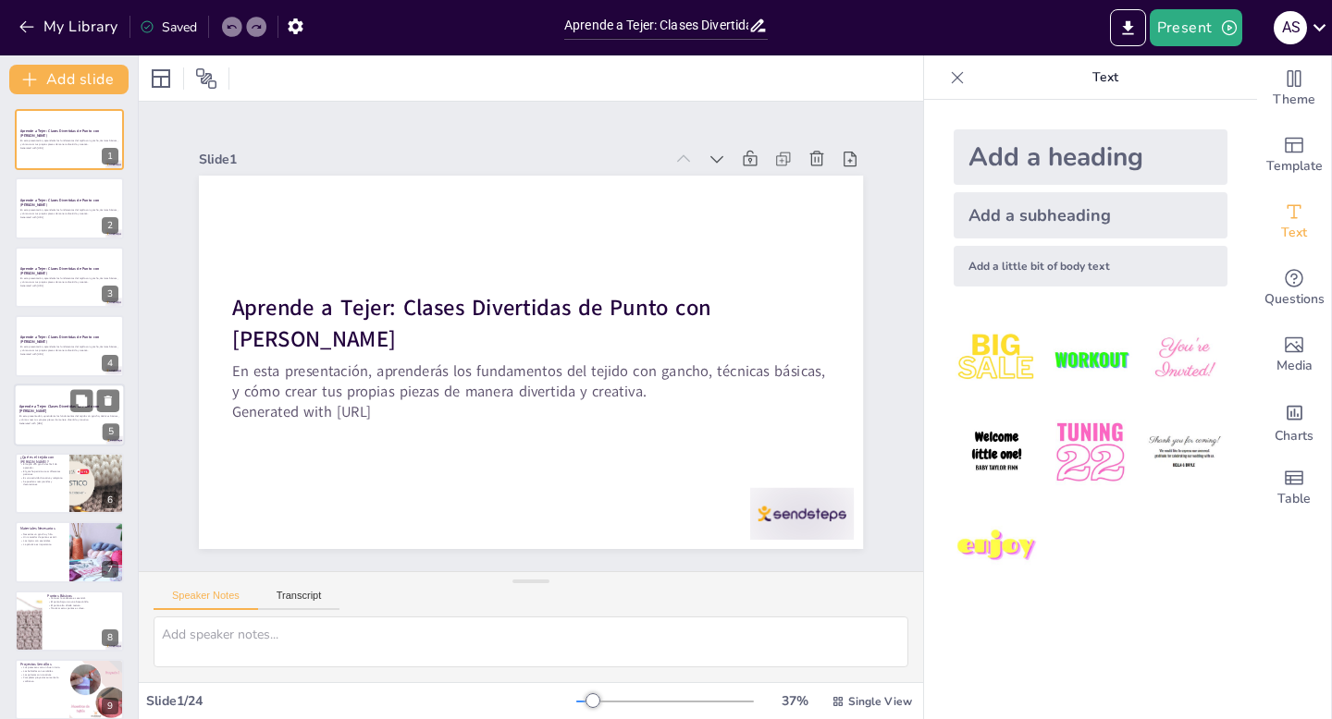
checkbox input "true"
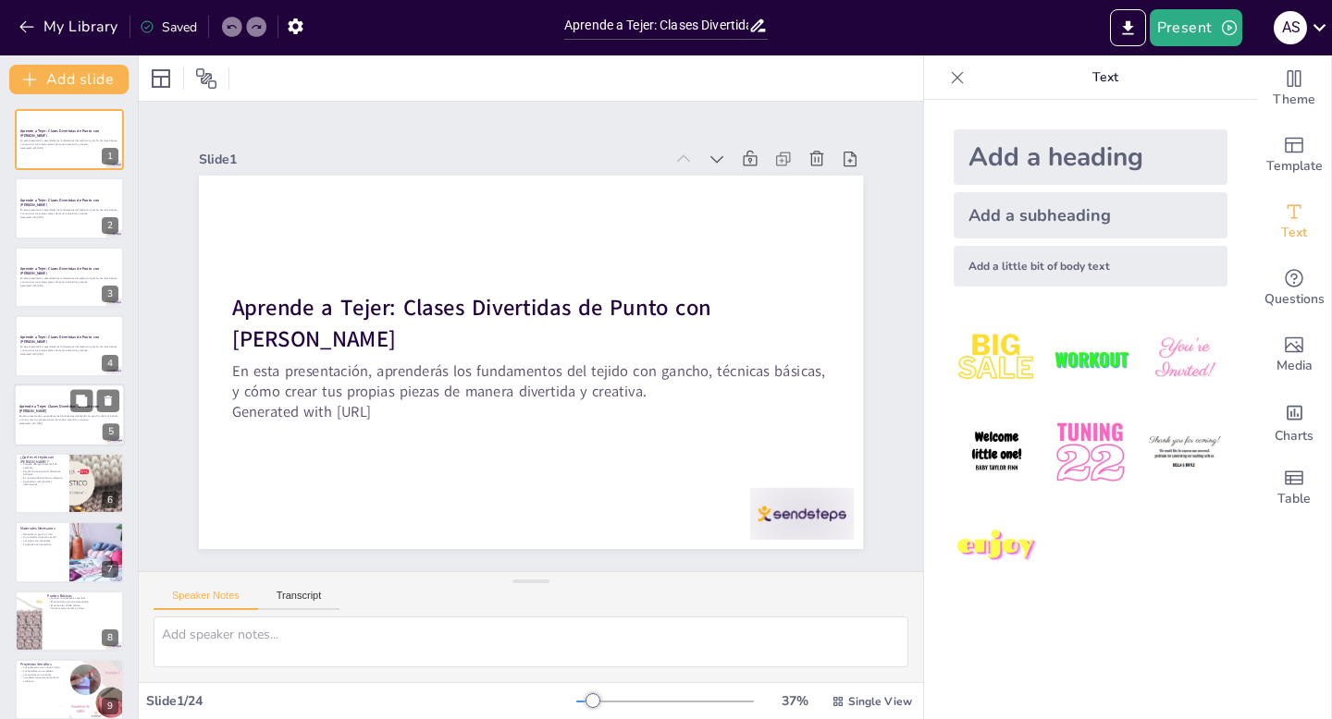
checkbox input "true"
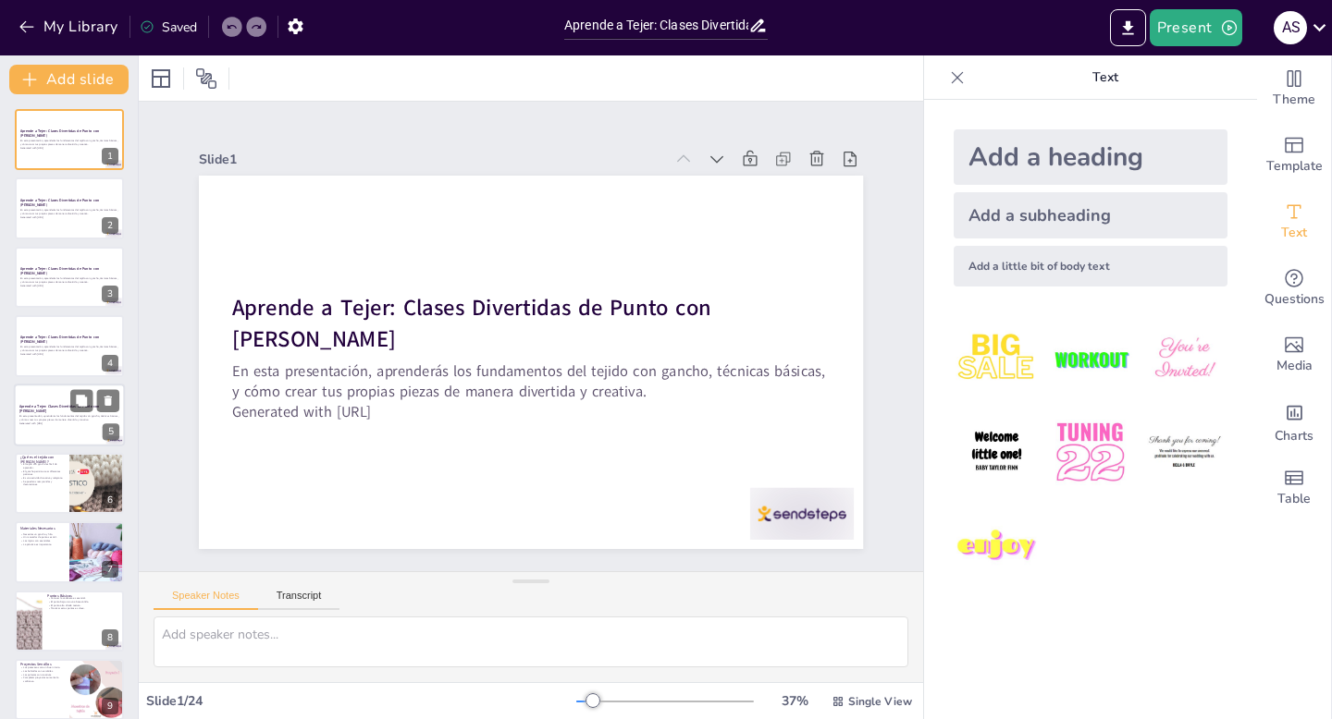
checkbox input "true"
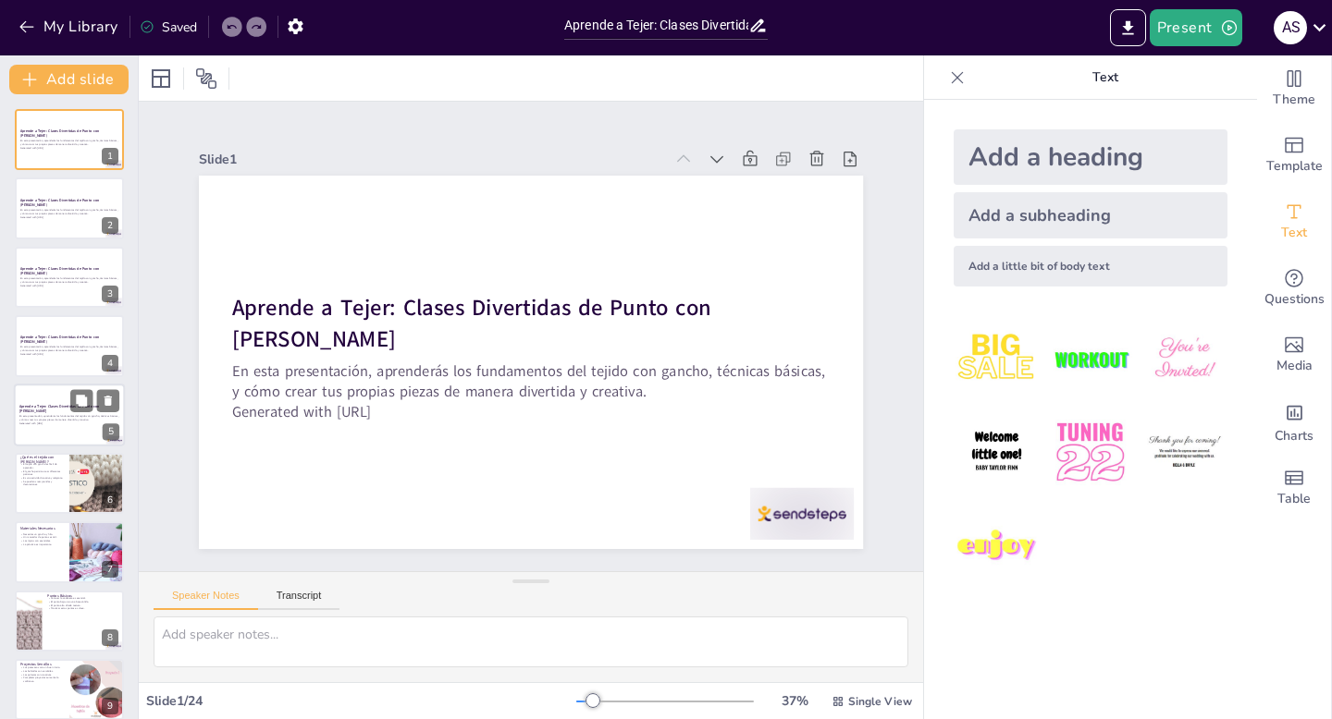
click at [81, 434] on div at bounding box center [69, 415] width 111 height 63
checkbox input "true"
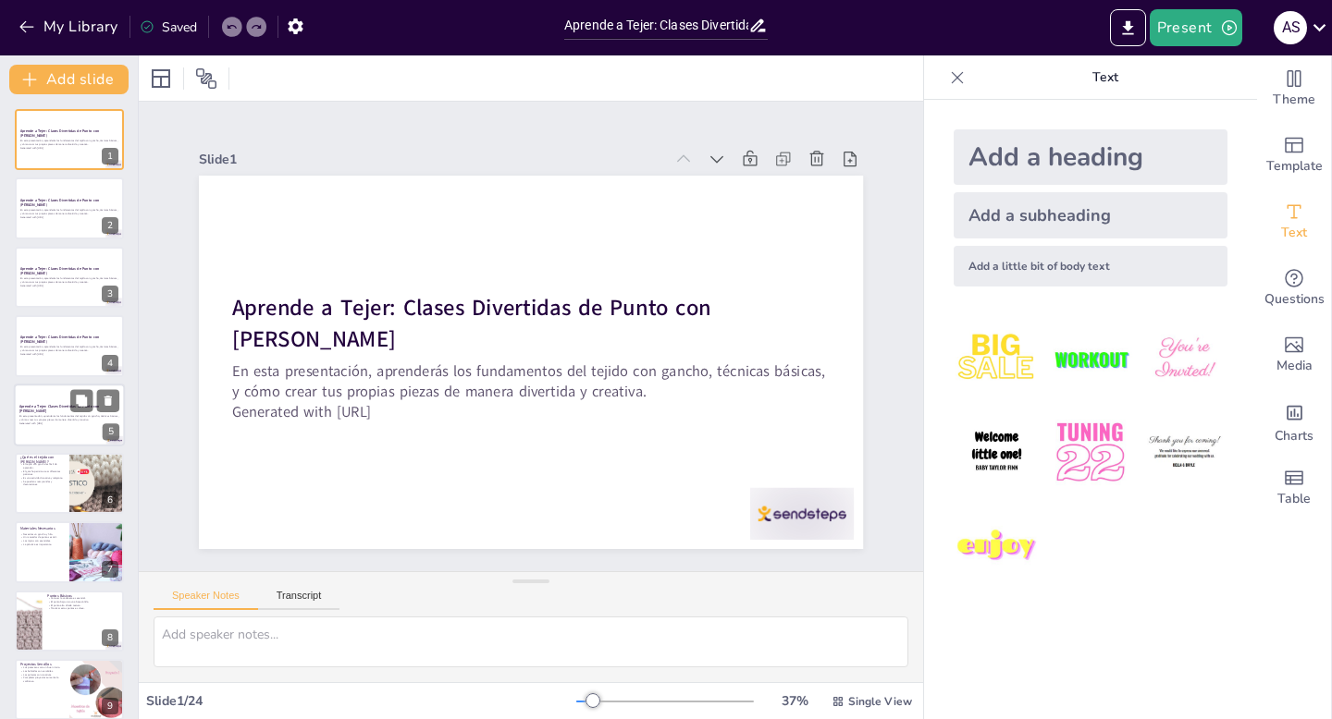
checkbox input "true"
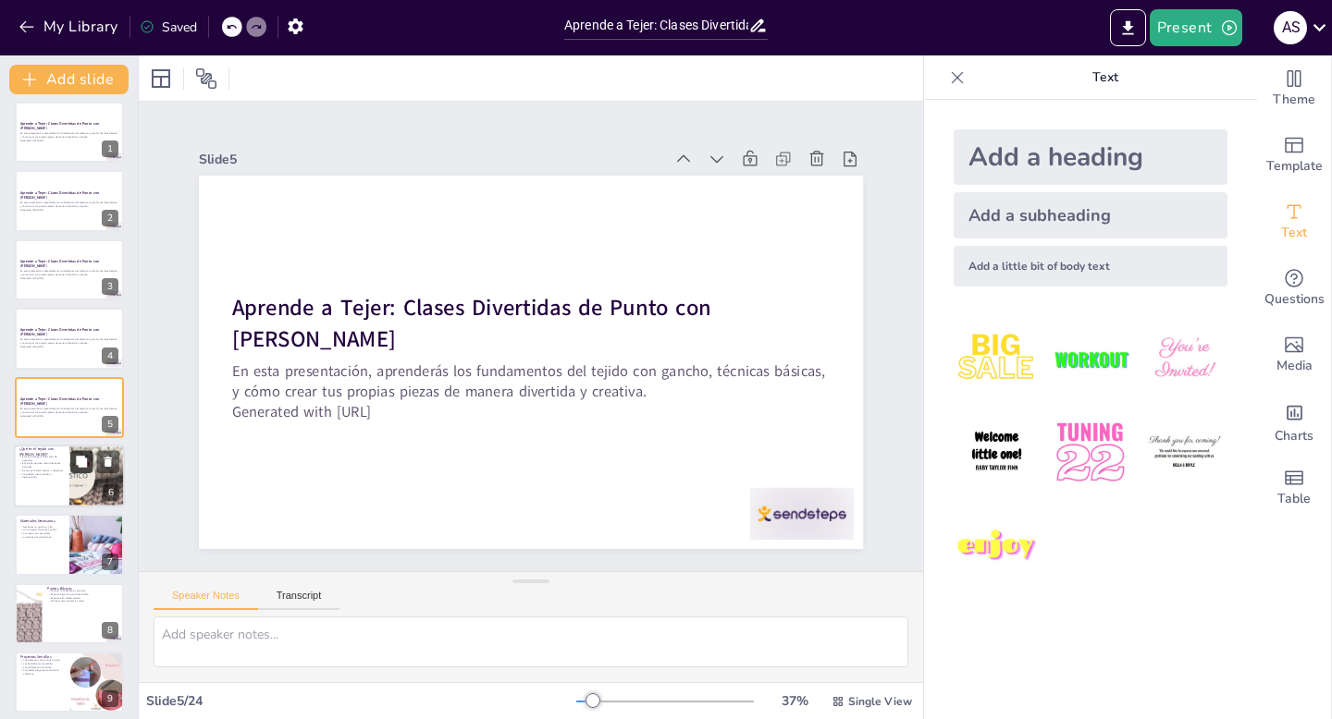
checkbox input "true"
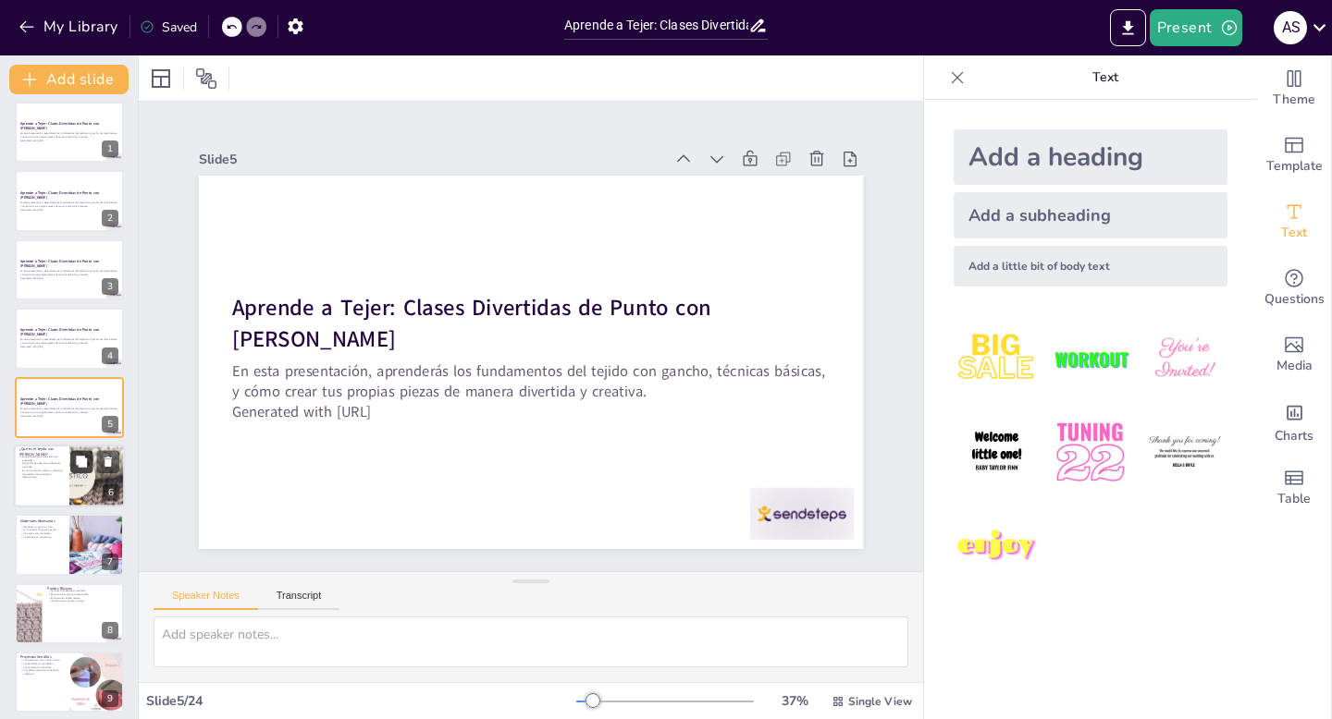
checkbox input "true"
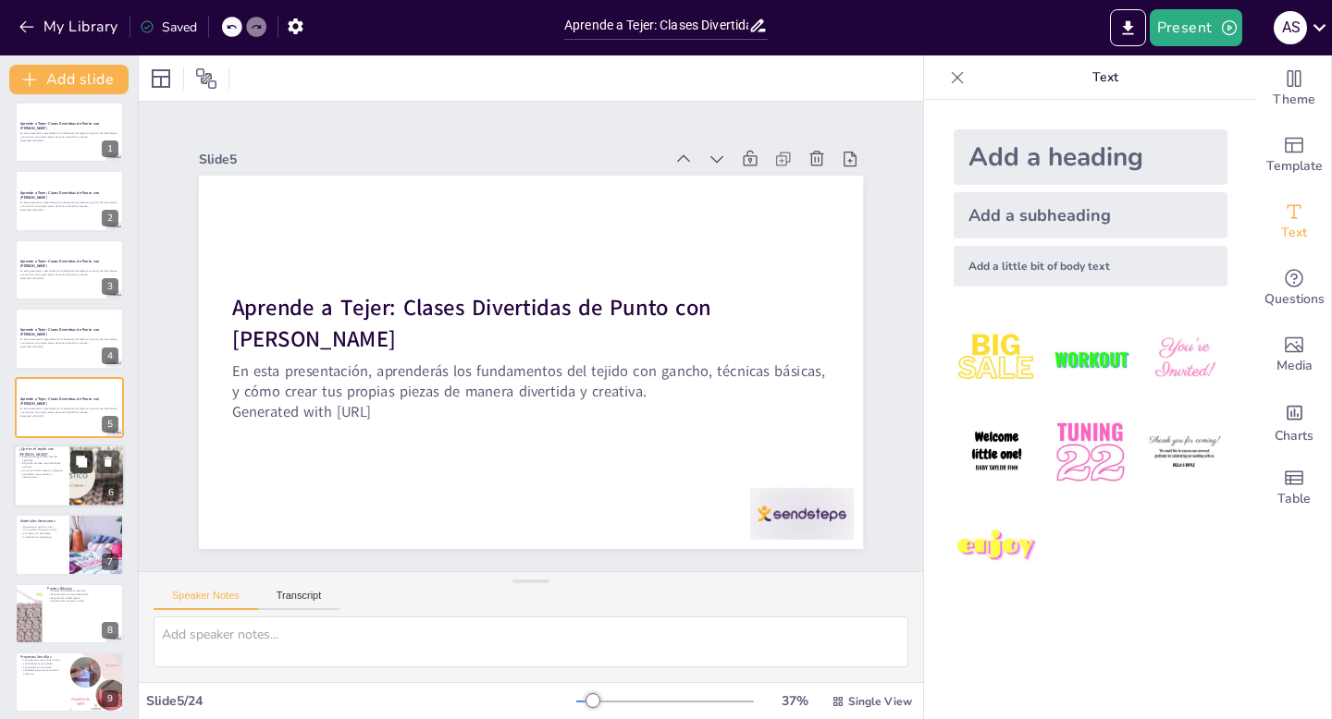
checkbox input "true"
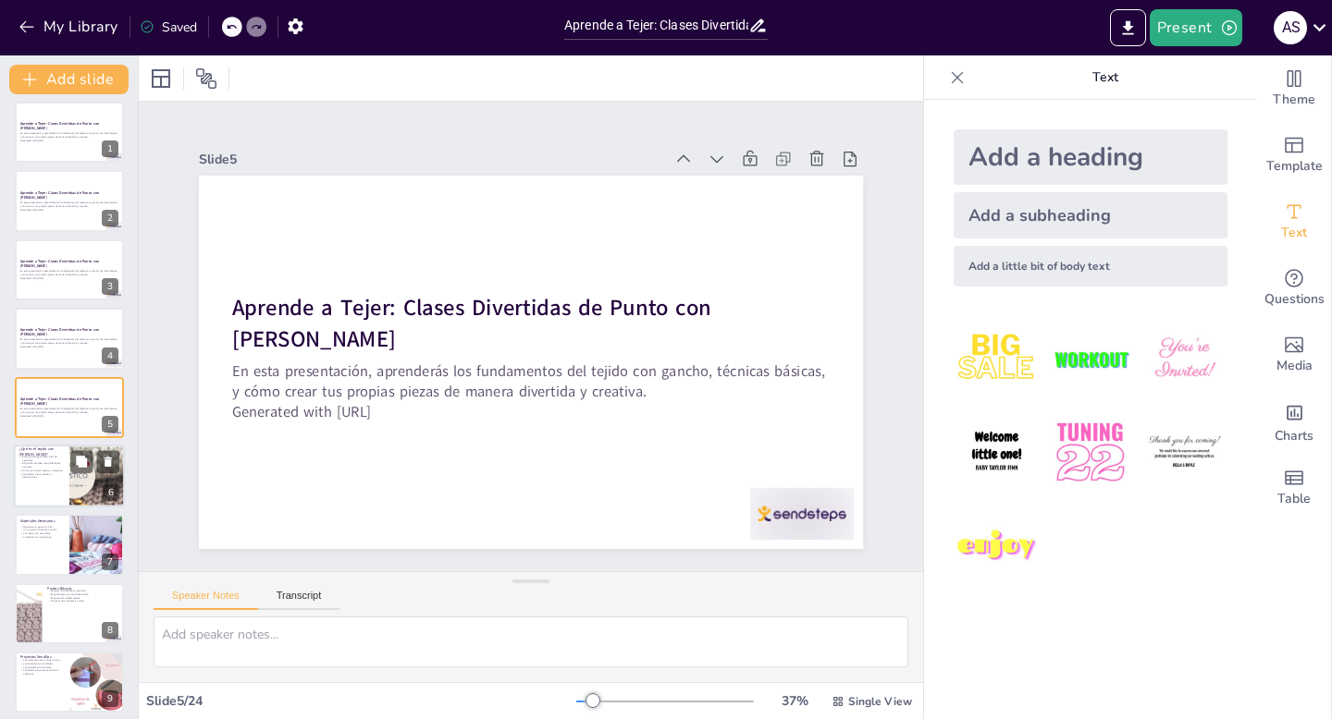
checkbox input "true"
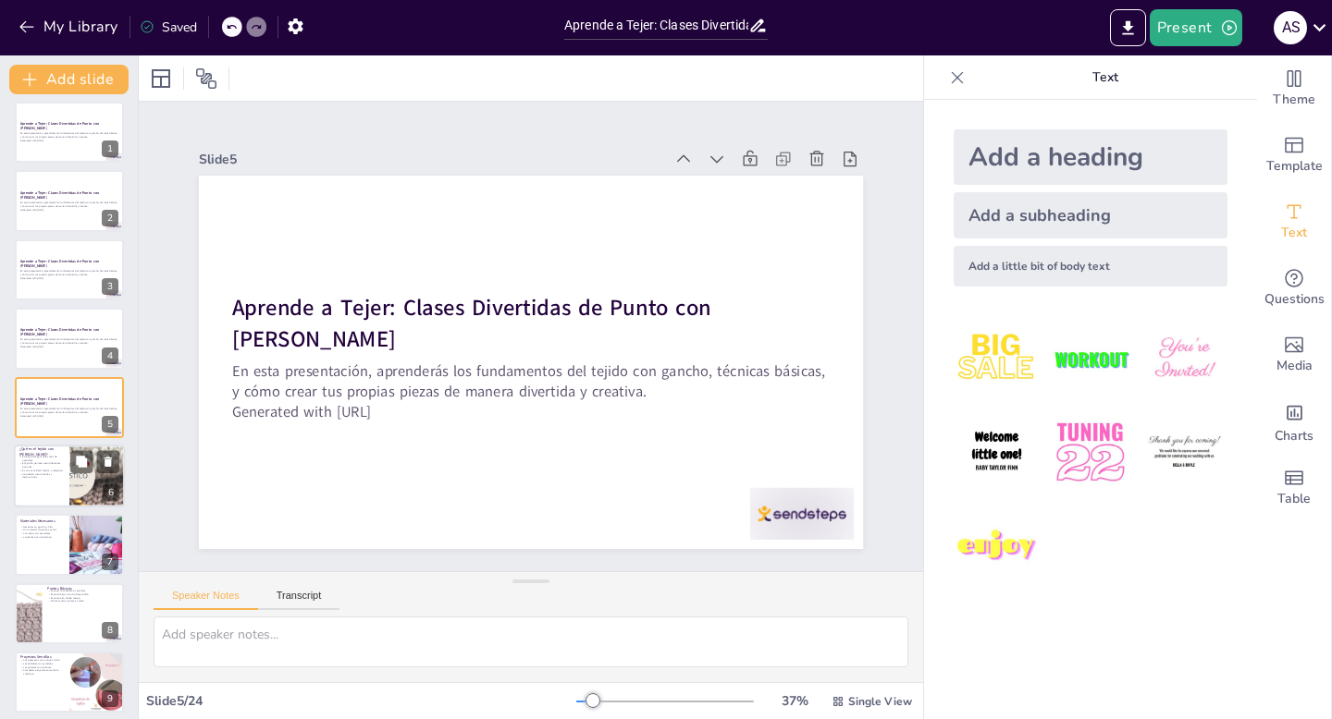
click at [77, 484] on div at bounding box center [97, 476] width 111 height 63
type textarea "El tejido con [PERSON_NAME] es accesible para todos, lo que lo convierte en una…"
checkbox input "true"
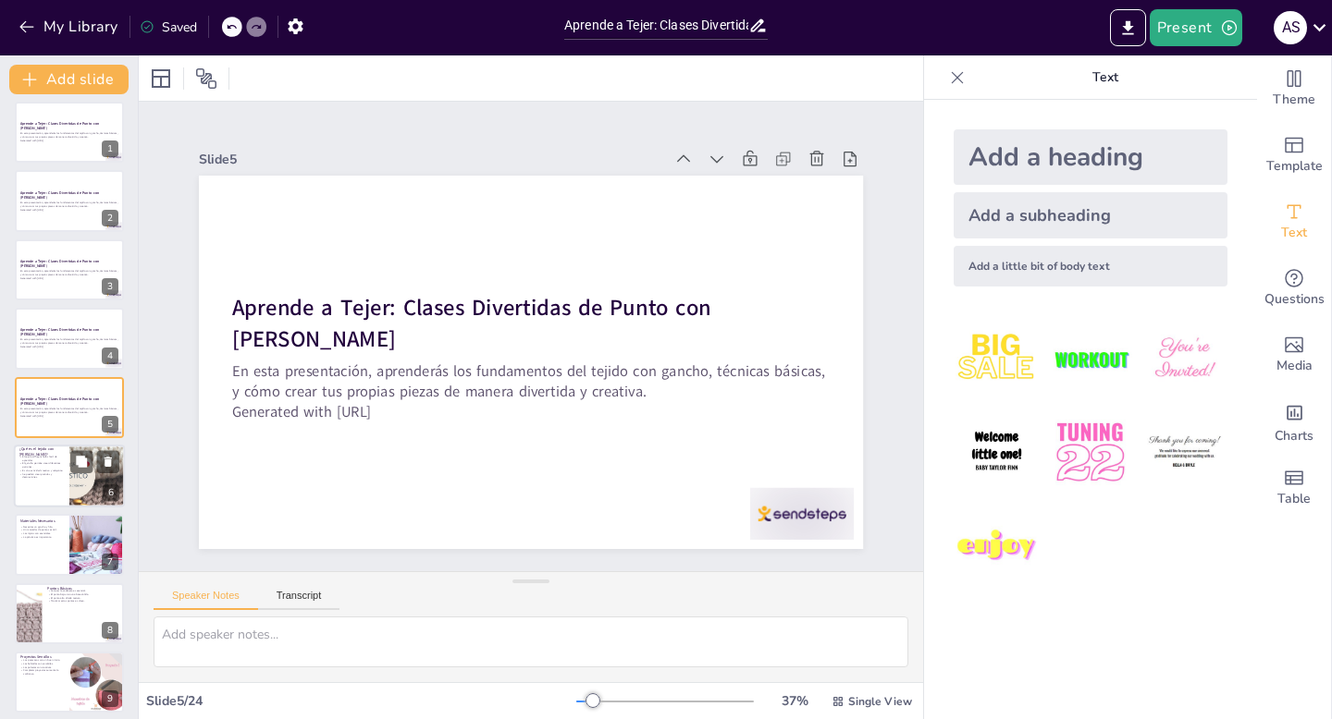
checkbox input "true"
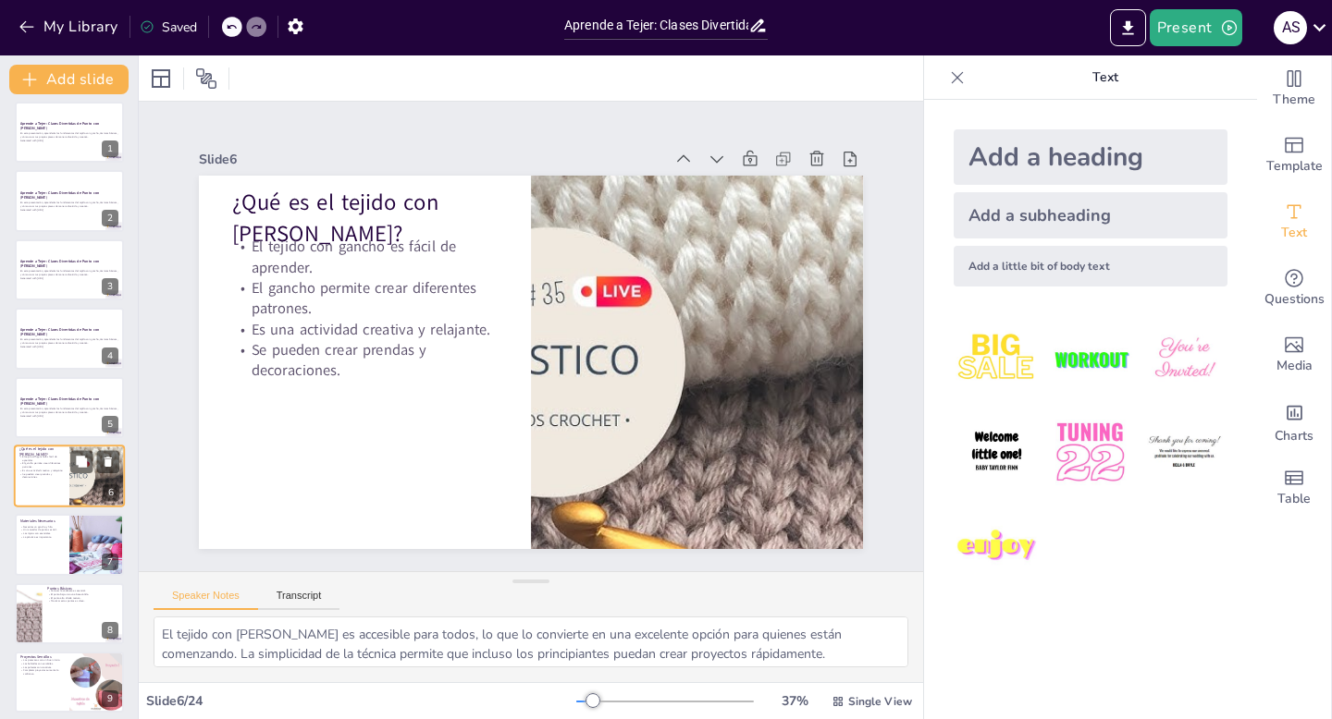
scroll to position [77, 0]
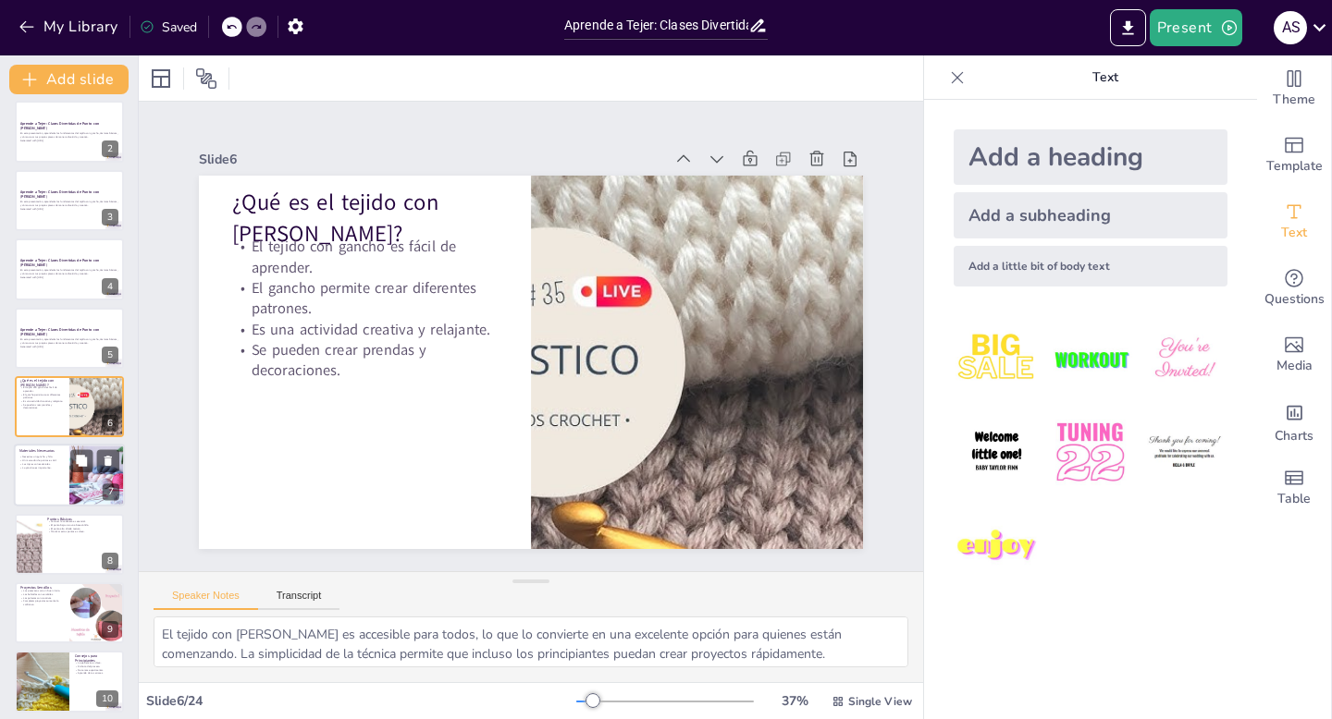
checkbox input "true"
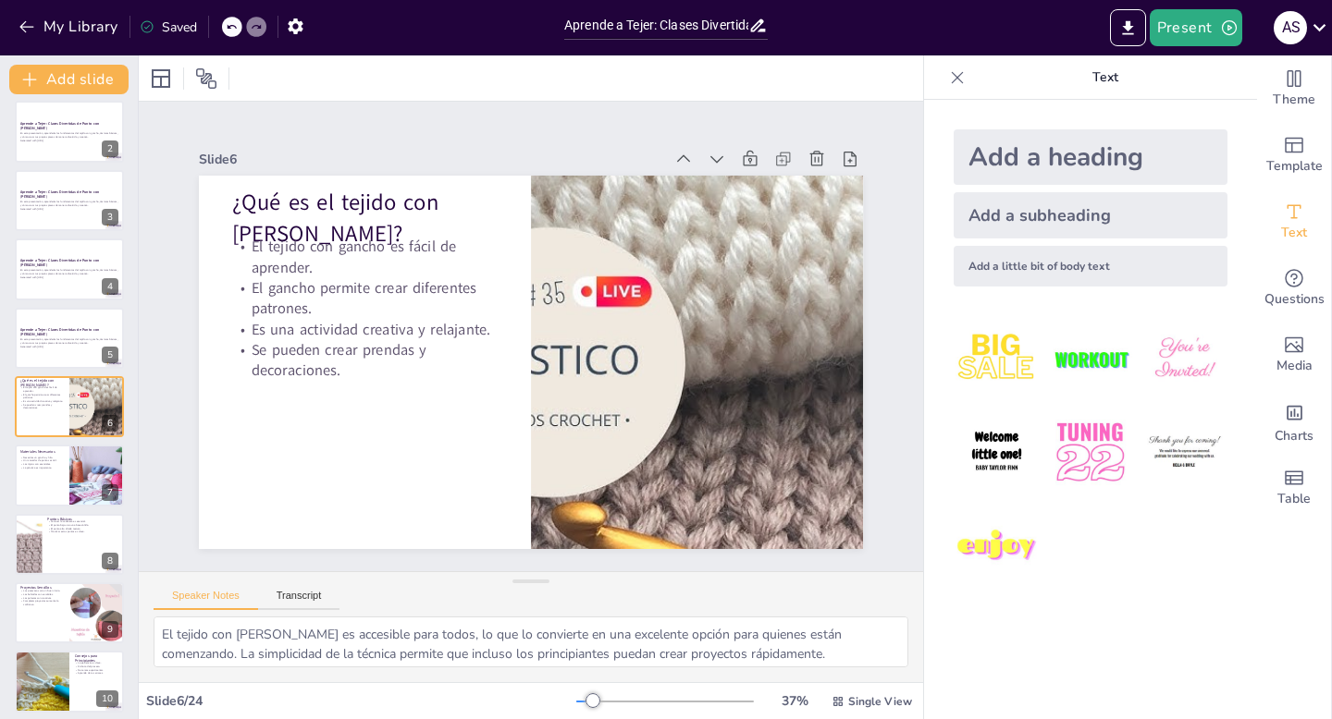
checkbox input "true"
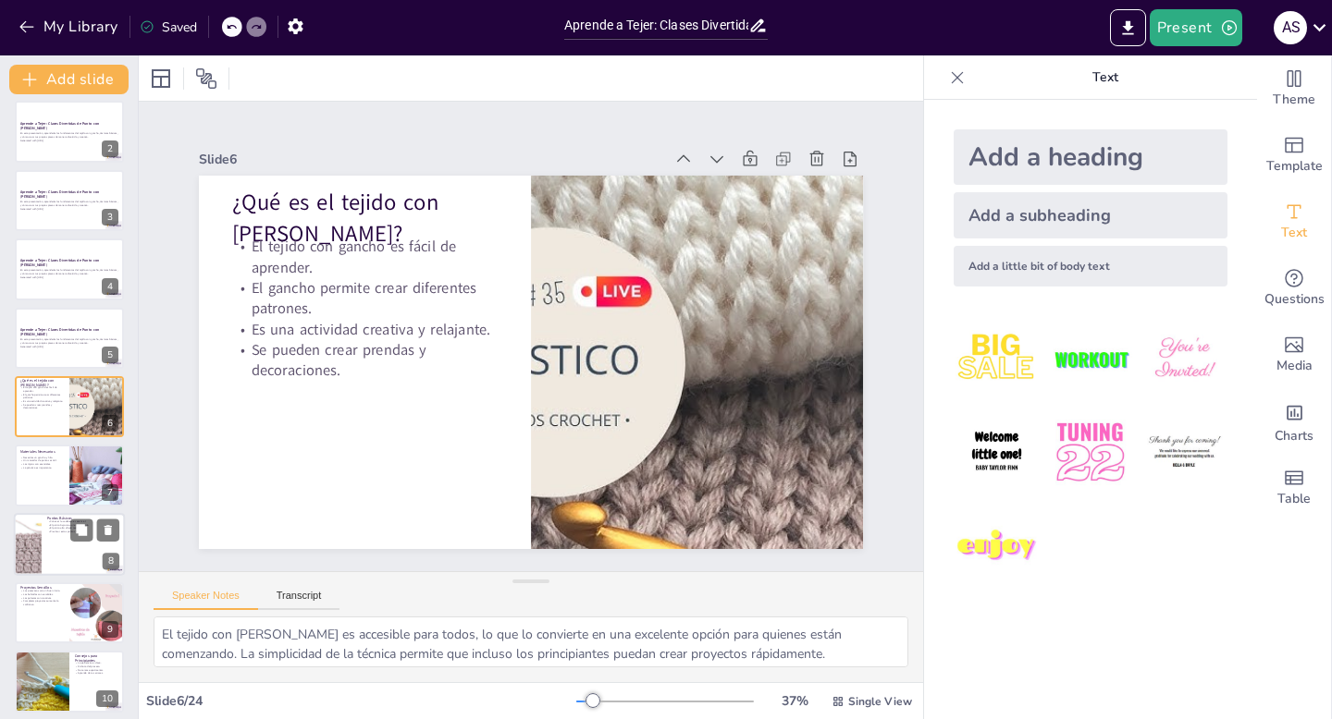
checkbox input "true"
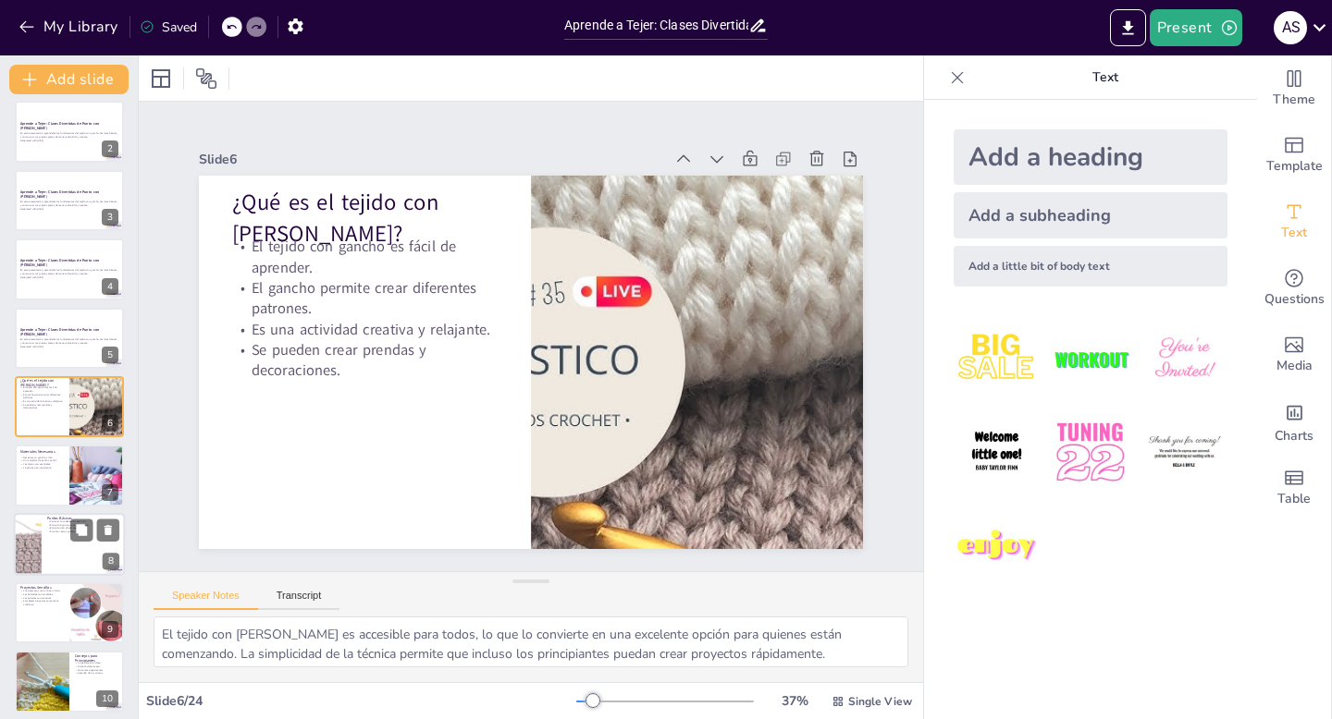
checkbox input "true"
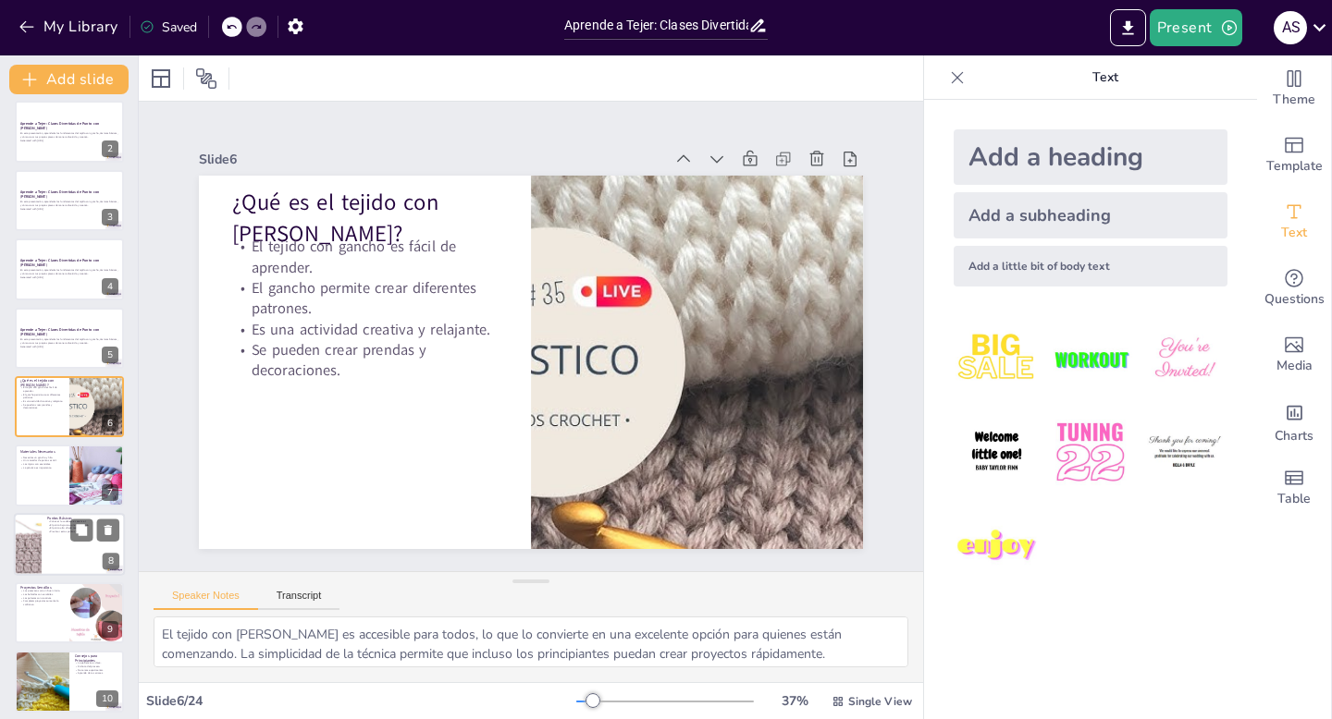
checkbox input "true"
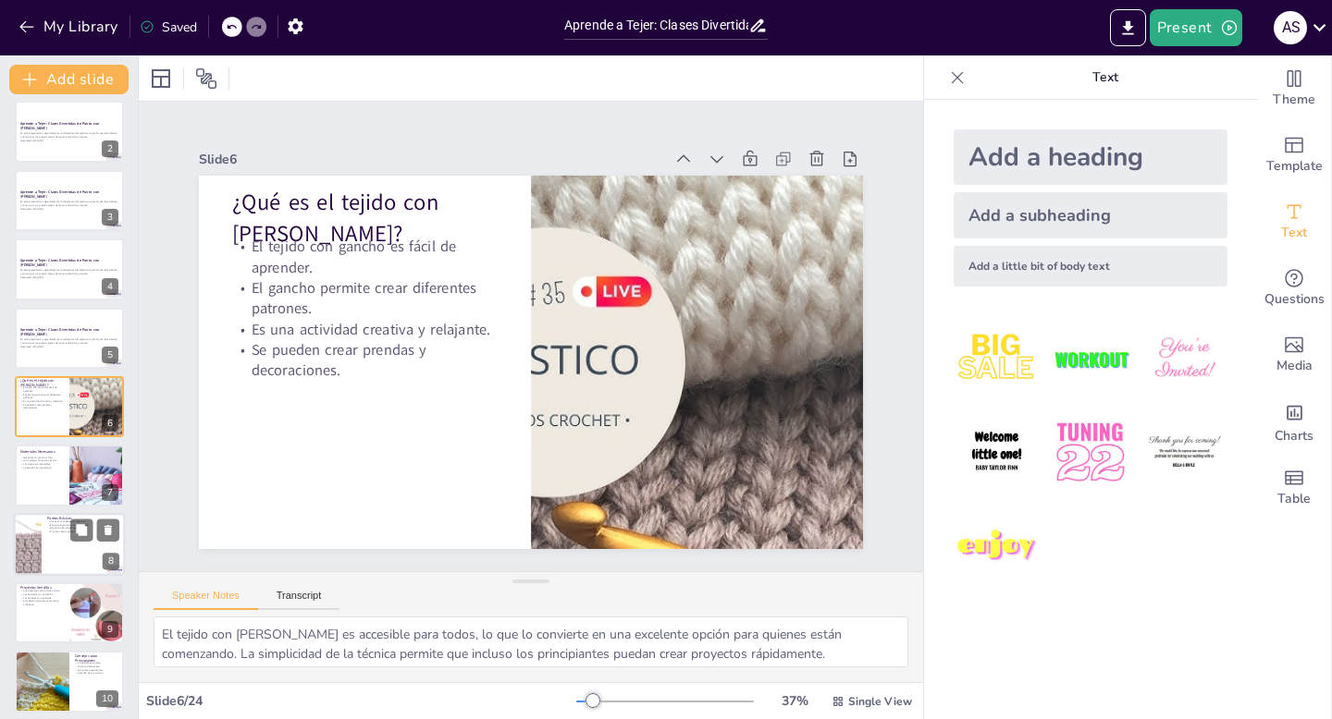
checkbox input "true"
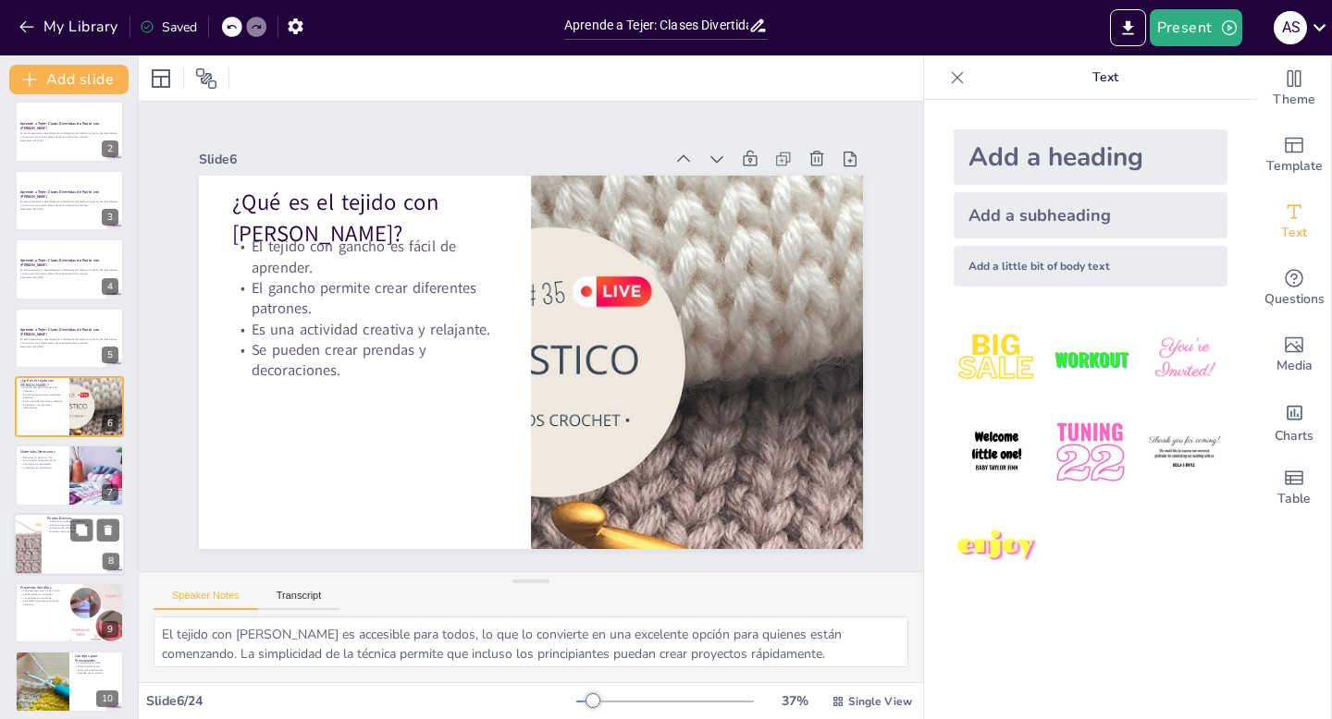
checkbox input "true"
click at [50, 486] on div at bounding box center [69, 476] width 111 height 63
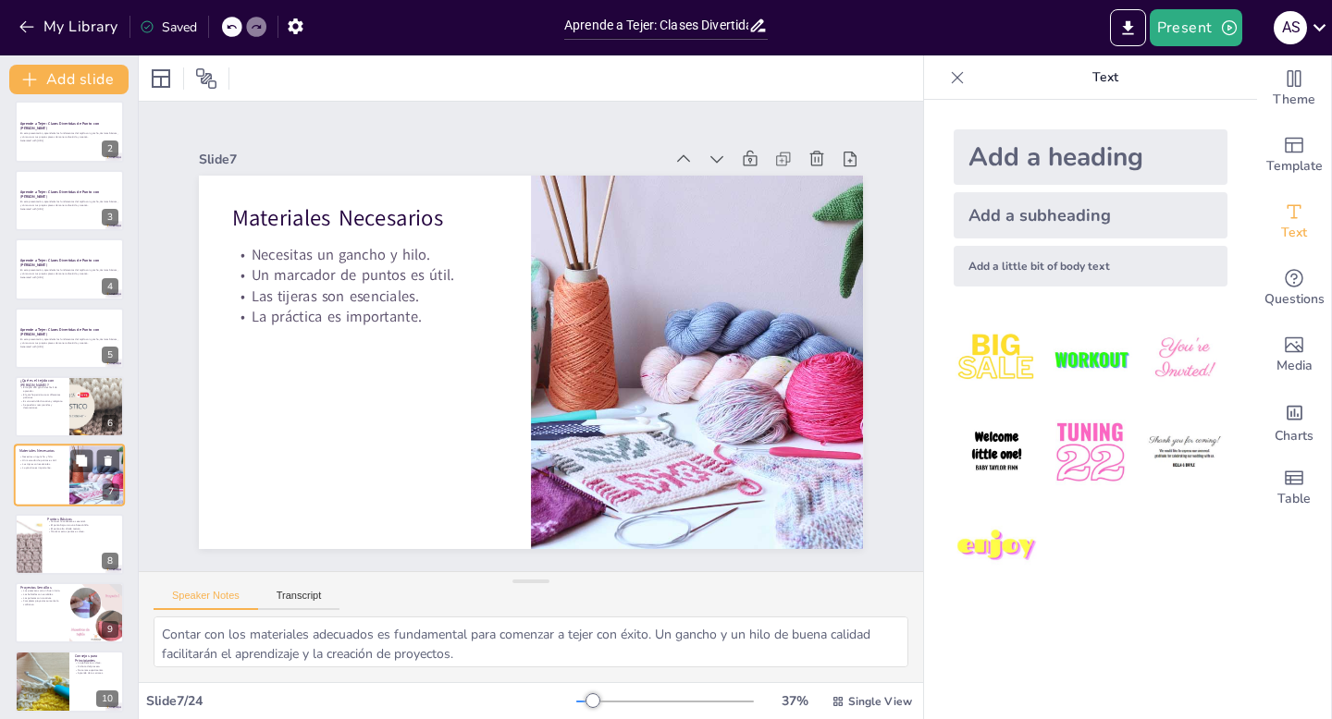
scroll to position [145, 0]
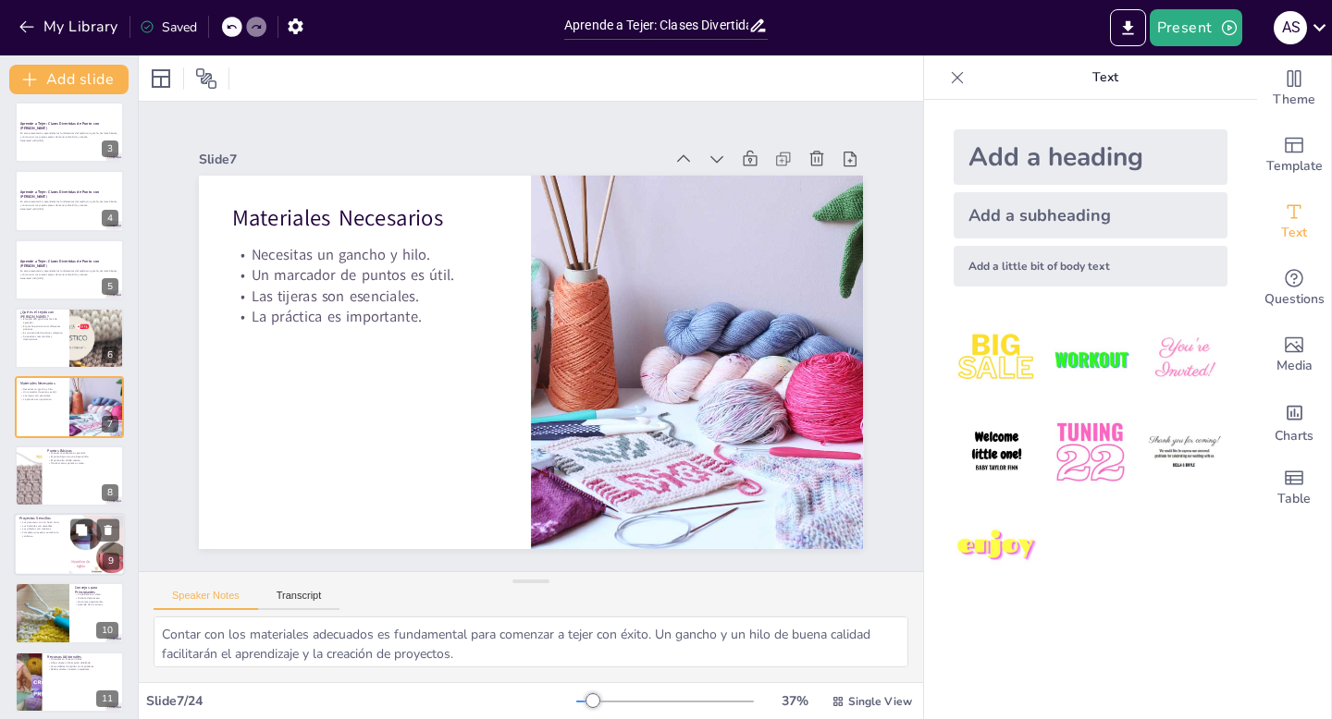
click at [55, 554] on div at bounding box center [69, 544] width 111 height 63
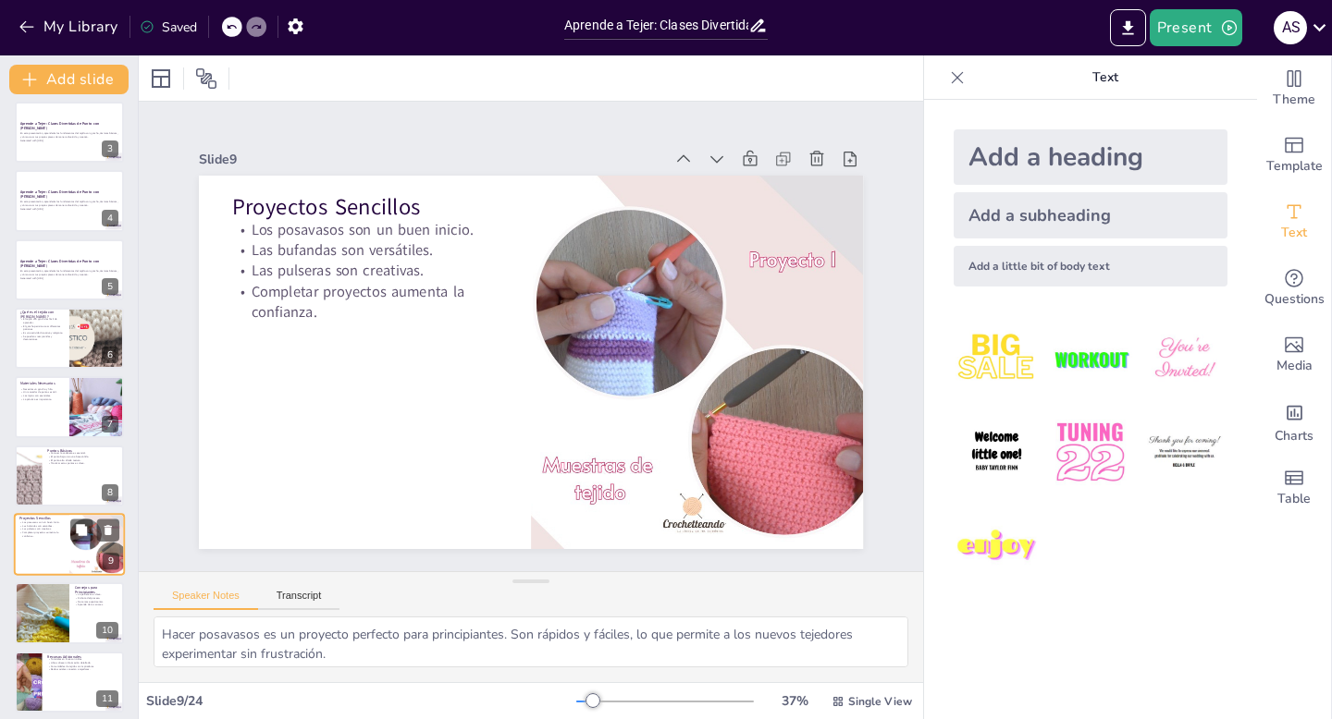
scroll to position [283, 0]
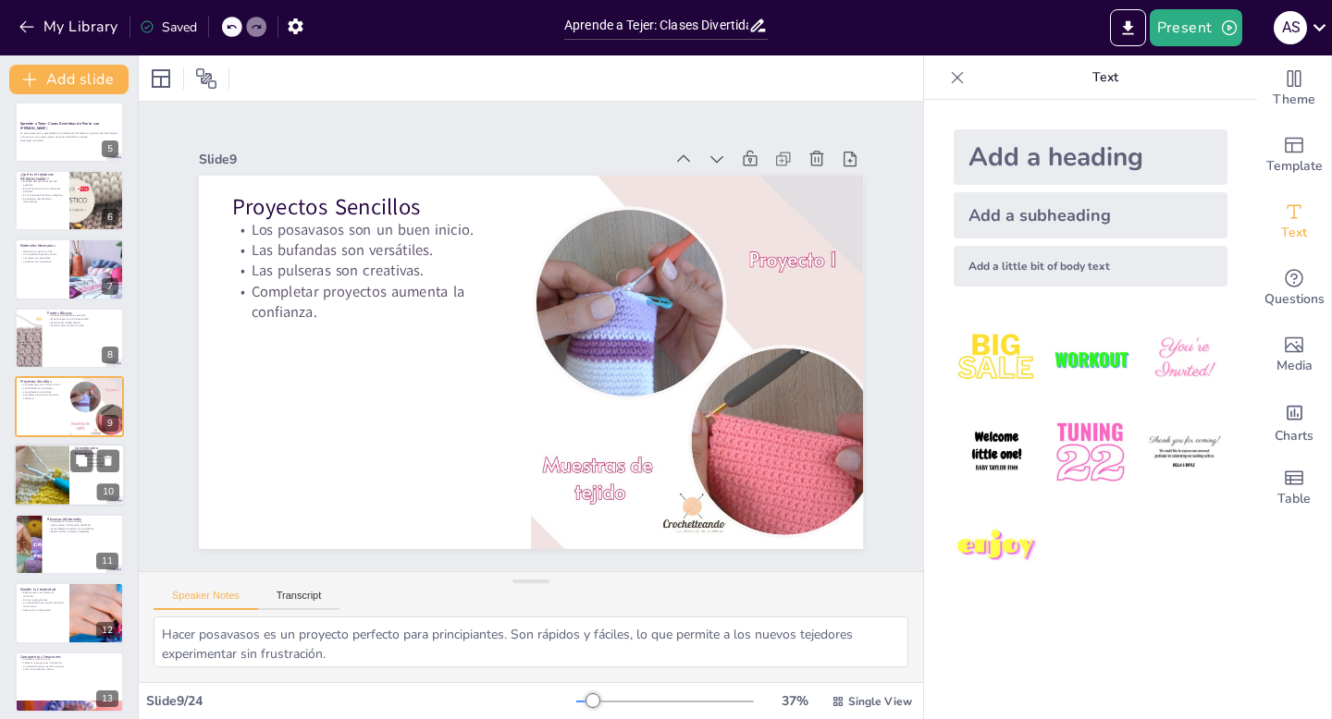
click at [34, 481] on div at bounding box center [41, 476] width 89 height 63
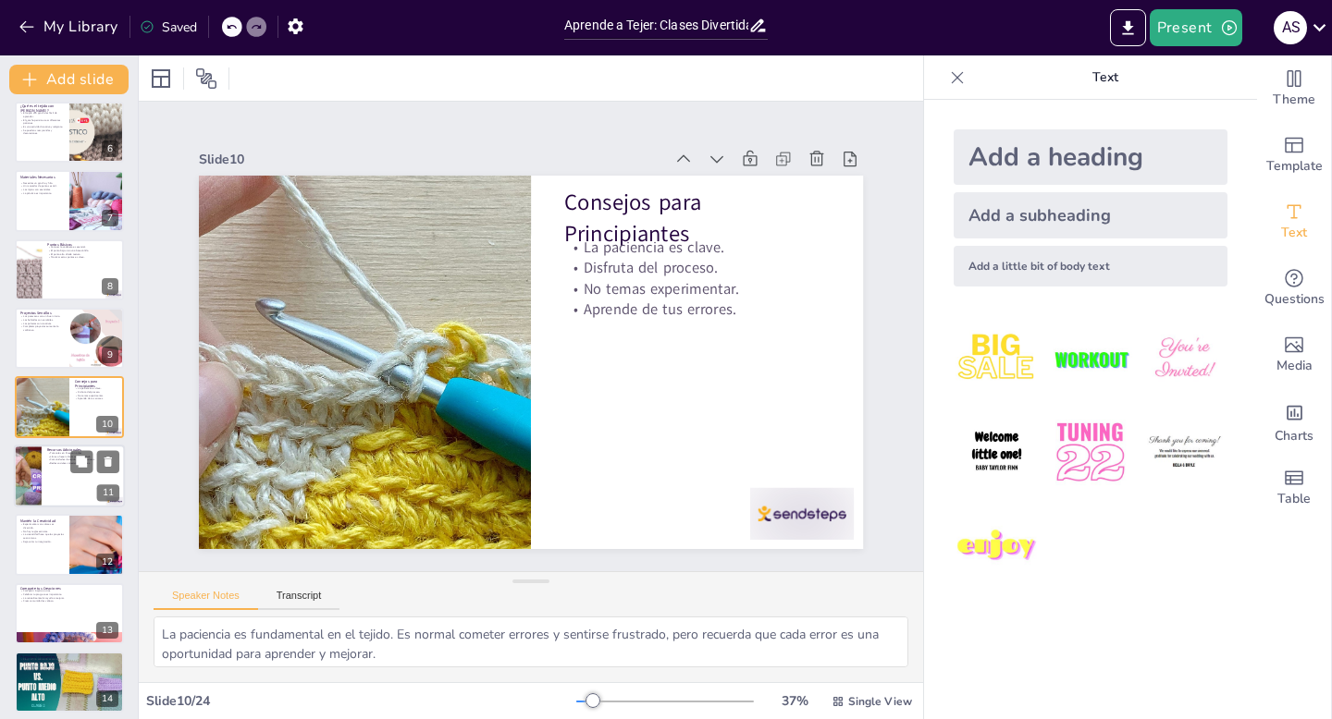
click at [36, 477] on div at bounding box center [27, 476] width 111 height 63
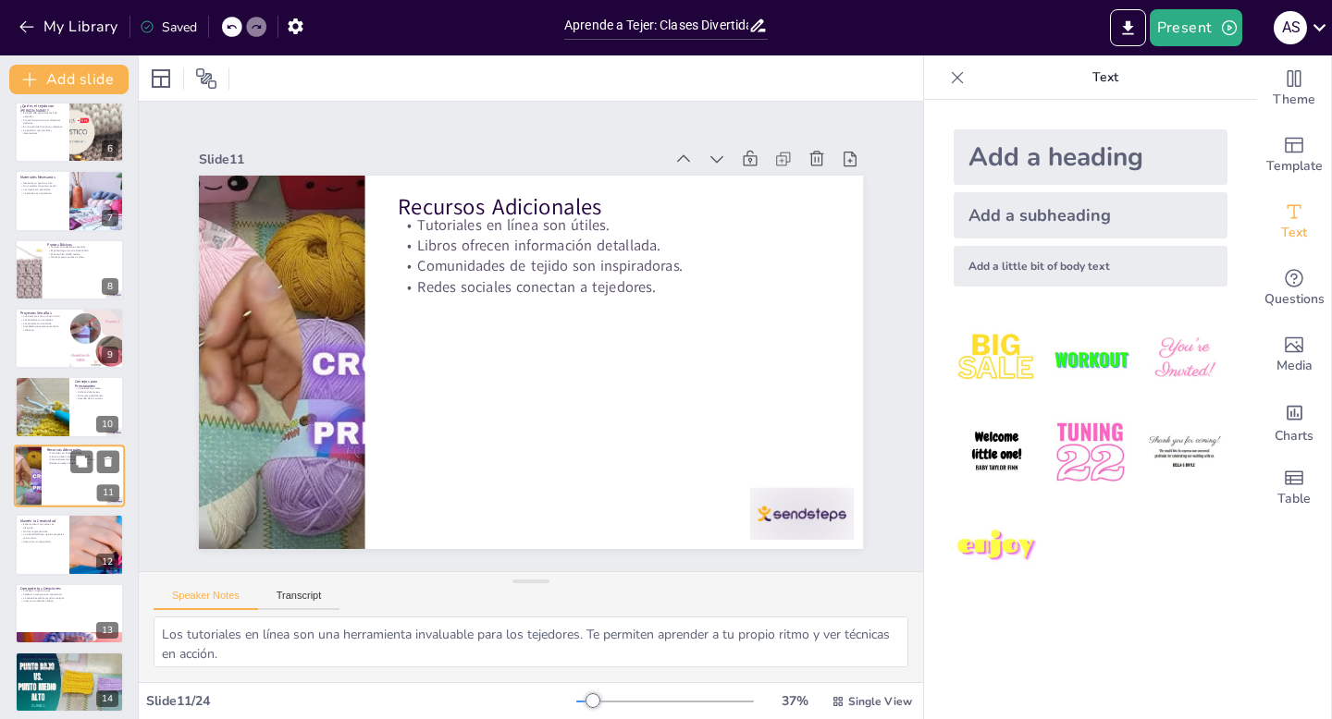
scroll to position [421, 0]
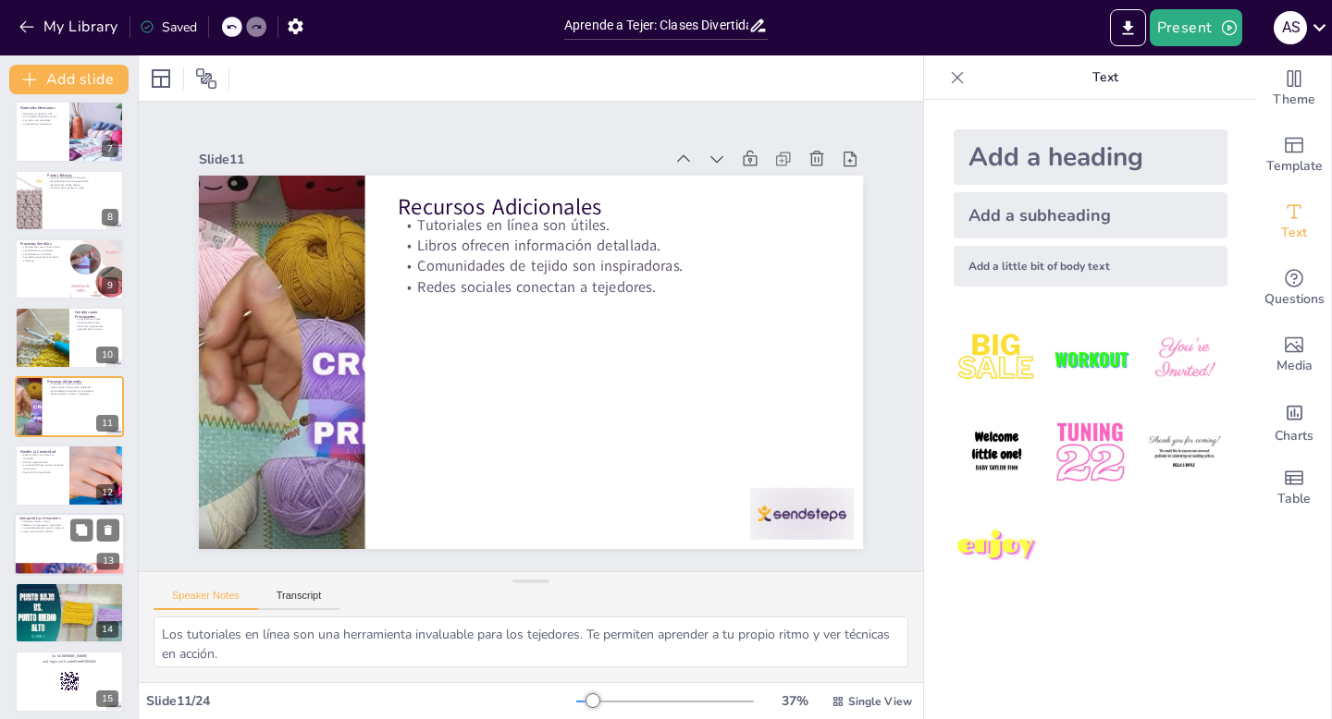
click at [49, 526] on p "La retroalimentación ayuda a mejorar." at bounding box center [69, 528] width 100 height 4
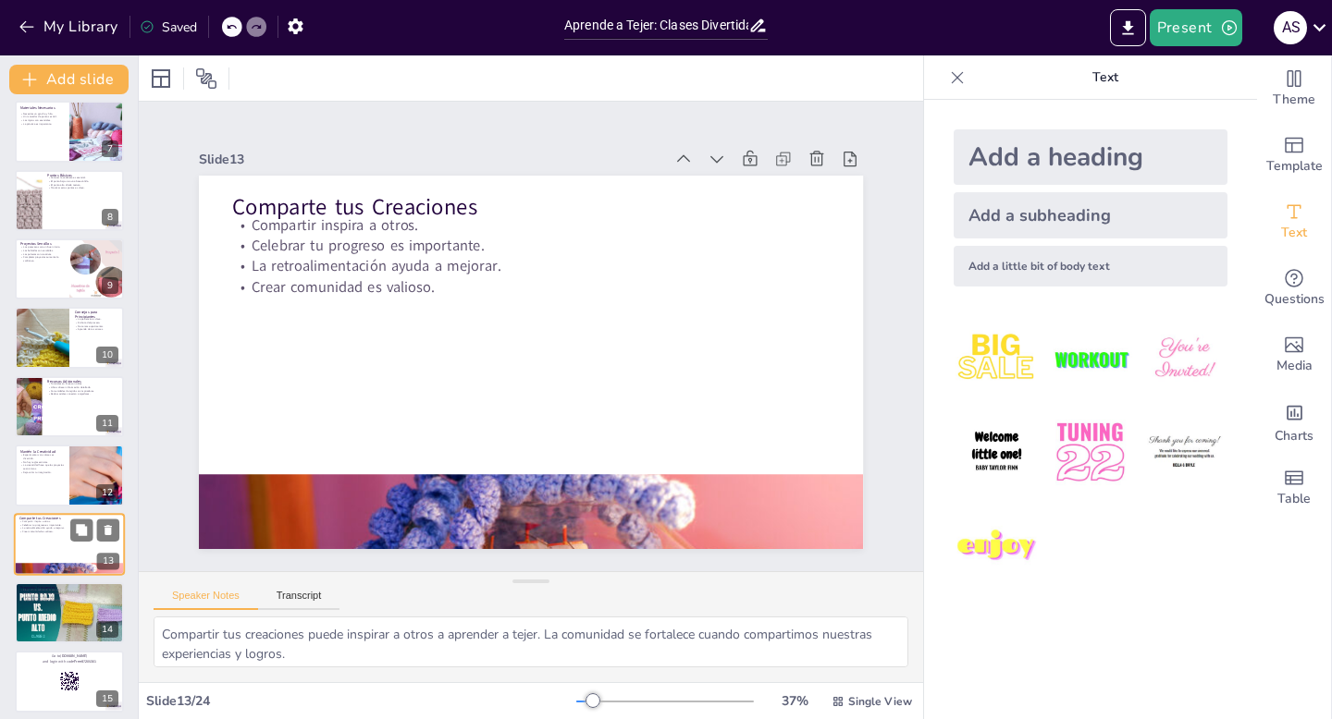
scroll to position [558, 0]
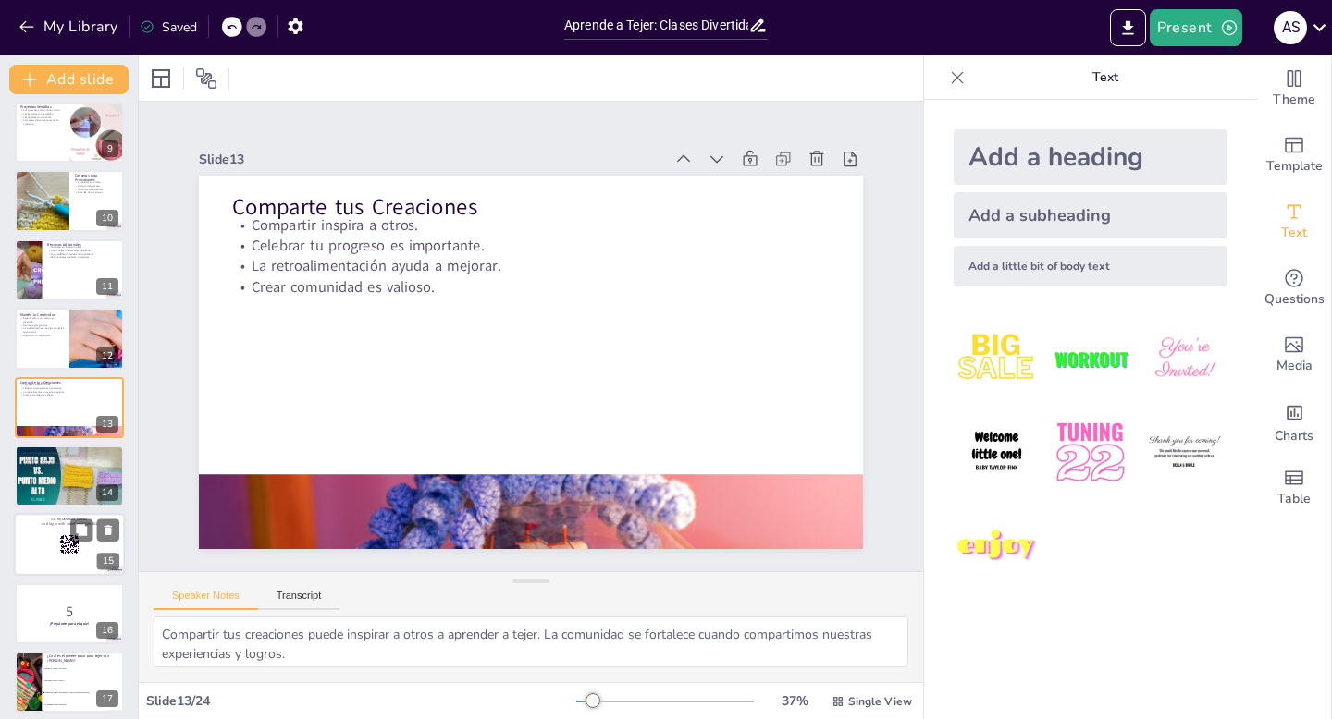
click at [35, 549] on div at bounding box center [69, 545] width 111 height 63
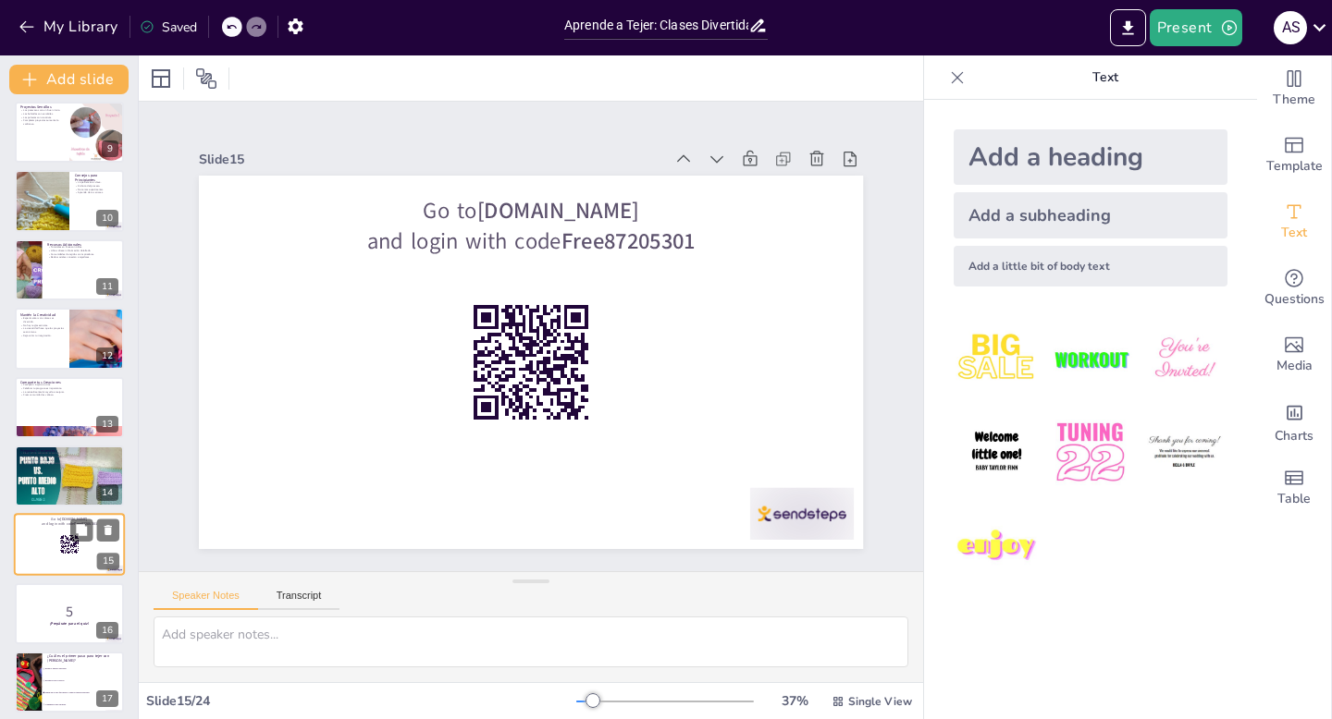
scroll to position [695, 0]
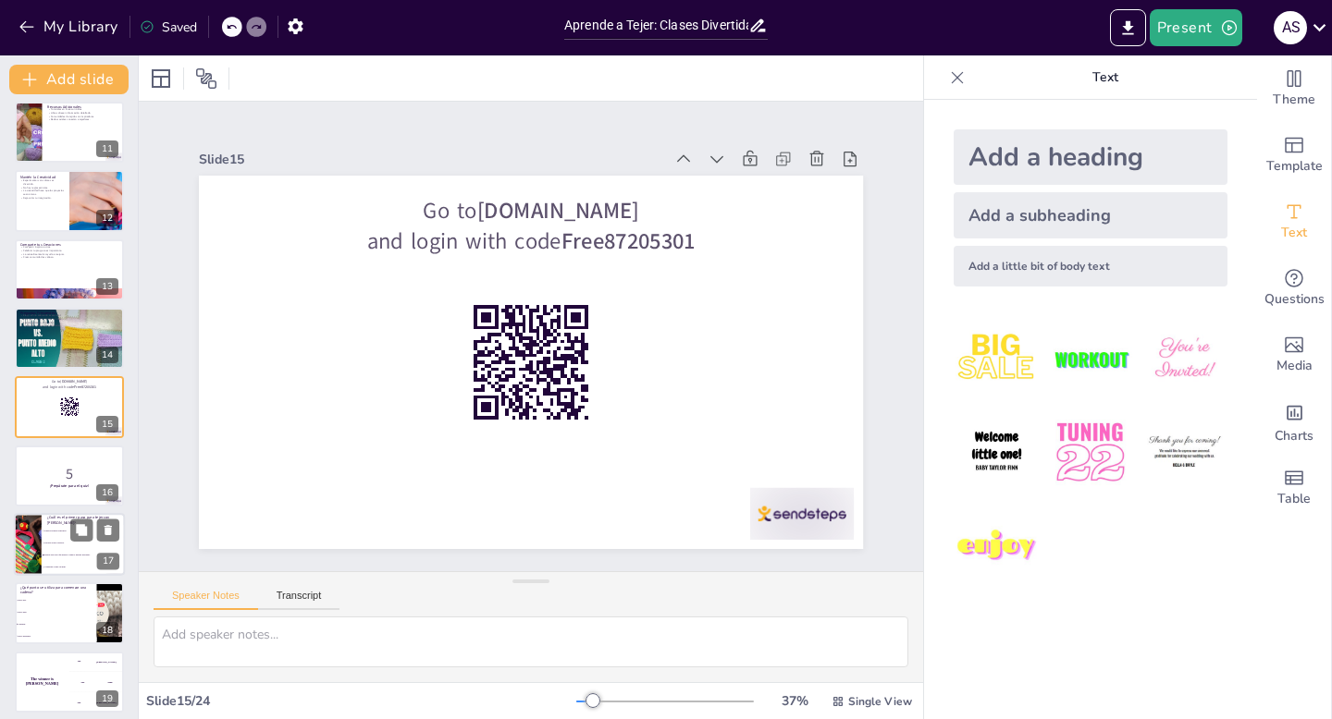
click at [69, 548] on li "Escoger el hilo correcto." at bounding box center [83, 543] width 83 height 12
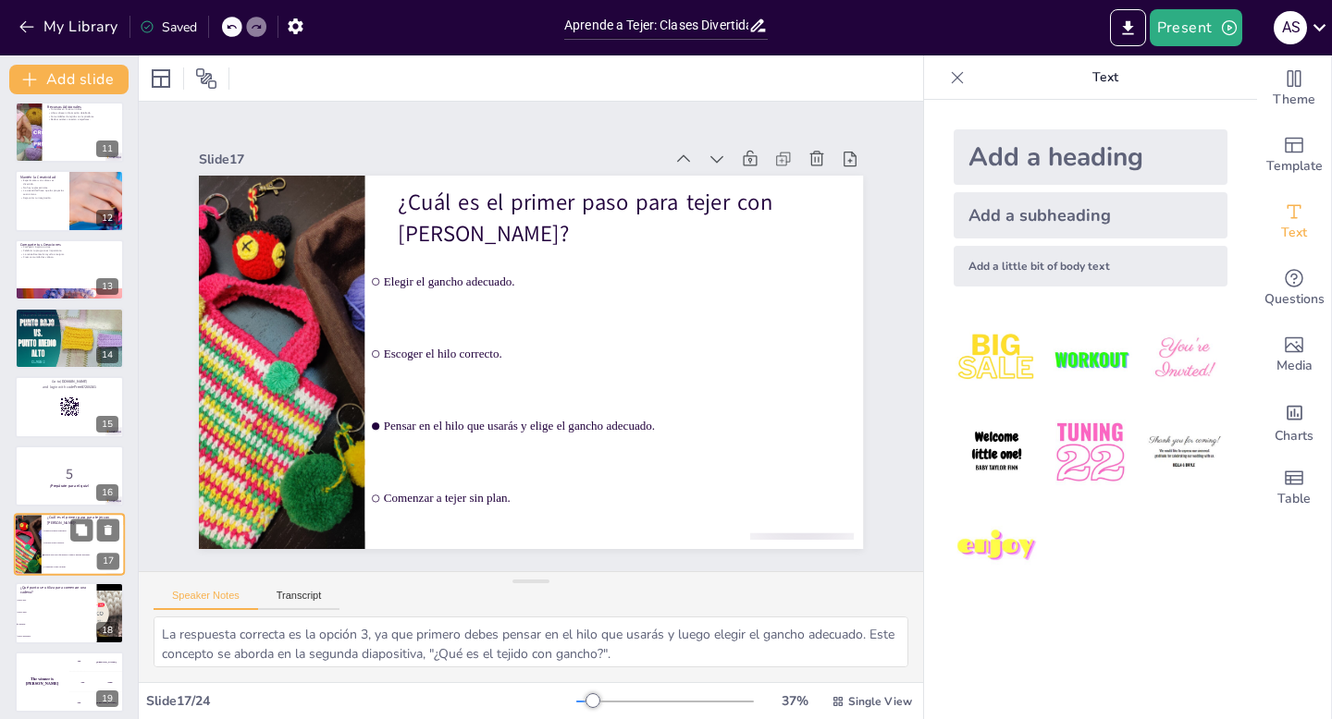
scroll to position [833, 0]
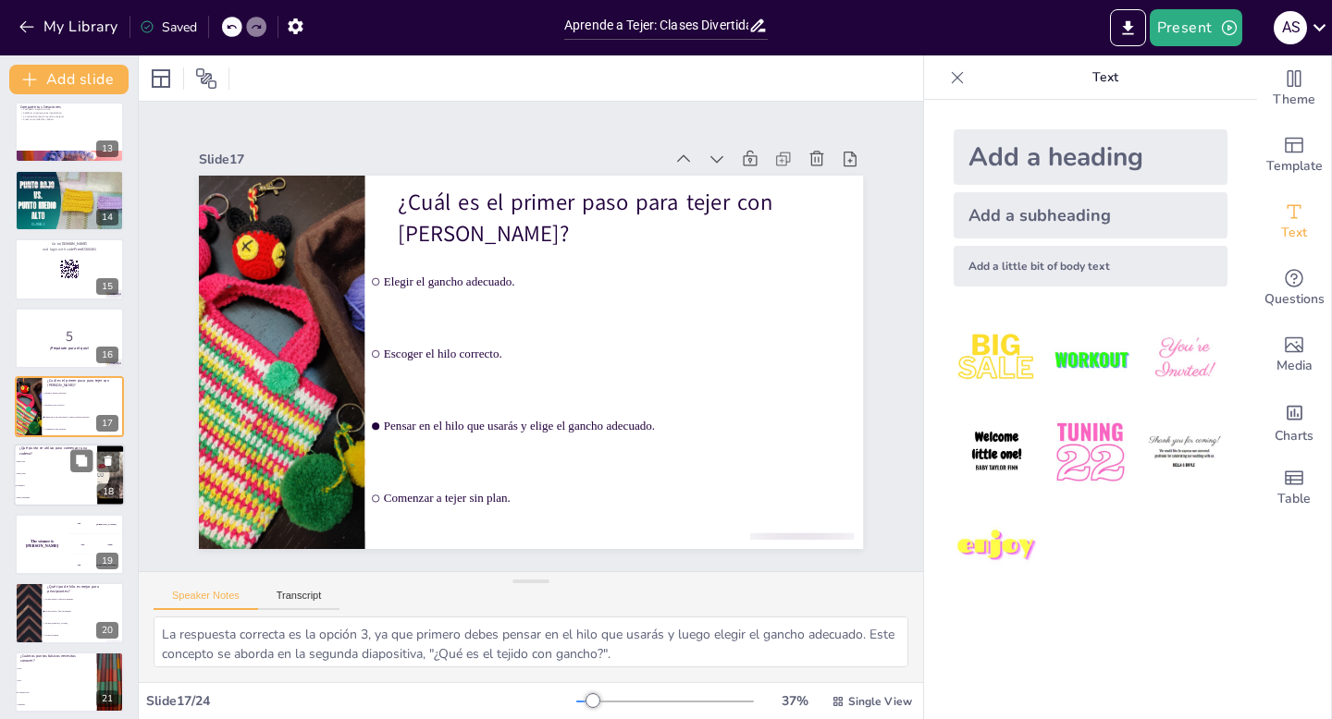
click at [58, 469] on li "Punto bajo." at bounding box center [55, 475] width 83 height 12
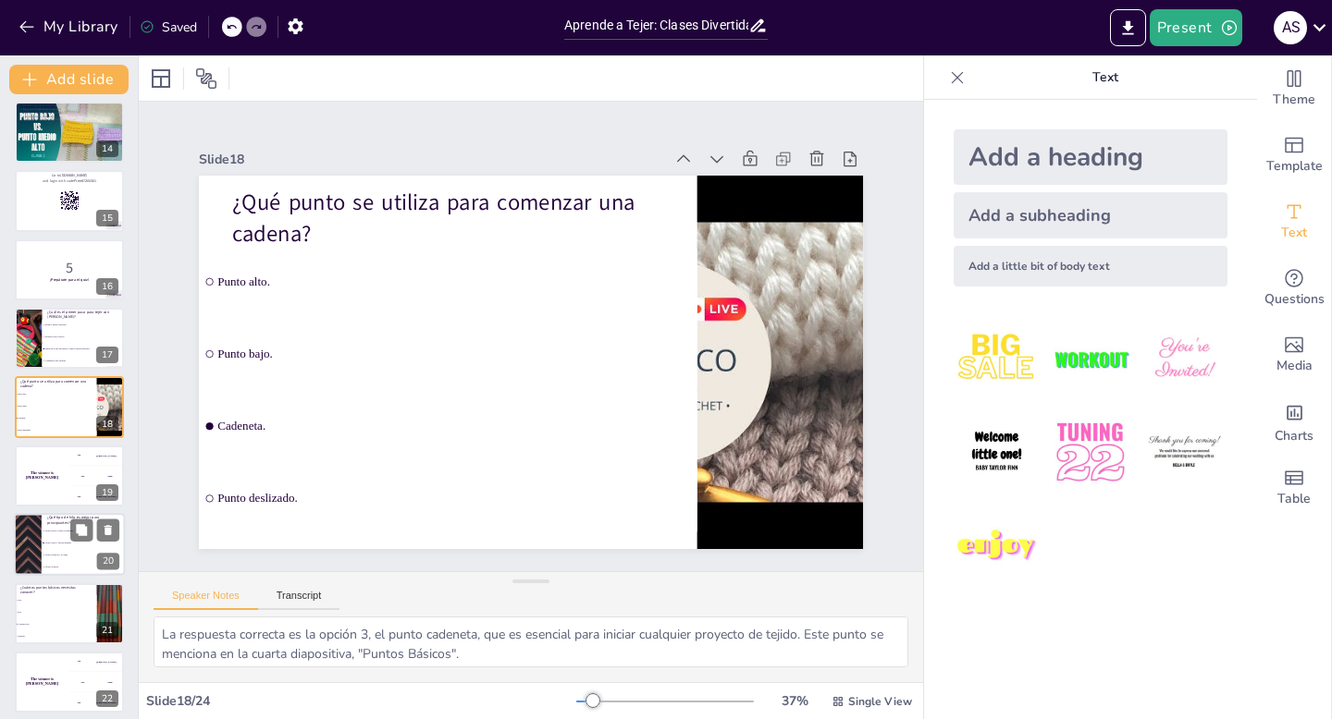
click at [65, 530] on span "Un hilo grueso y difícil de manejar." at bounding box center [84, 531] width 80 height 3
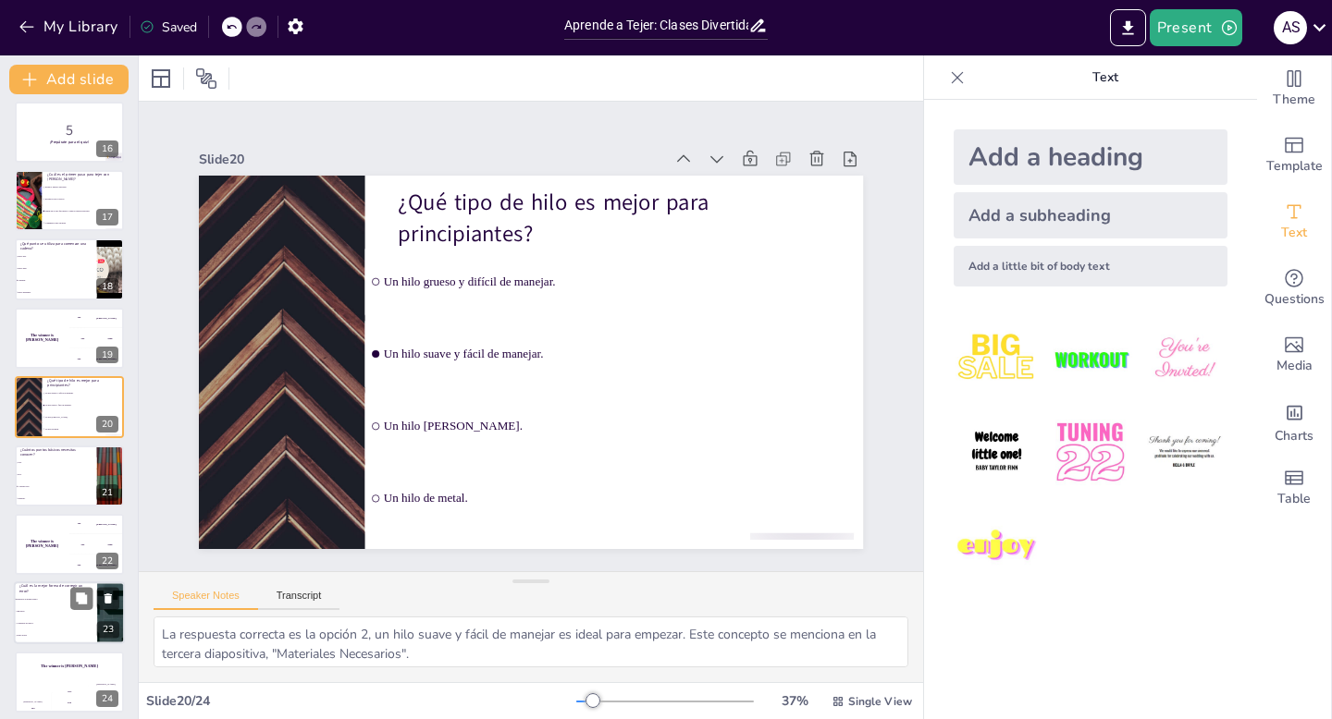
click at [55, 611] on span "Ignorarlo." at bounding box center [57, 612] width 80 height 3
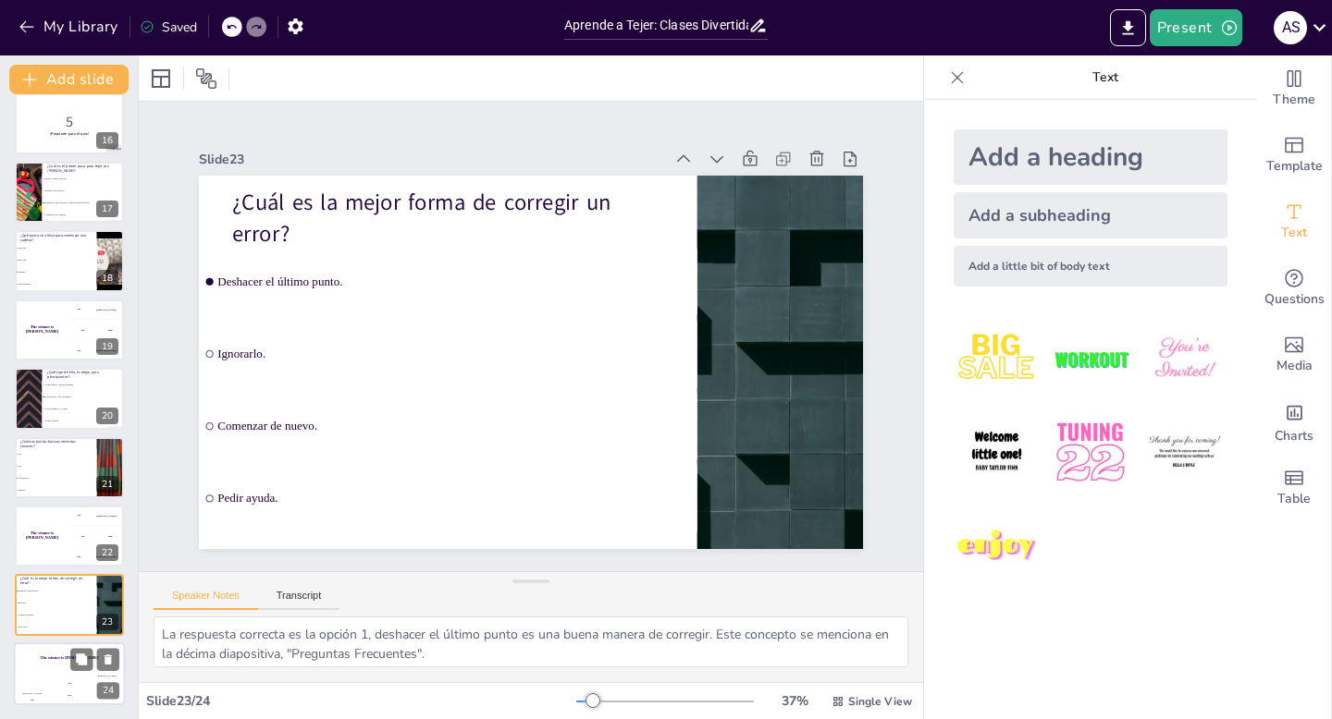
click at [65, 670] on div "The winner is [PERSON_NAME]" at bounding box center [69, 658] width 111 height 31
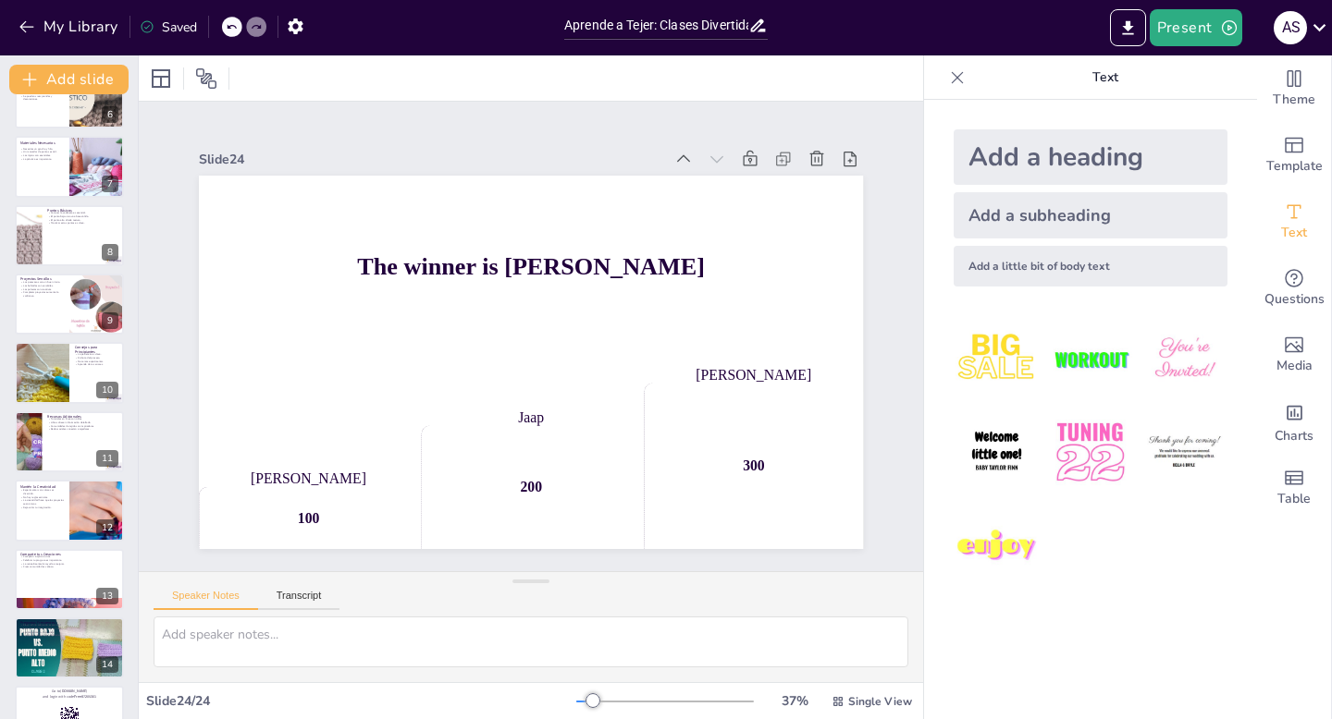
scroll to position [0, 0]
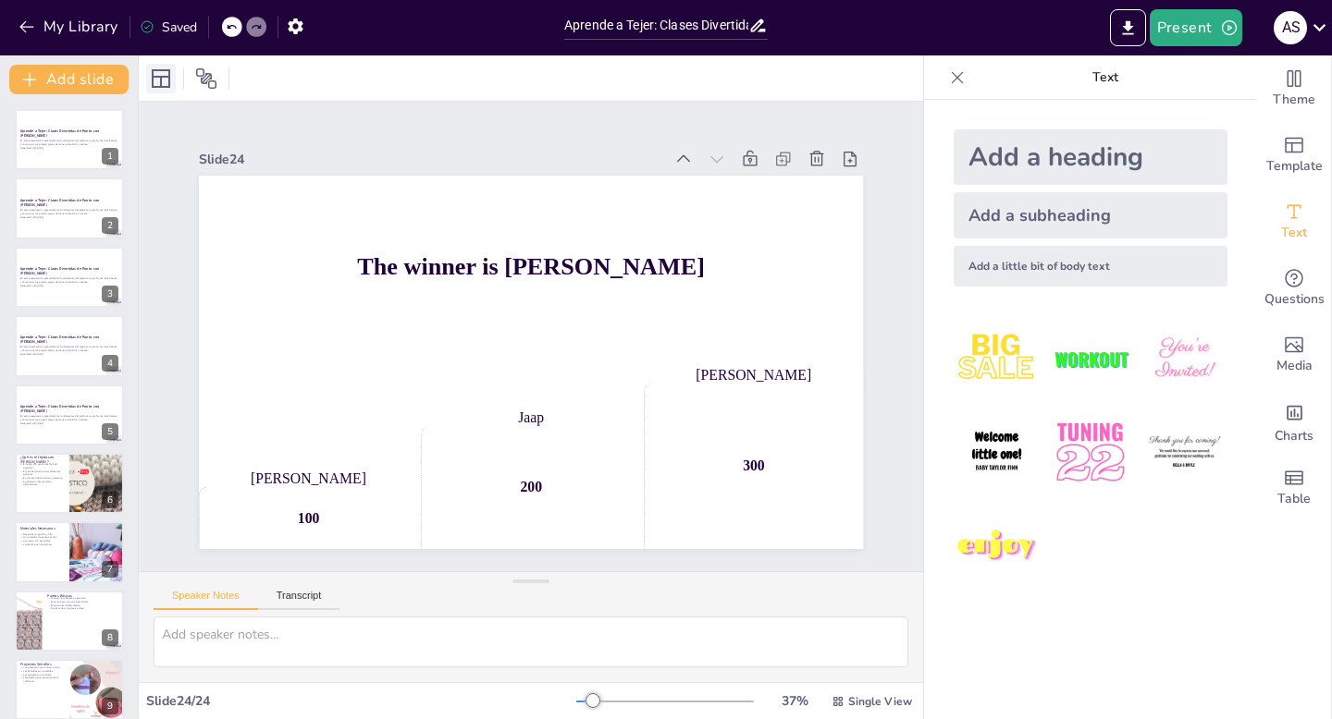
click at [161, 76] on icon at bounding box center [161, 78] width 18 height 18
click at [78, 144] on p "En esta presentación, aprenderás los fundamentos del tejido con gancho, técnica…" at bounding box center [69, 143] width 100 height 6
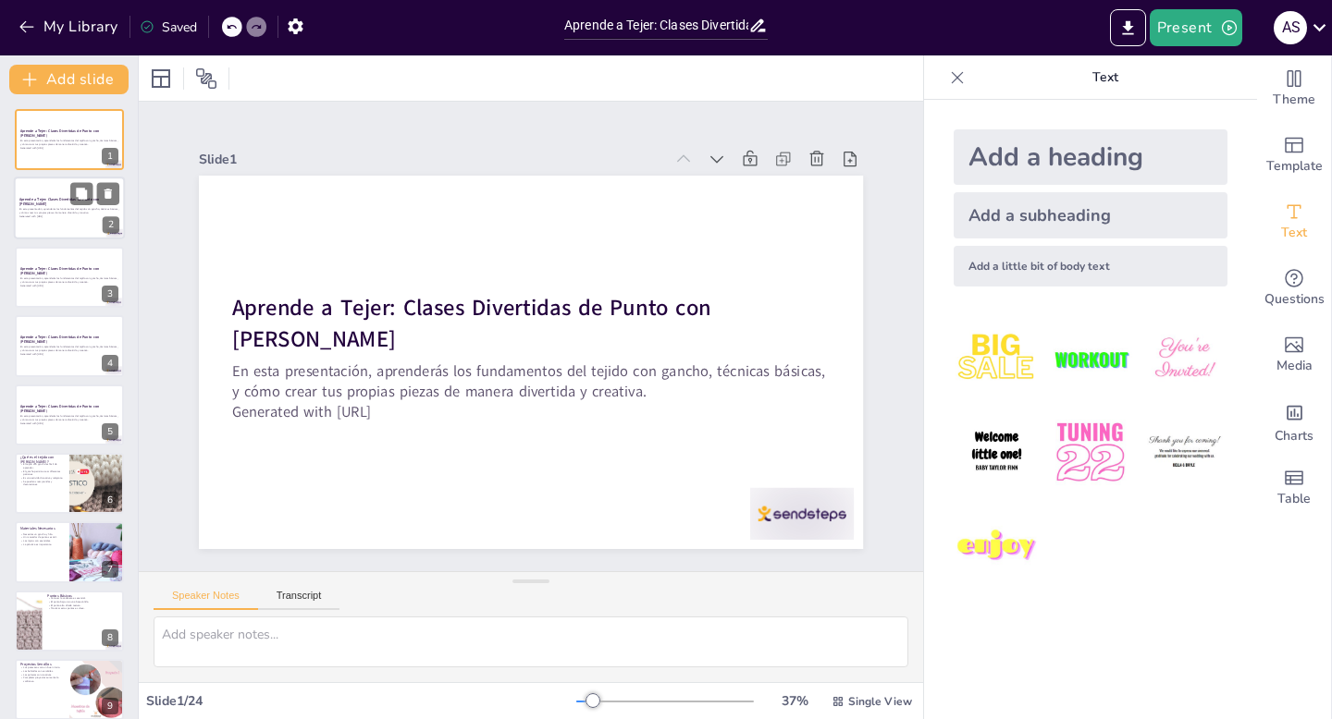
click at [79, 222] on div at bounding box center [69, 209] width 111 height 63
click at [113, 194] on icon at bounding box center [108, 194] width 13 height 13
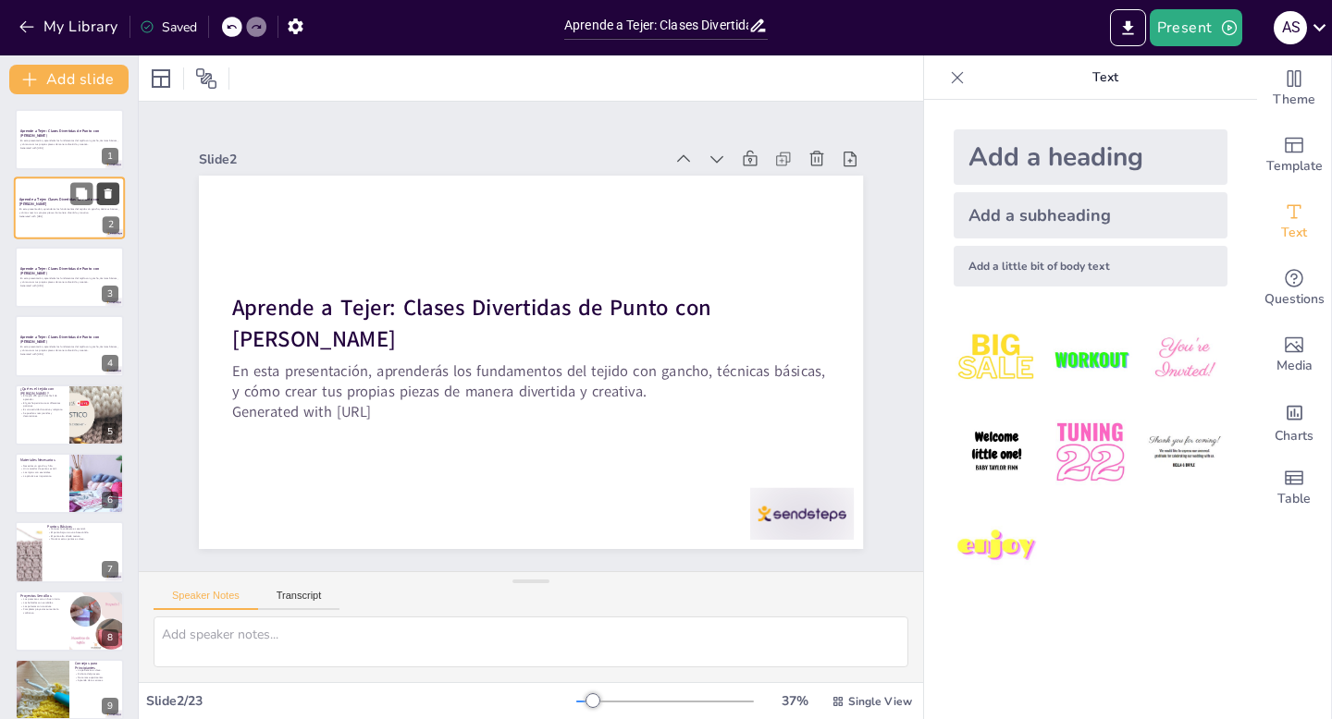
click at [113, 196] on icon at bounding box center [108, 194] width 13 height 13
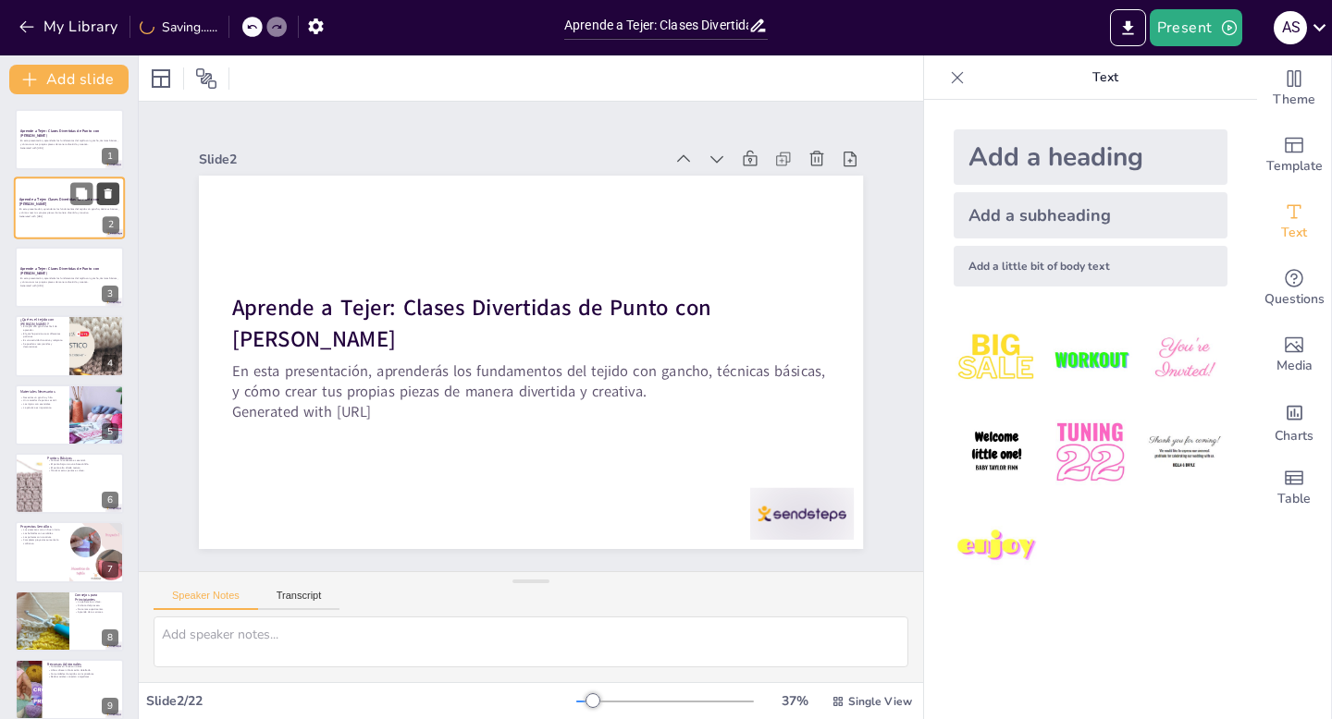
click at [113, 196] on icon at bounding box center [108, 194] width 13 height 13
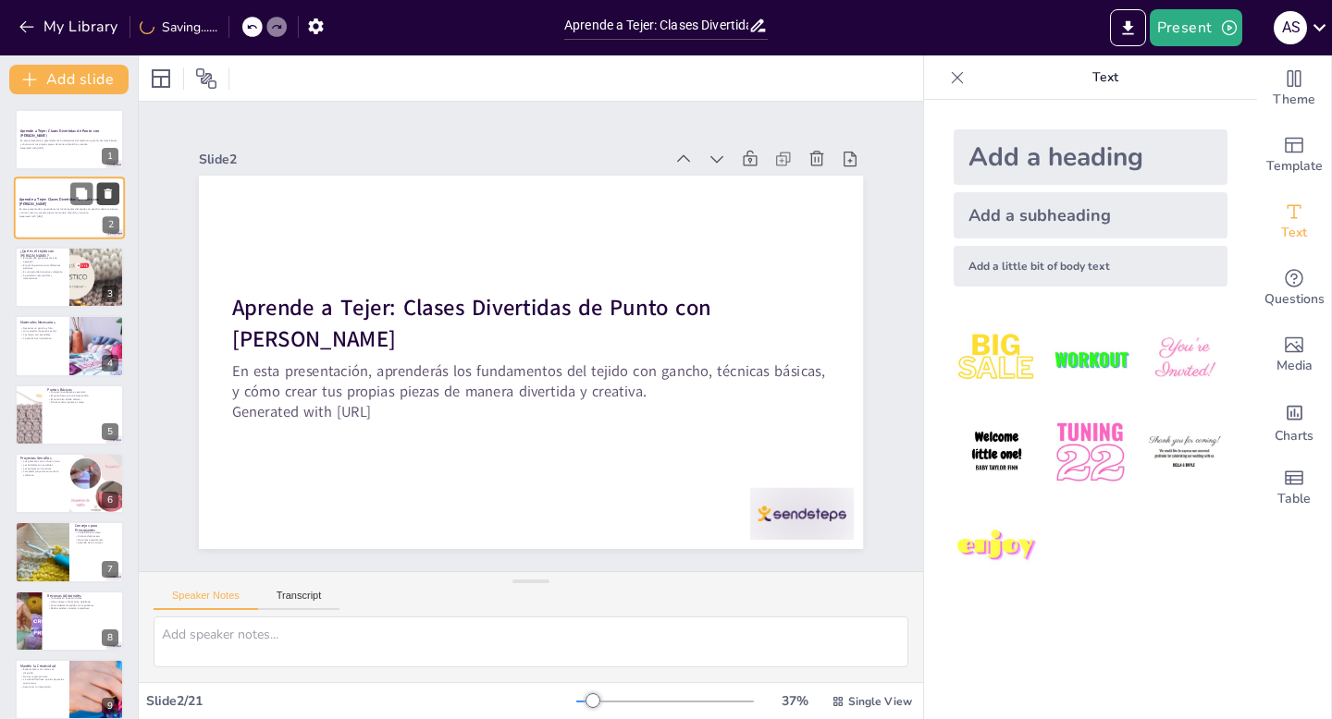
click at [113, 196] on icon at bounding box center [108, 194] width 13 height 13
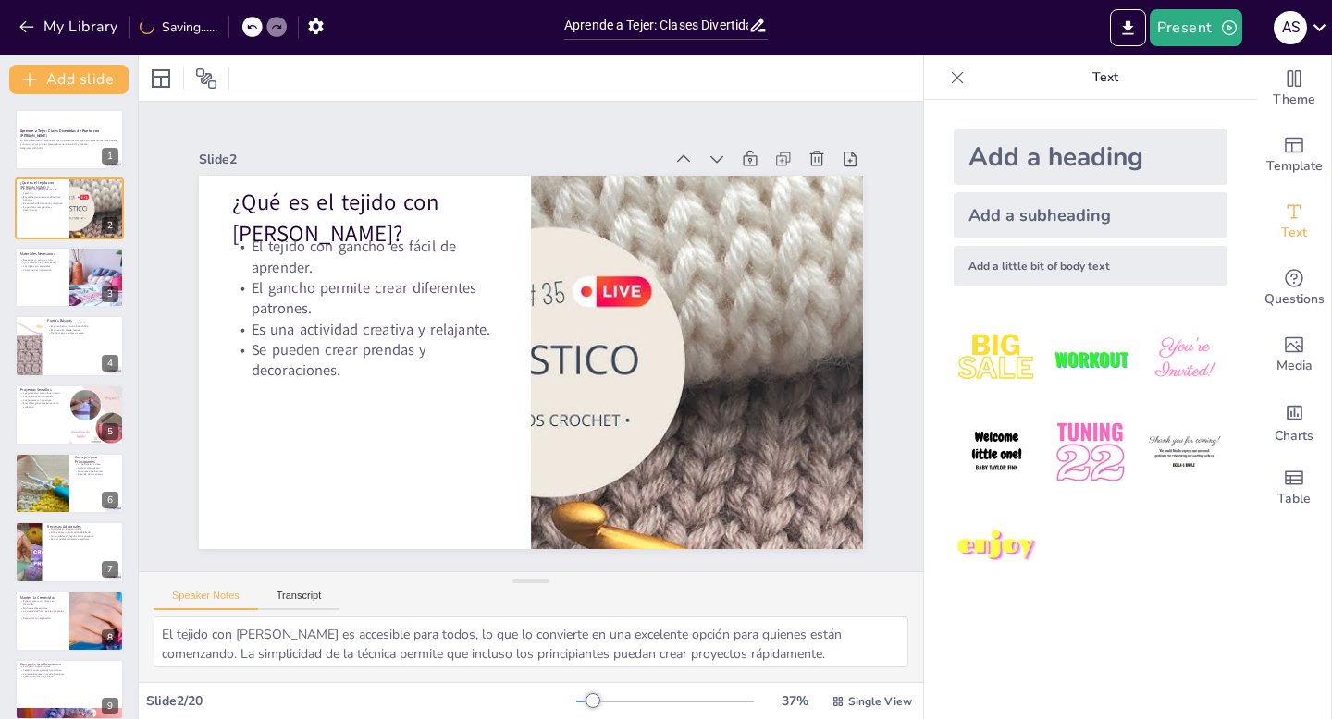
click at [303, 148] on div "Slide 2" at bounding box center [548, 160] width 663 height 95
click at [70, 140] on p "En esta presentación, aprenderás los fundamentos del tejido con gancho, técnica…" at bounding box center [69, 143] width 100 height 6
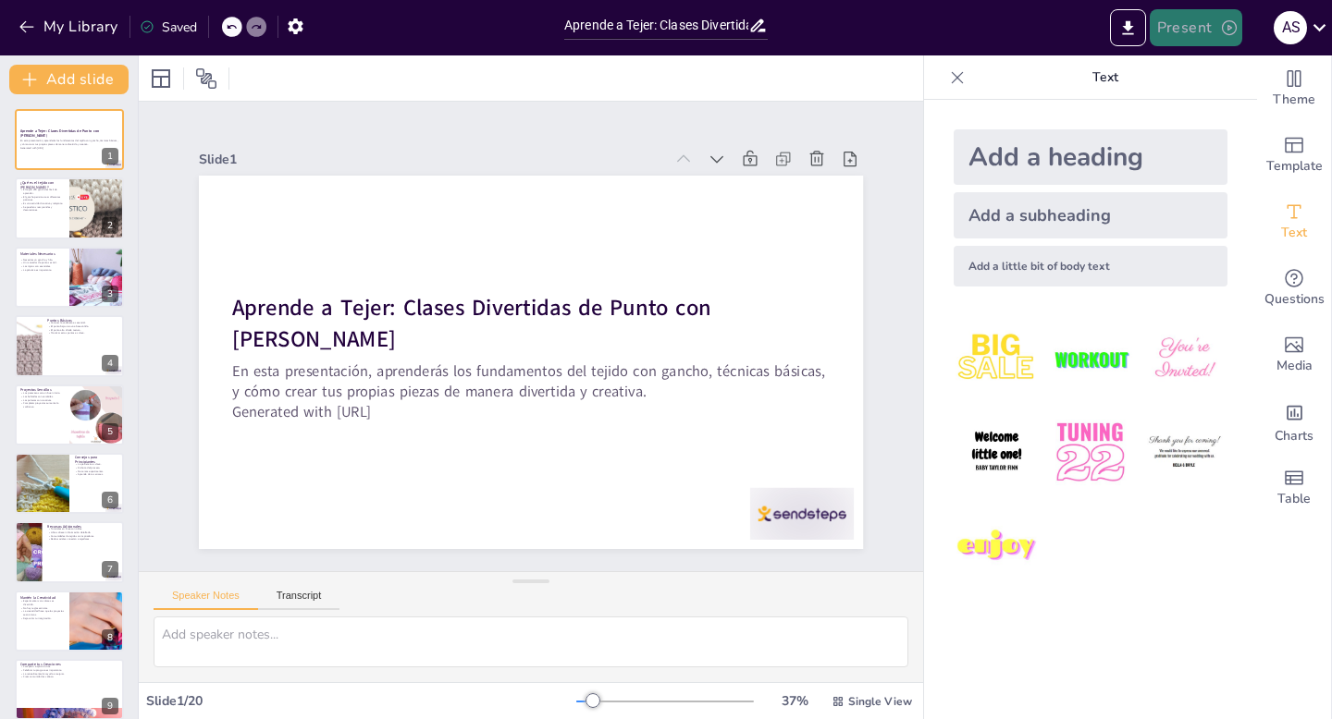
click at [1220, 22] on icon "button" at bounding box center [1229, 27] width 18 height 18
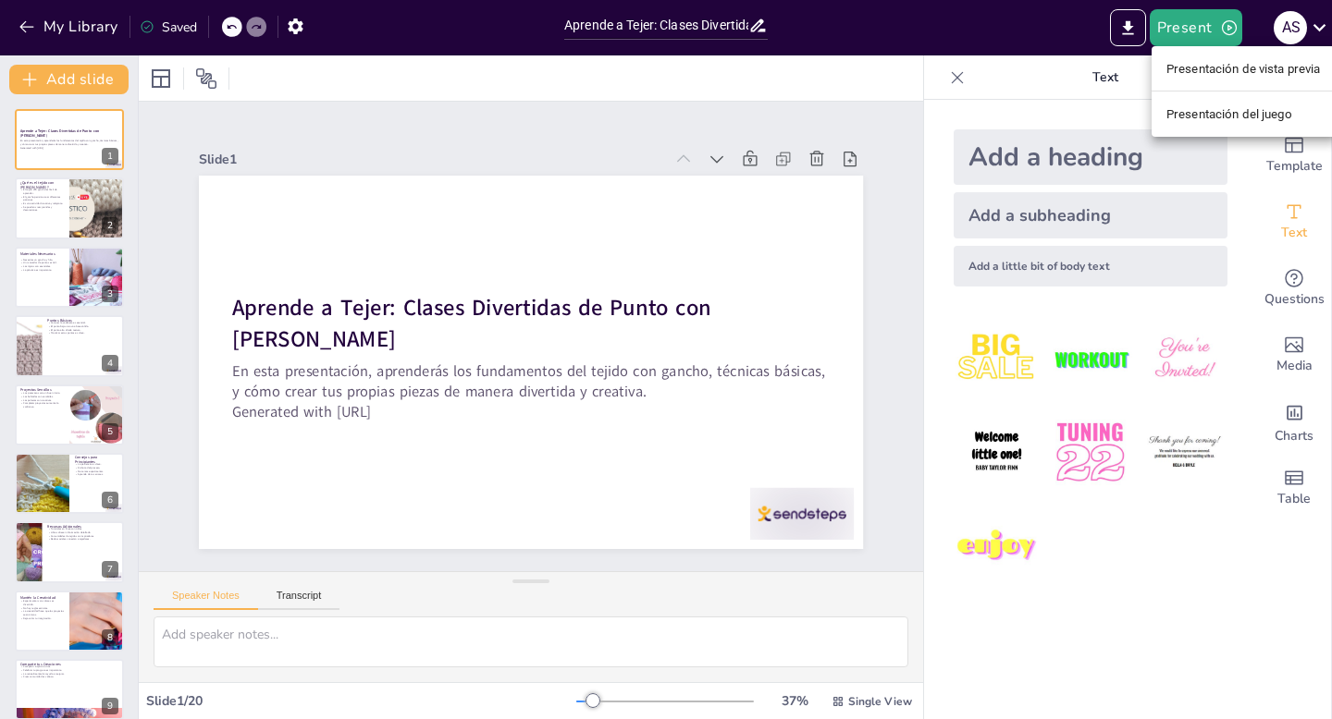
click at [1216, 119] on font "Presentación del juego" at bounding box center [1229, 114] width 126 height 14
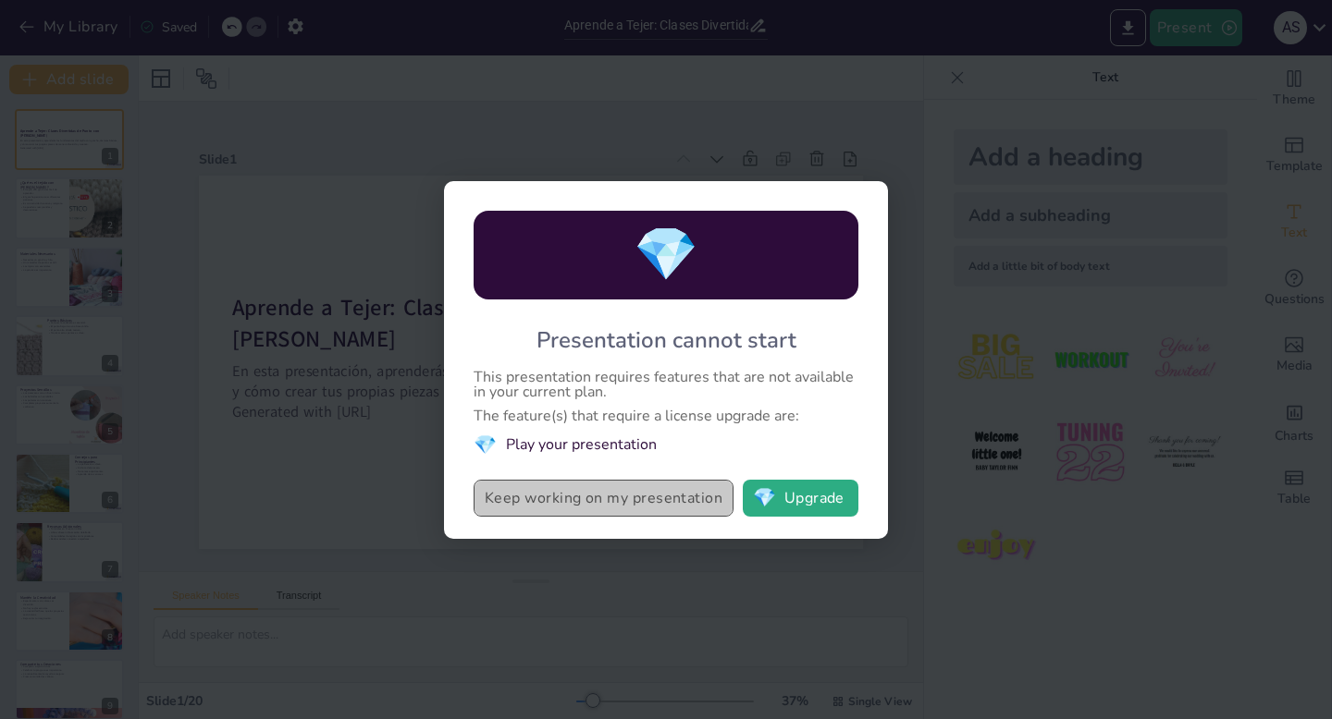
click at [700, 498] on button "Keep working on my presentation" at bounding box center [603, 498] width 260 height 37
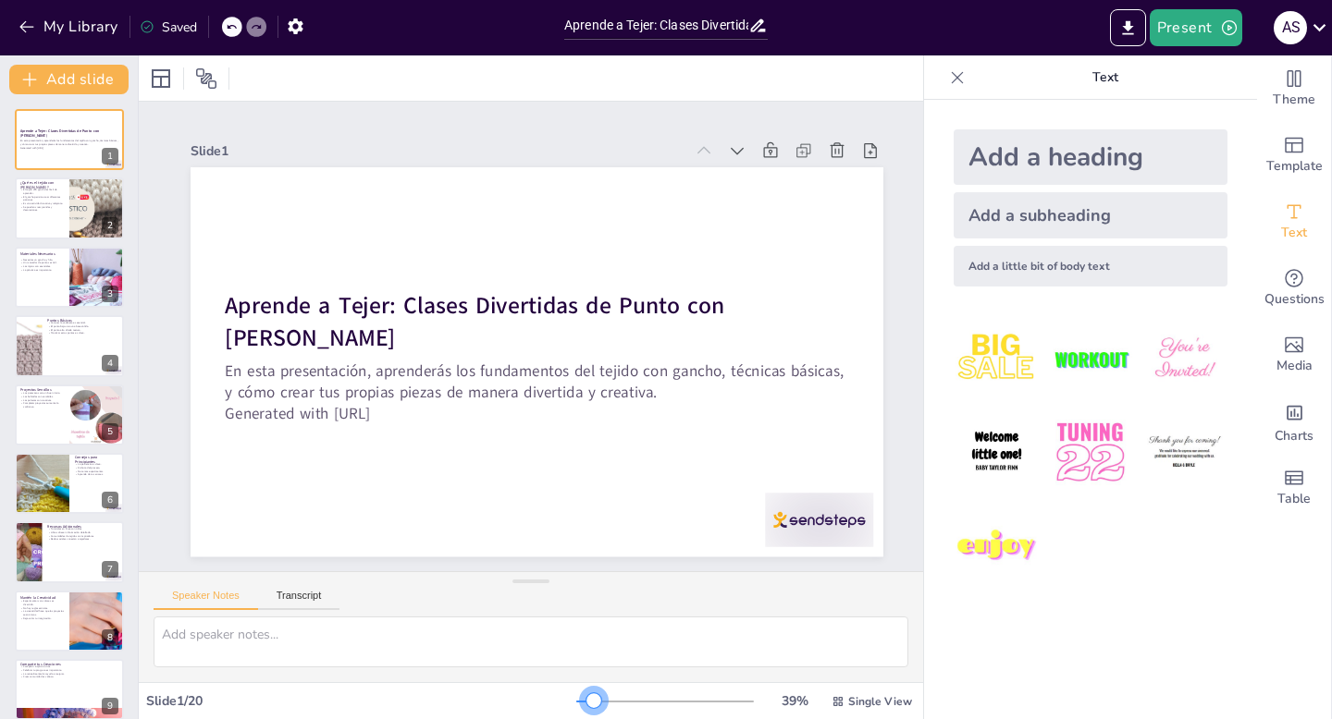
click at [596, 694] on div at bounding box center [593, 701] width 15 height 15
click at [907, 296] on icon at bounding box center [916, 305] width 18 height 18
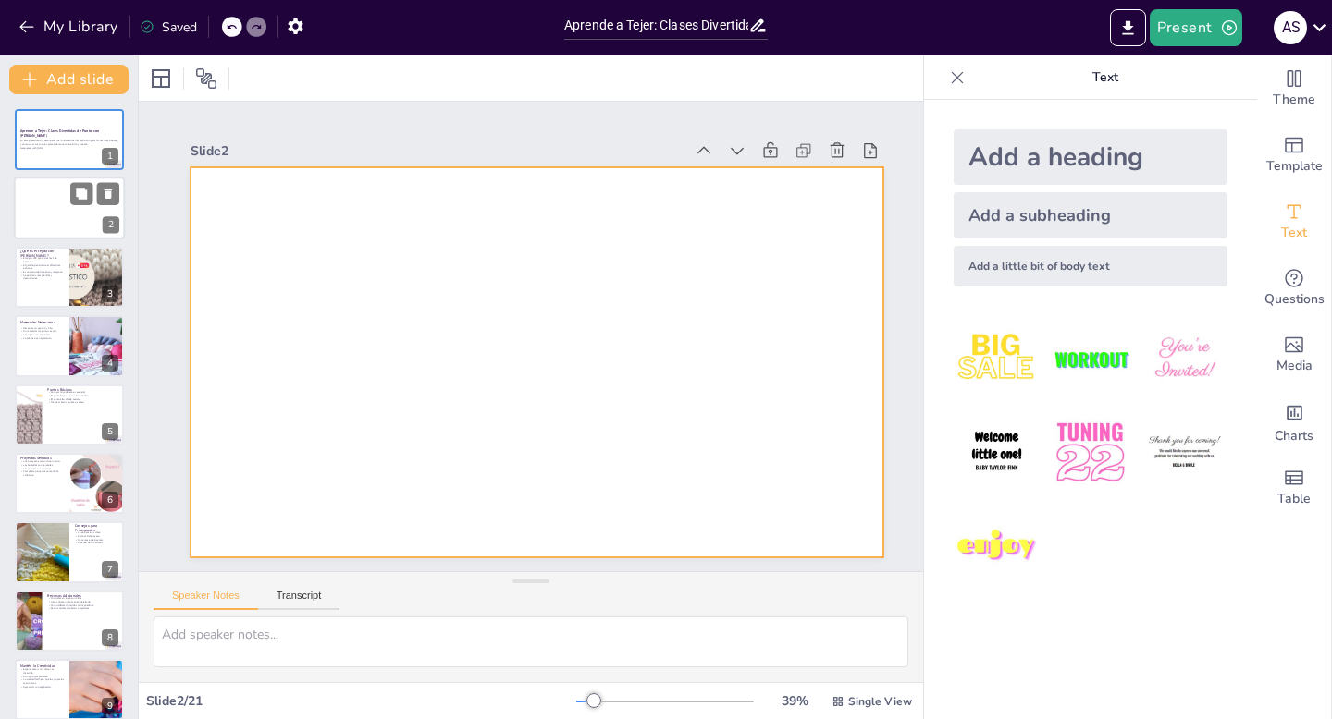
click at [92, 206] on div at bounding box center [69, 209] width 111 height 63
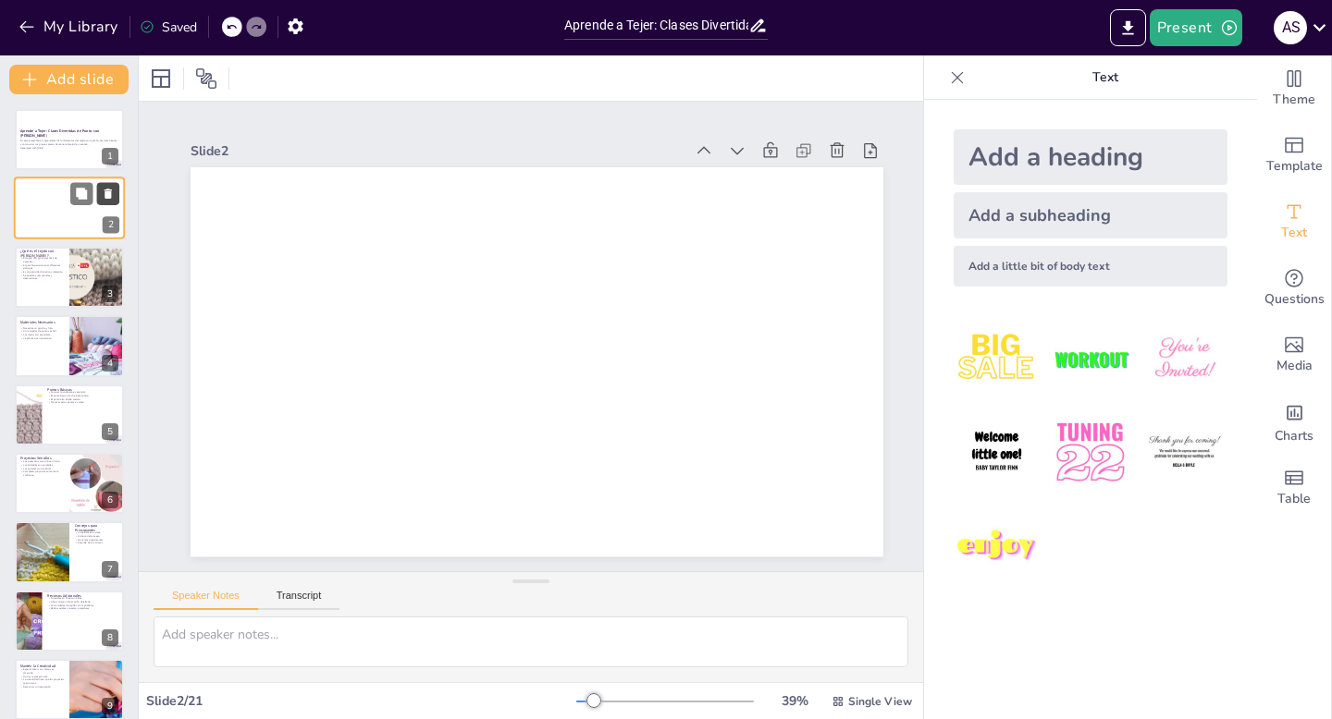
click at [112, 192] on icon at bounding box center [108, 194] width 13 height 13
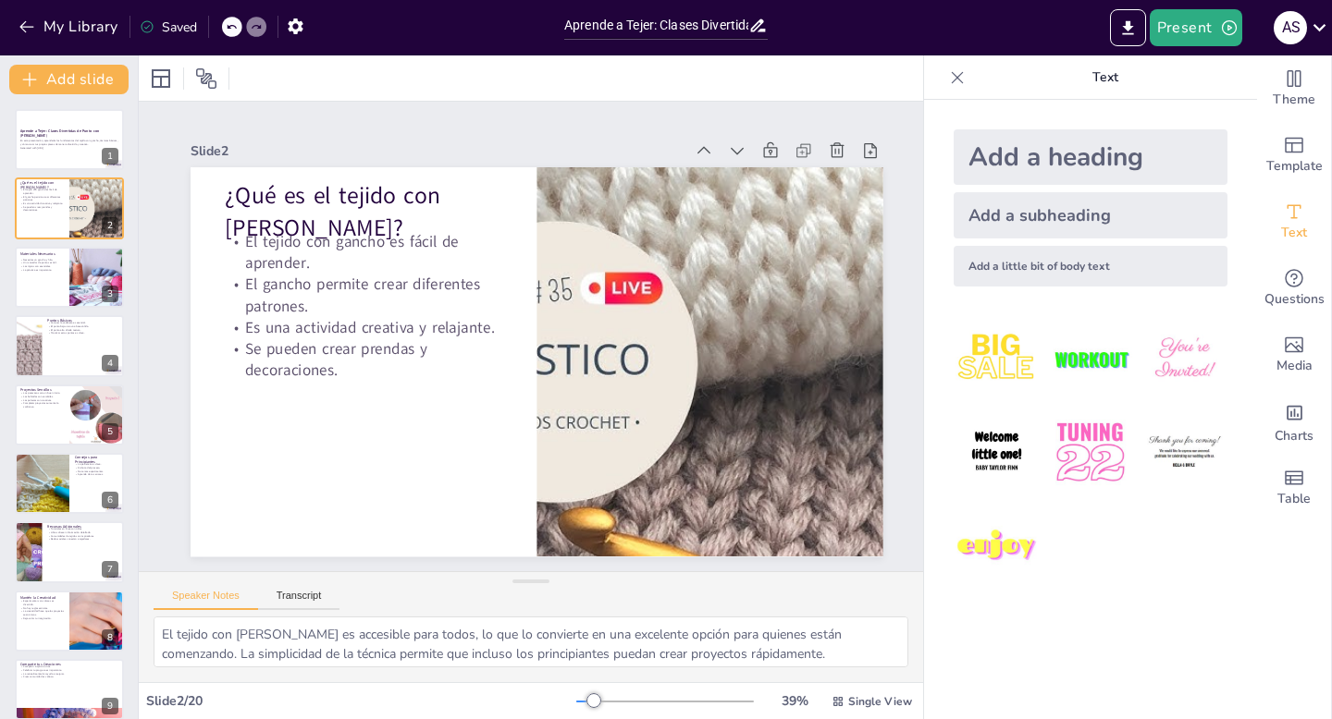
click at [165, 27] on div "Saved" at bounding box center [168, 27] width 57 height 18
